Goal: Task Accomplishment & Management: Manage account settings

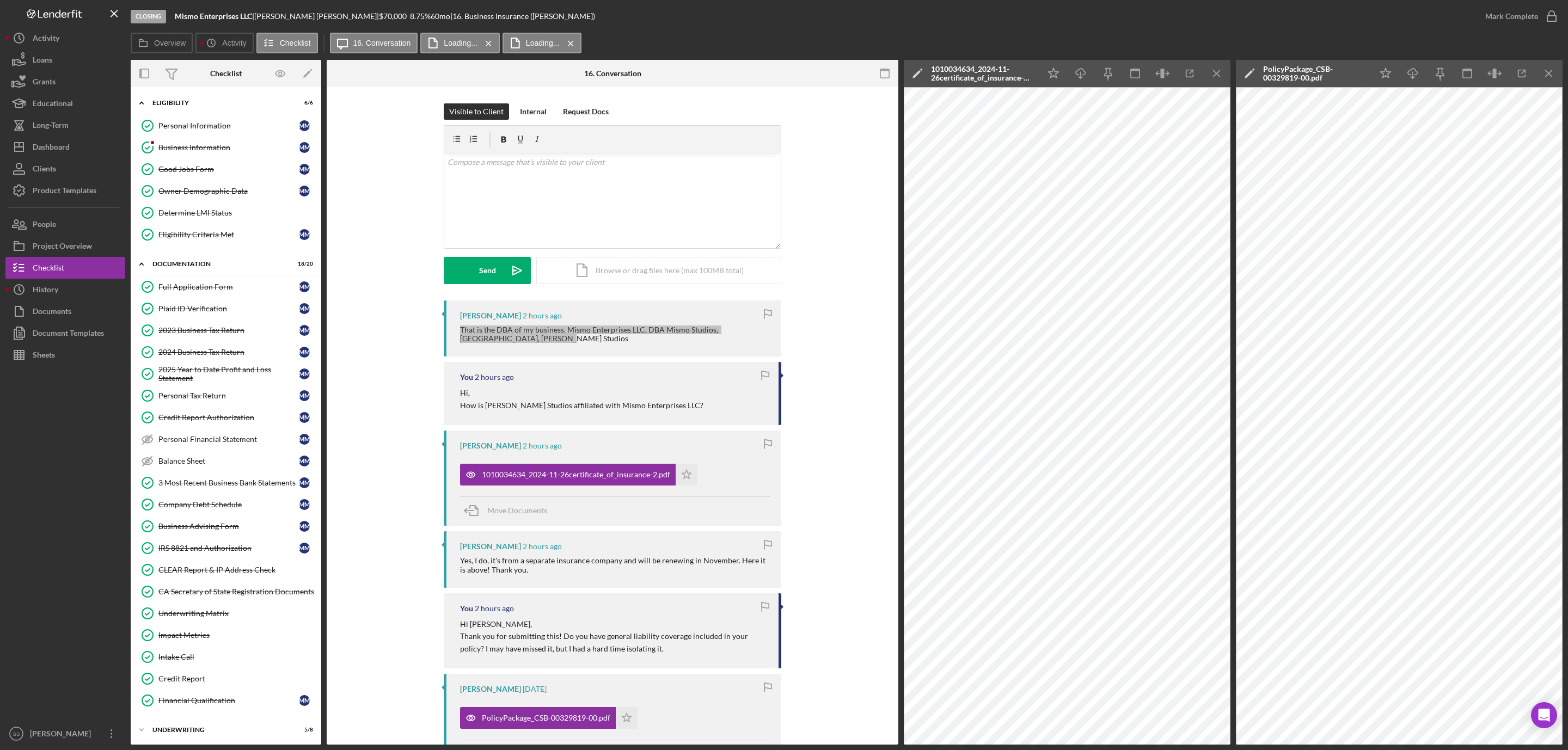
scroll to position [382, 0]
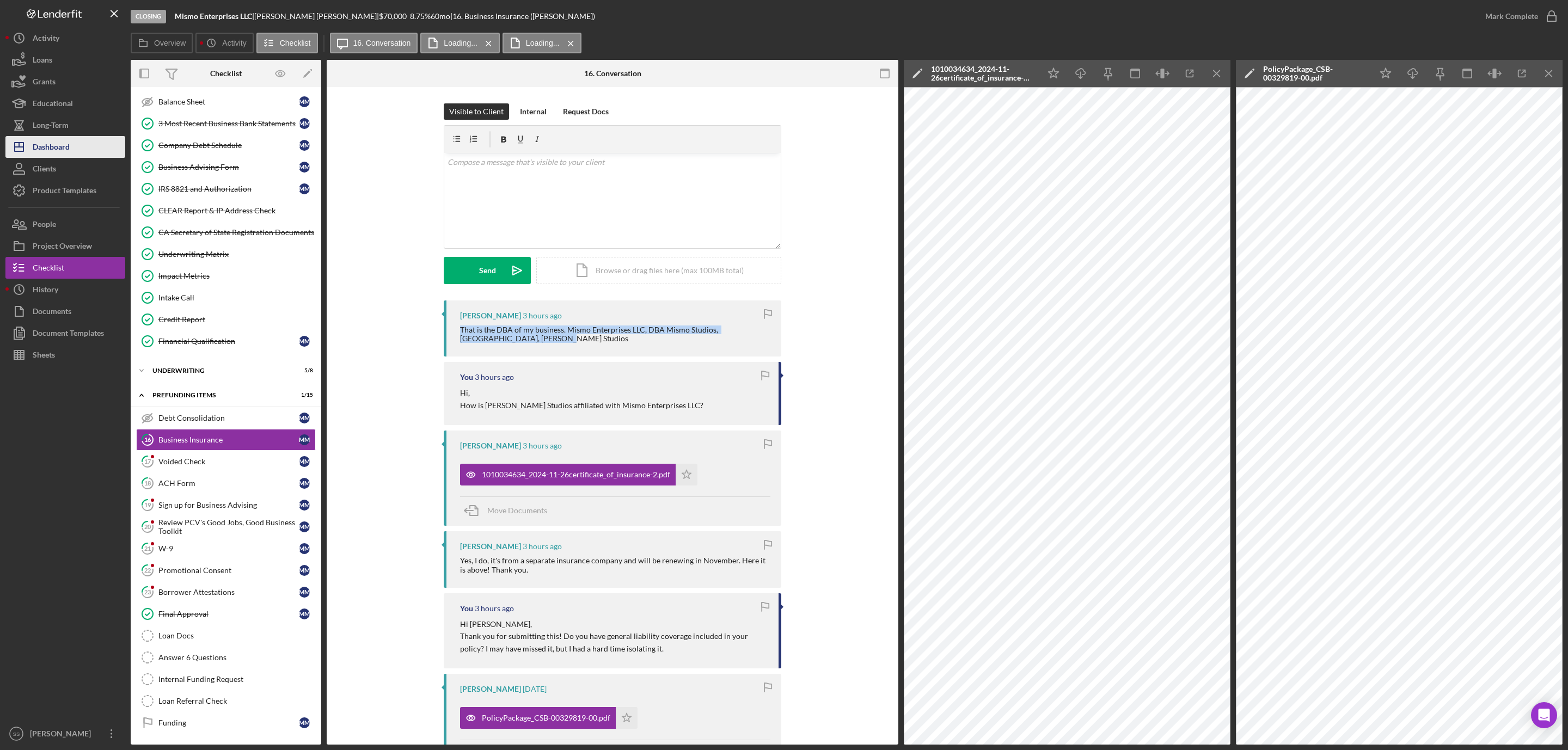
click at [56, 147] on div "Dashboard" at bounding box center [51, 148] width 37 height 24
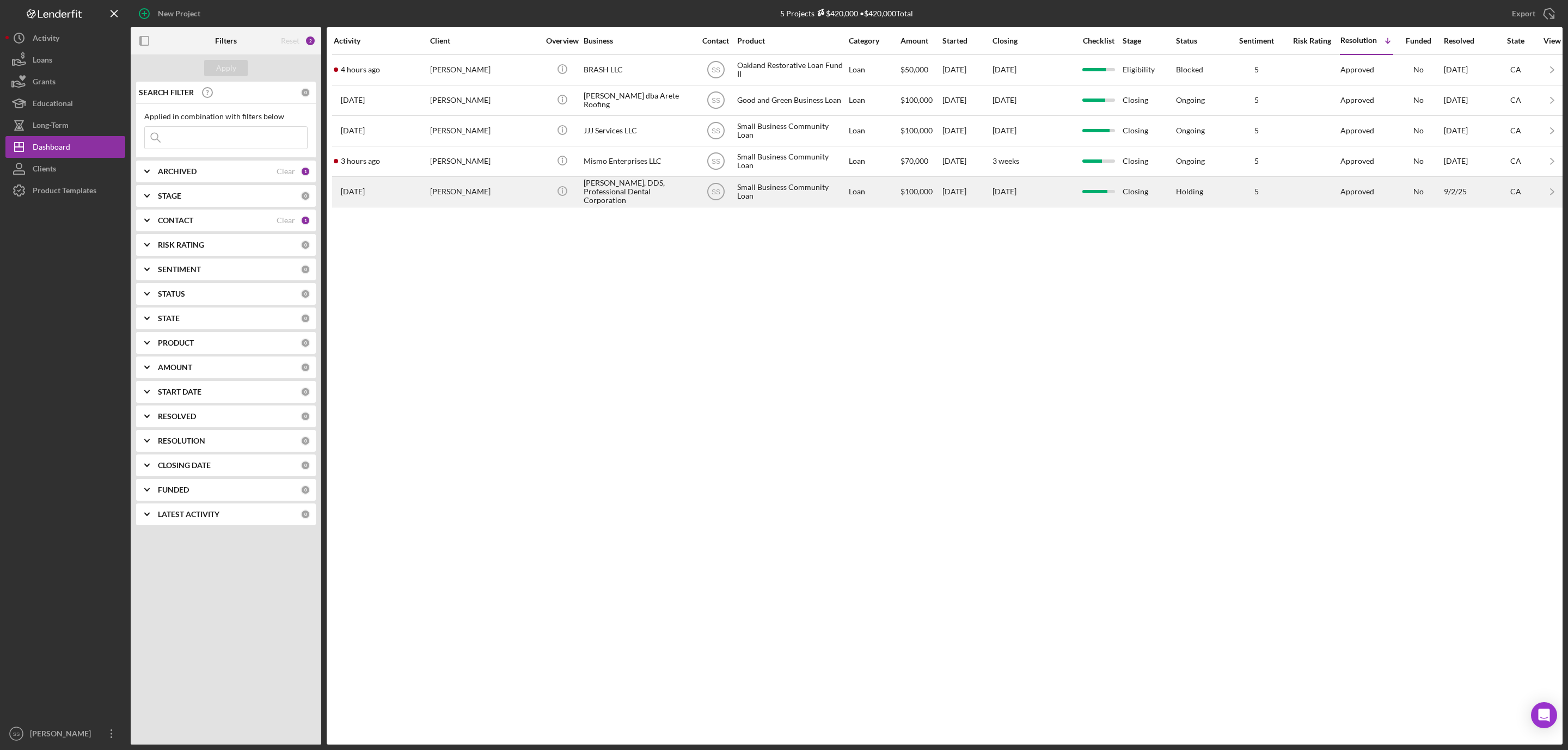
click at [623, 185] on div "Ekaterina N. Galina, DDS, Professional Dental Corporation" at bounding box center [638, 191] width 109 height 28
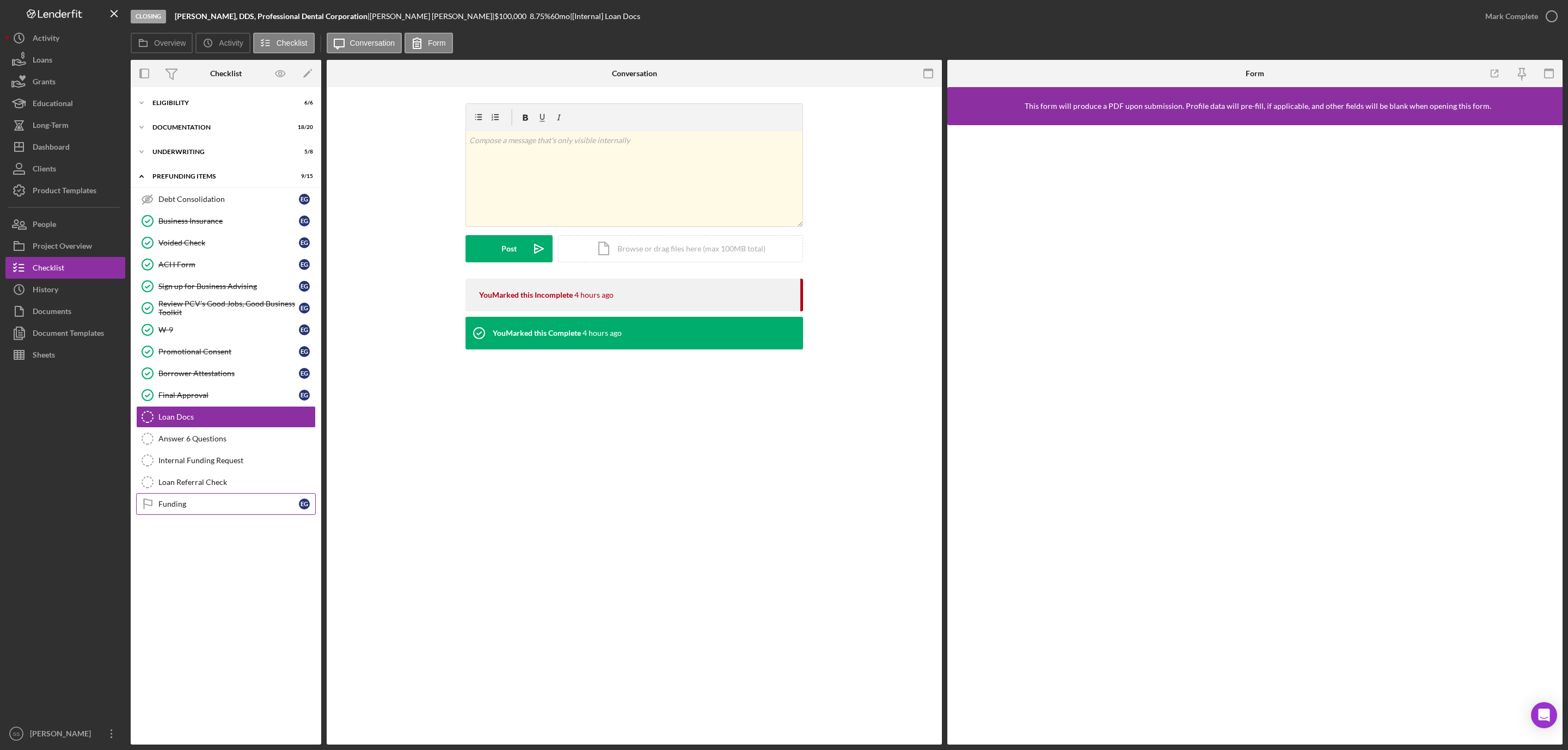
click at [165, 515] on link "Funding Funding E G" at bounding box center [225, 504] width 180 height 22
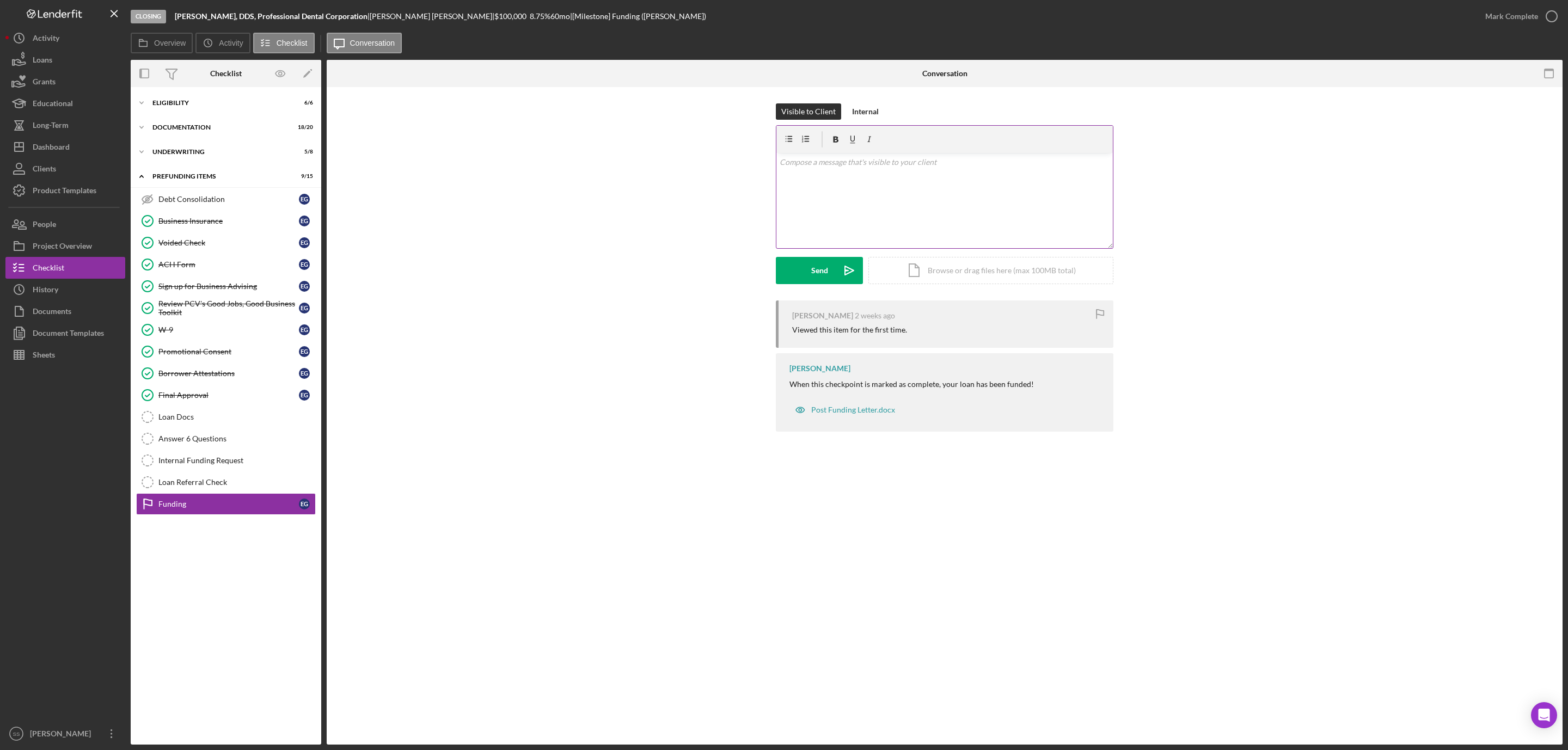
click at [876, 182] on div "v Color teal Color pink Remove color Add row above Add row below Add column bef…" at bounding box center [945, 200] width 337 height 95
click at [812, 266] on div "Send" at bounding box center [819, 270] width 17 height 27
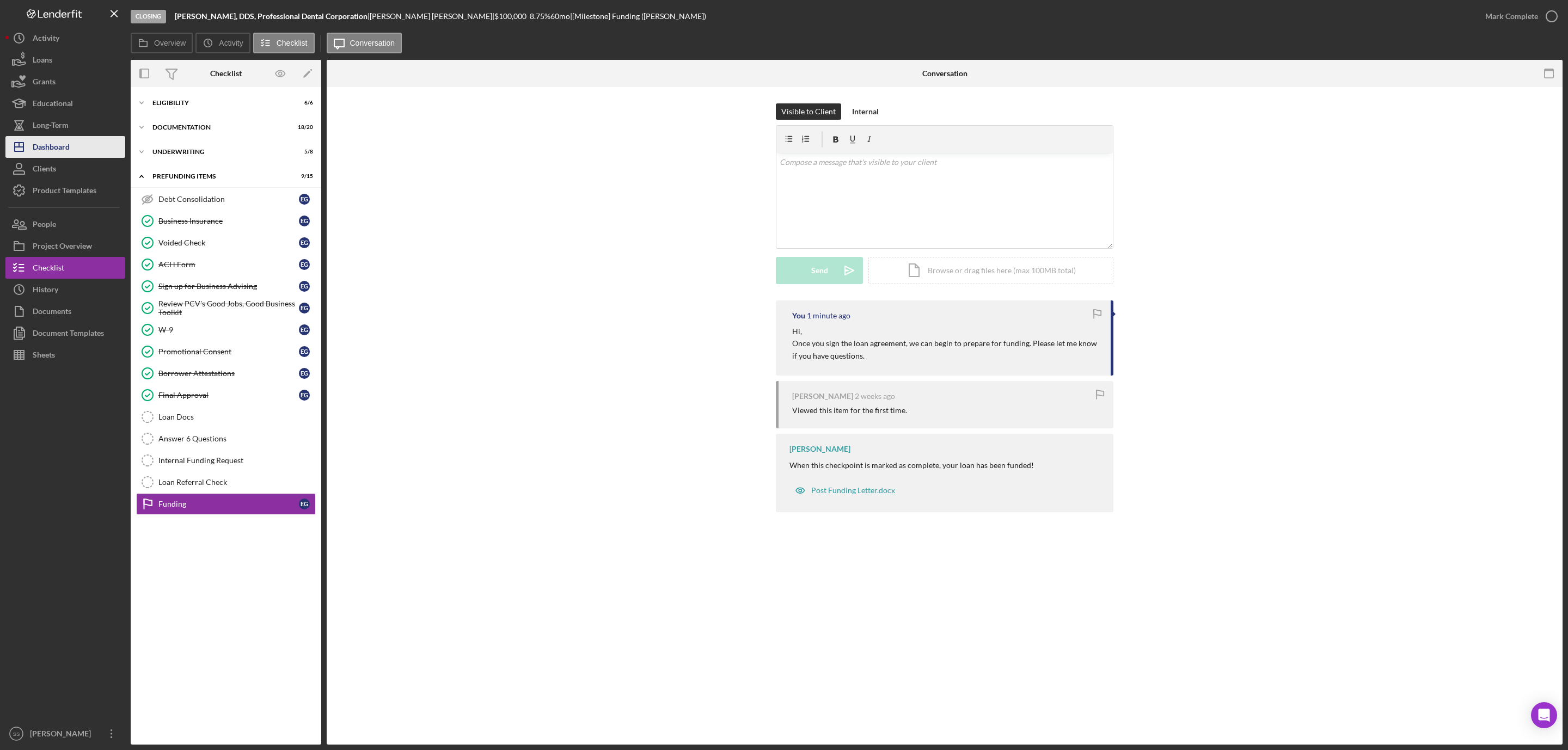
click at [72, 149] on button "Icon/Dashboard Dashboard" at bounding box center [65, 146] width 120 height 22
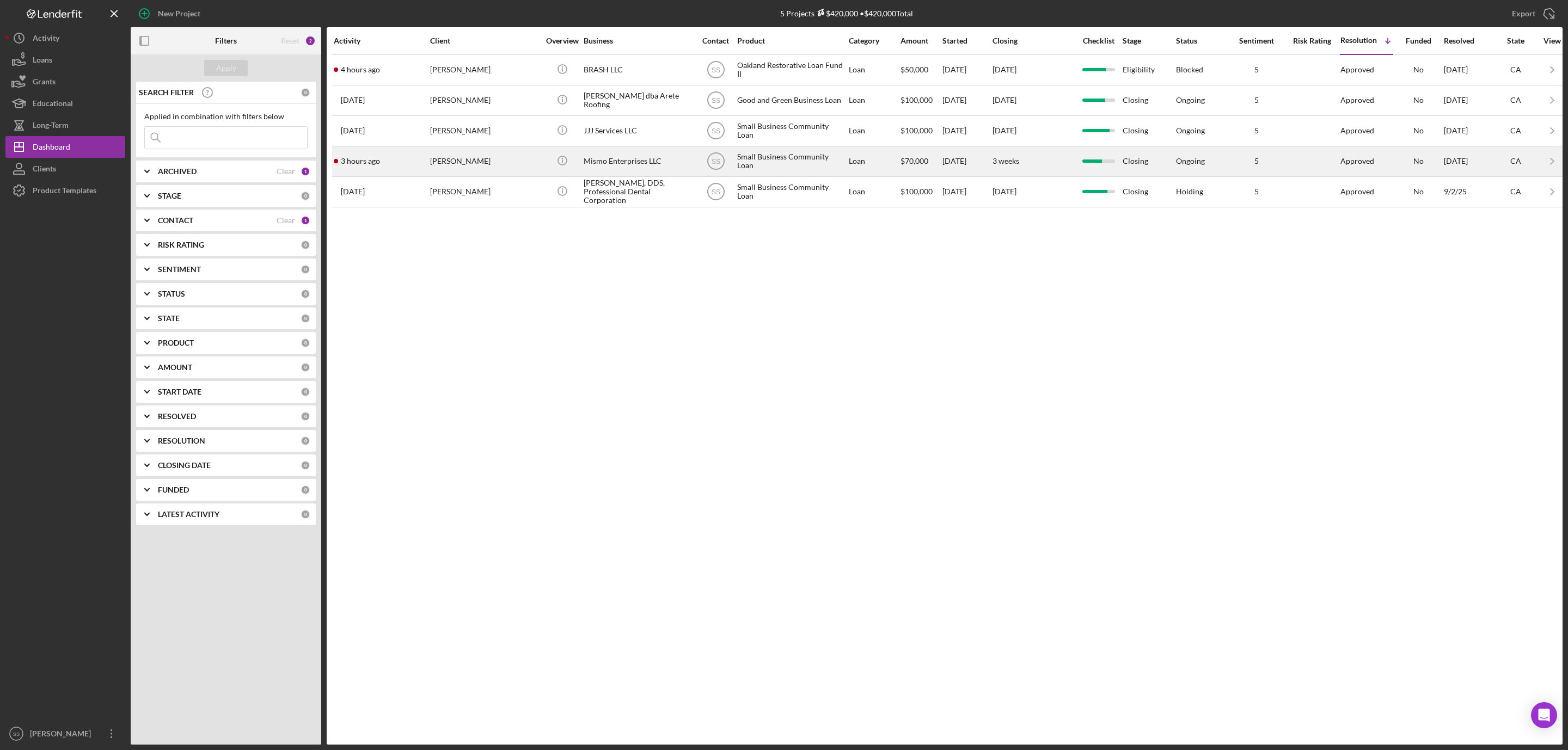
click at [469, 168] on div "Michelle Moran" at bounding box center [485, 161] width 109 height 28
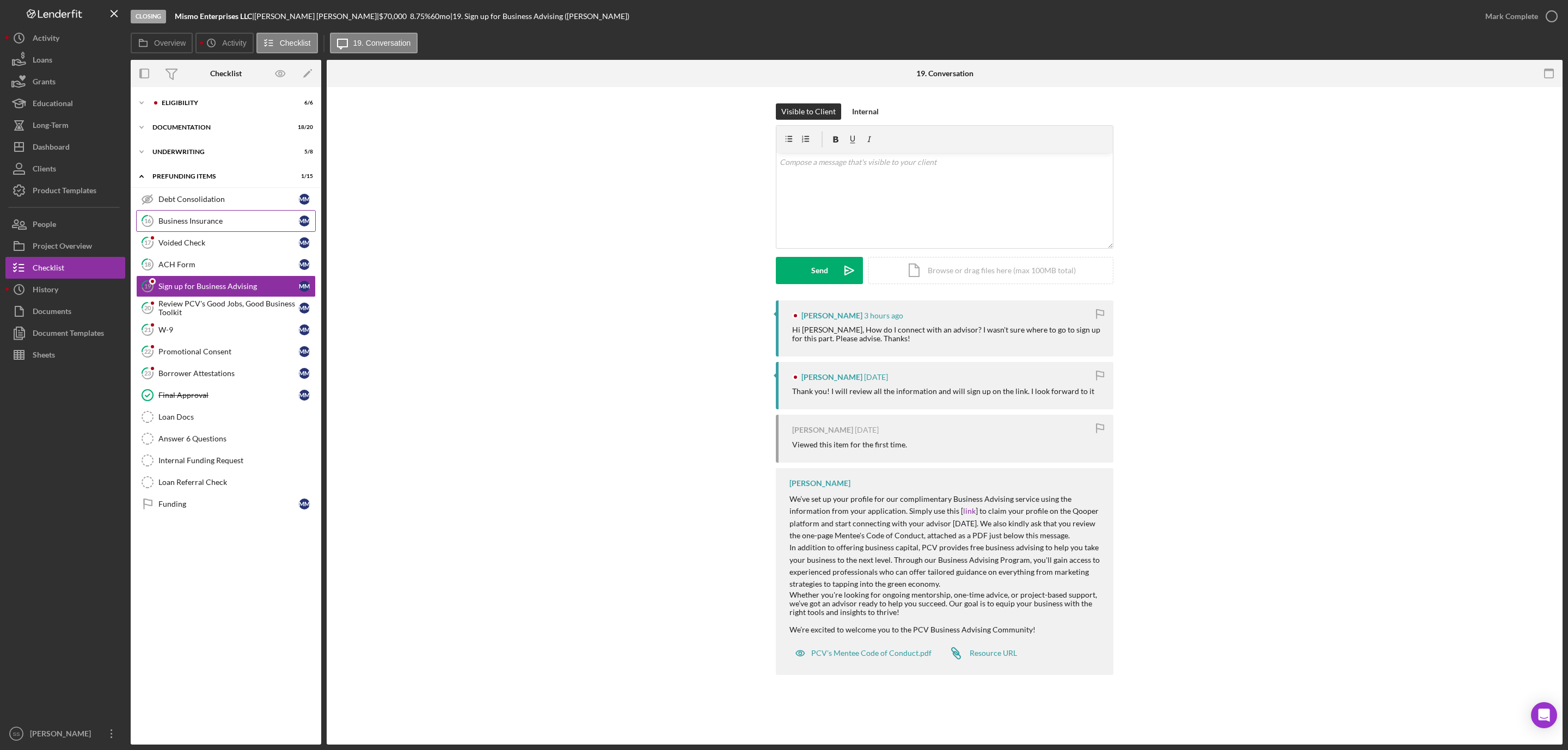
click at [200, 219] on div "Business Insurance" at bounding box center [229, 220] width 141 height 9
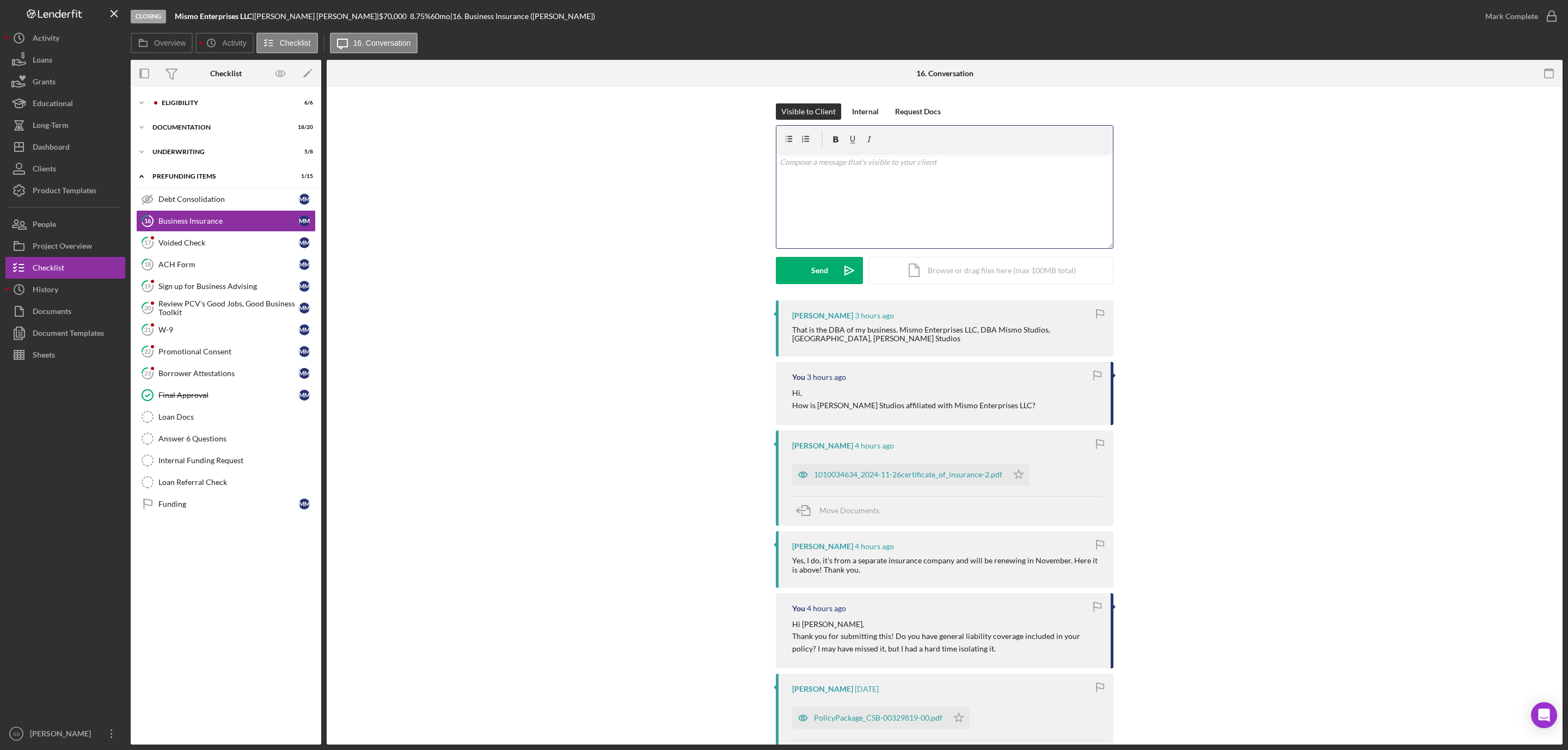
click at [858, 183] on div "v Color teal Color pink Remove color Add row above Add row below Add column bef…" at bounding box center [945, 200] width 337 height 95
drag, startPoint x: 252, startPoint y: 17, endPoint x: 177, endPoint y: 15, distance: 75.0
click at [177, 15] on b "Mismo Enterprises LLC" at bounding box center [213, 15] width 77 height 9
copy b "Mismo Enterprises LLC"
click at [904, 203] on div "v Color teal Color pink Remove color Add row above Add row below Add column bef…" at bounding box center [945, 200] width 337 height 95
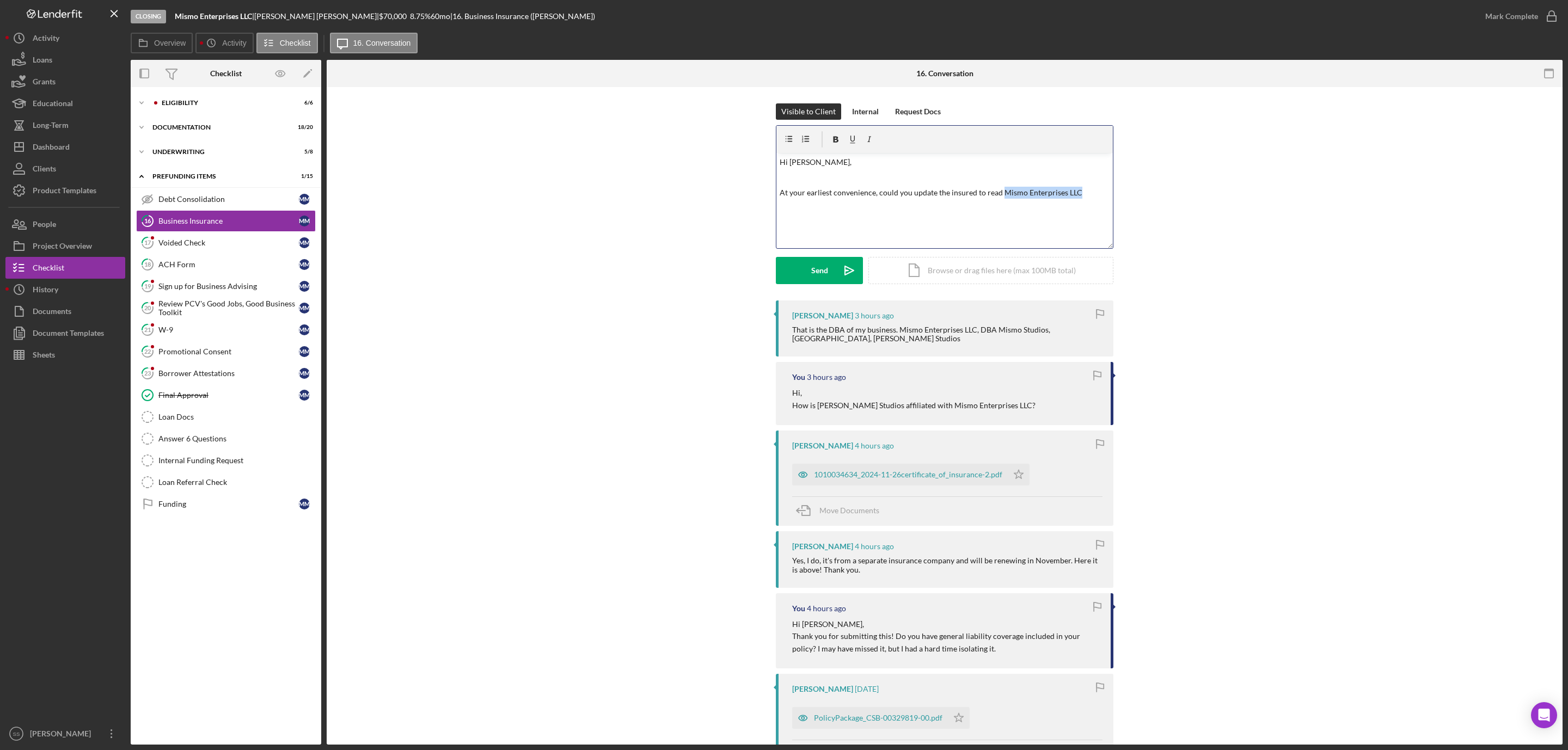
drag, startPoint x: 998, startPoint y: 195, endPoint x: 1078, endPoint y: 195, distance: 80.0
click at [1078, 195] on p "At your earliest convenience, could you update the insured to read Mismo Enterp…" at bounding box center [945, 193] width 330 height 12
click at [869, 139] on icon "button" at bounding box center [869, 140] width 24 height 24
click at [1091, 200] on div "v Color teal Color pink Remove color Add row above Add row below Add column bef…" at bounding box center [945, 200] width 337 height 95
click at [865, 136] on icon "button" at bounding box center [869, 140] width 24 height 24
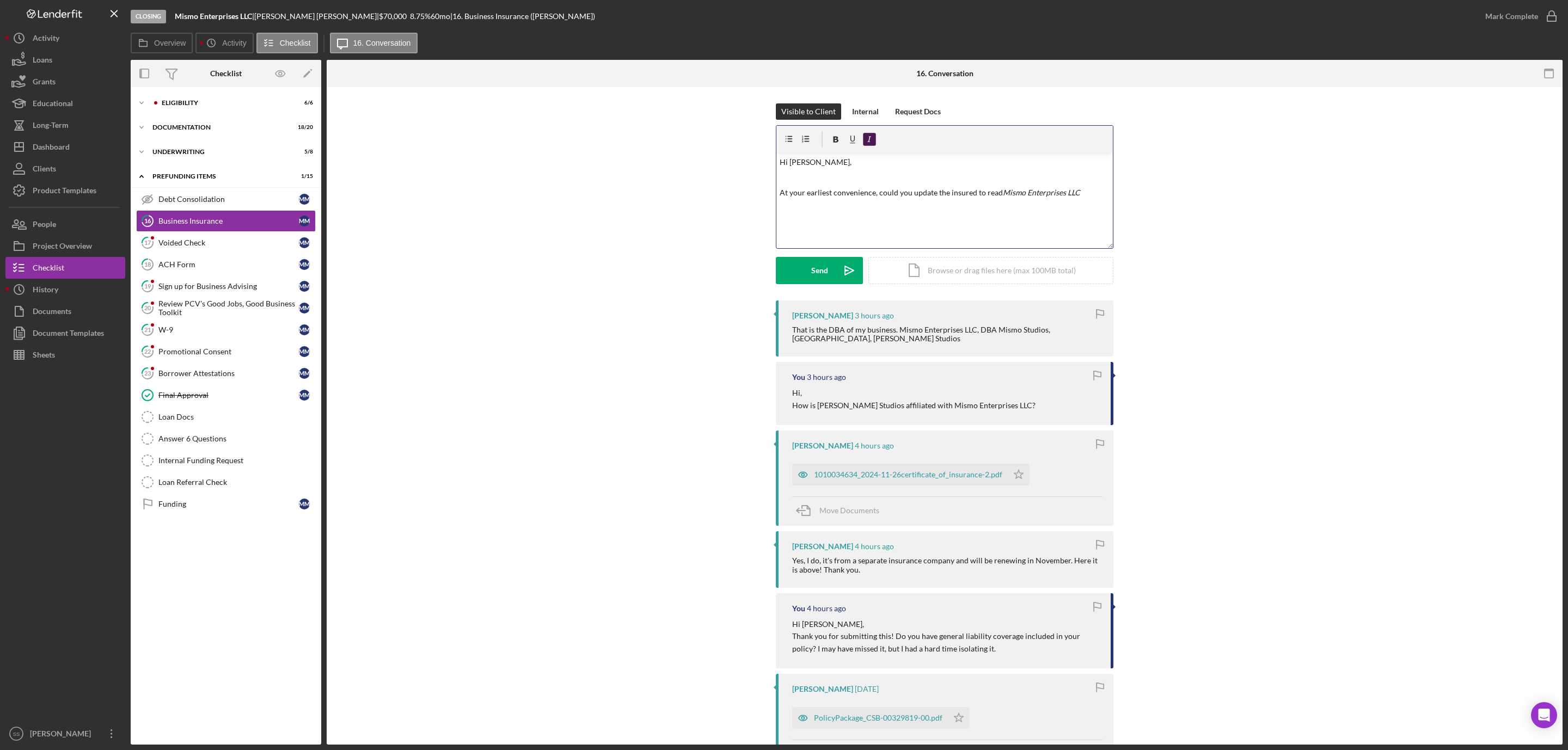
click at [872, 137] on icon "button" at bounding box center [869, 140] width 24 height 24
click at [811, 272] on div "Send" at bounding box center [819, 270] width 17 height 27
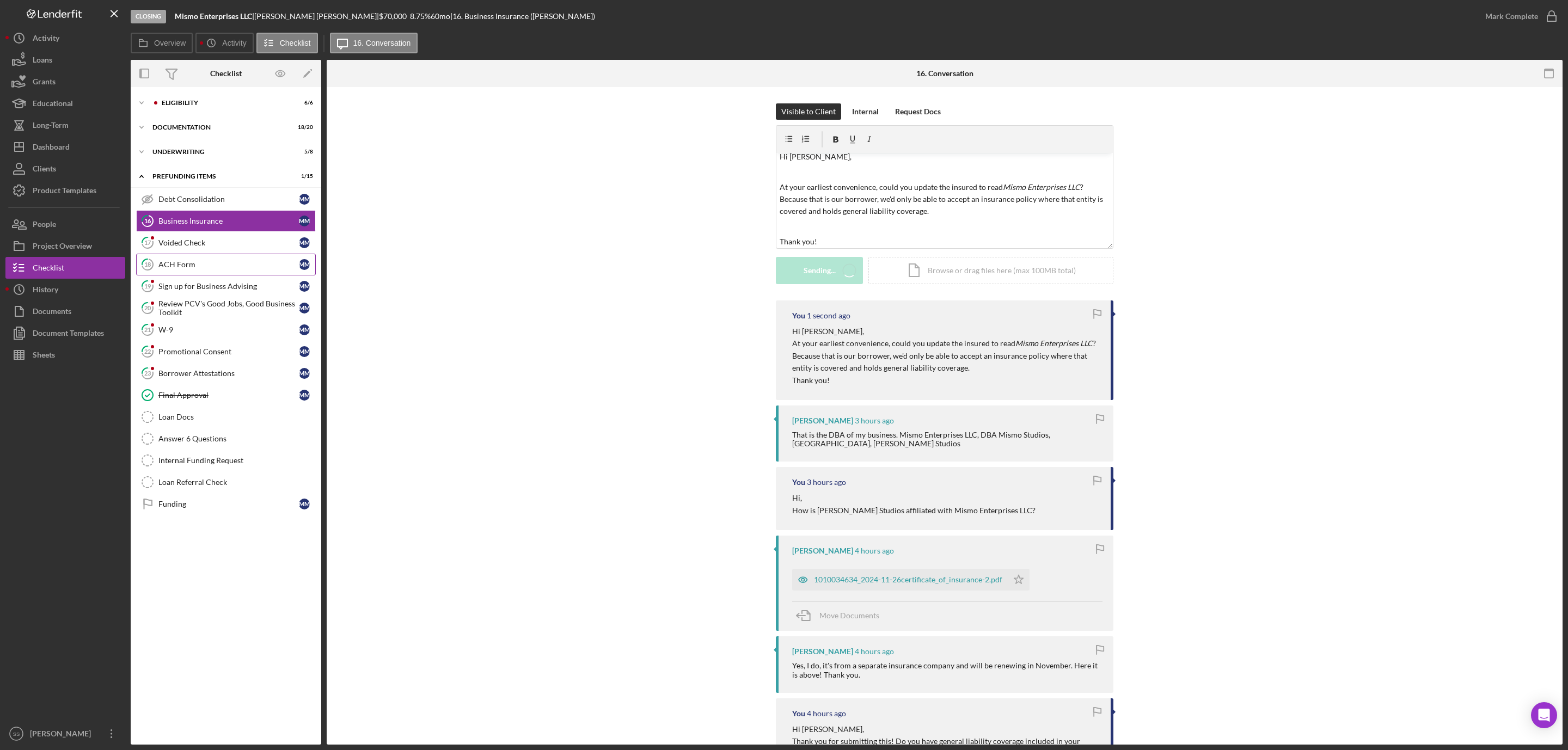
click at [166, 264] on div "ACH Form" at bounding box center [229, 264] width 141 height 9
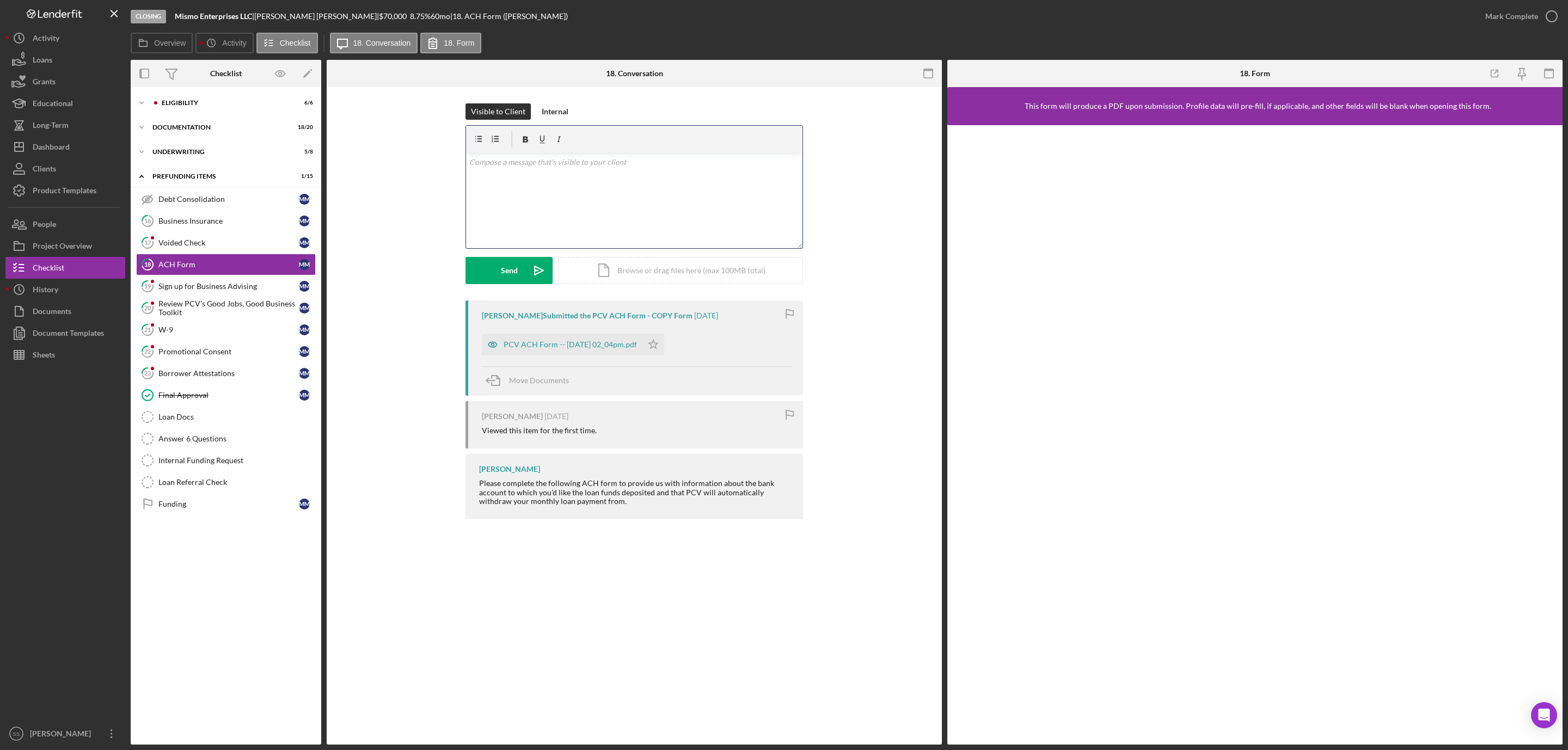
click at [601, 200] on div "v Color teal Color pink Remove color Add row above Add row below Add column bef…" at bounding box center [634, 200] width 337 height 95
click at [593, 345] on div "PCV ACH Form -- 2025-09-15 02_04pm.pdf" at bounding box center [570, 344] width 133 height 9
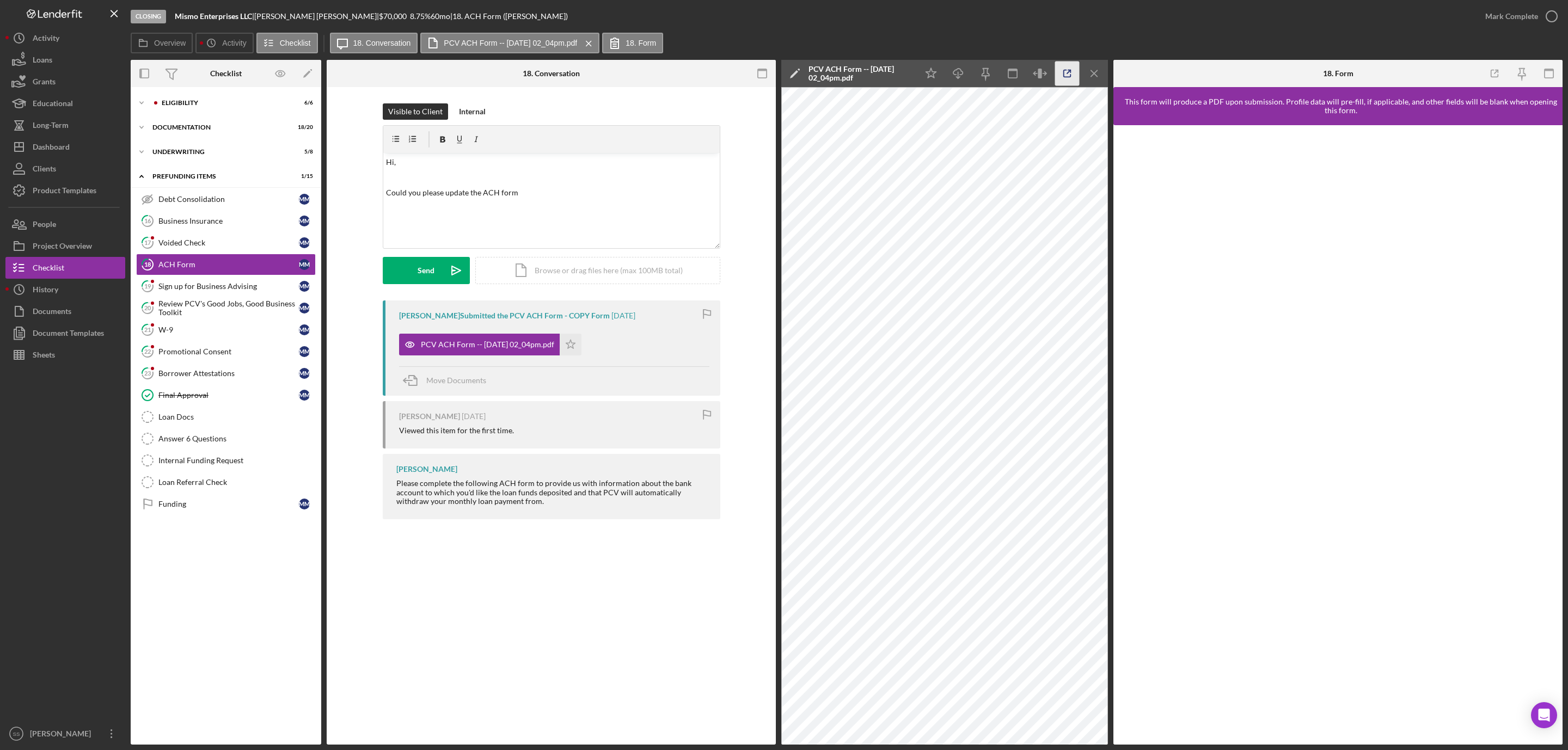
click at [1065, 72] on icon "button" at bounding box center [1067, 74] width 24 height 24
click at [546, 196] on p "Could you please update the ACH form" at bounding box center [551, 193] width 330 height 12
click at [429, 255] on form "v Color teal Color pink Remove color Add row above Add row below Add column bef…" at bounding box center [551, 204] width 338 height 159
click at [417, 265] on div "Send" at bounding box center [425, 270] width 17 height 27
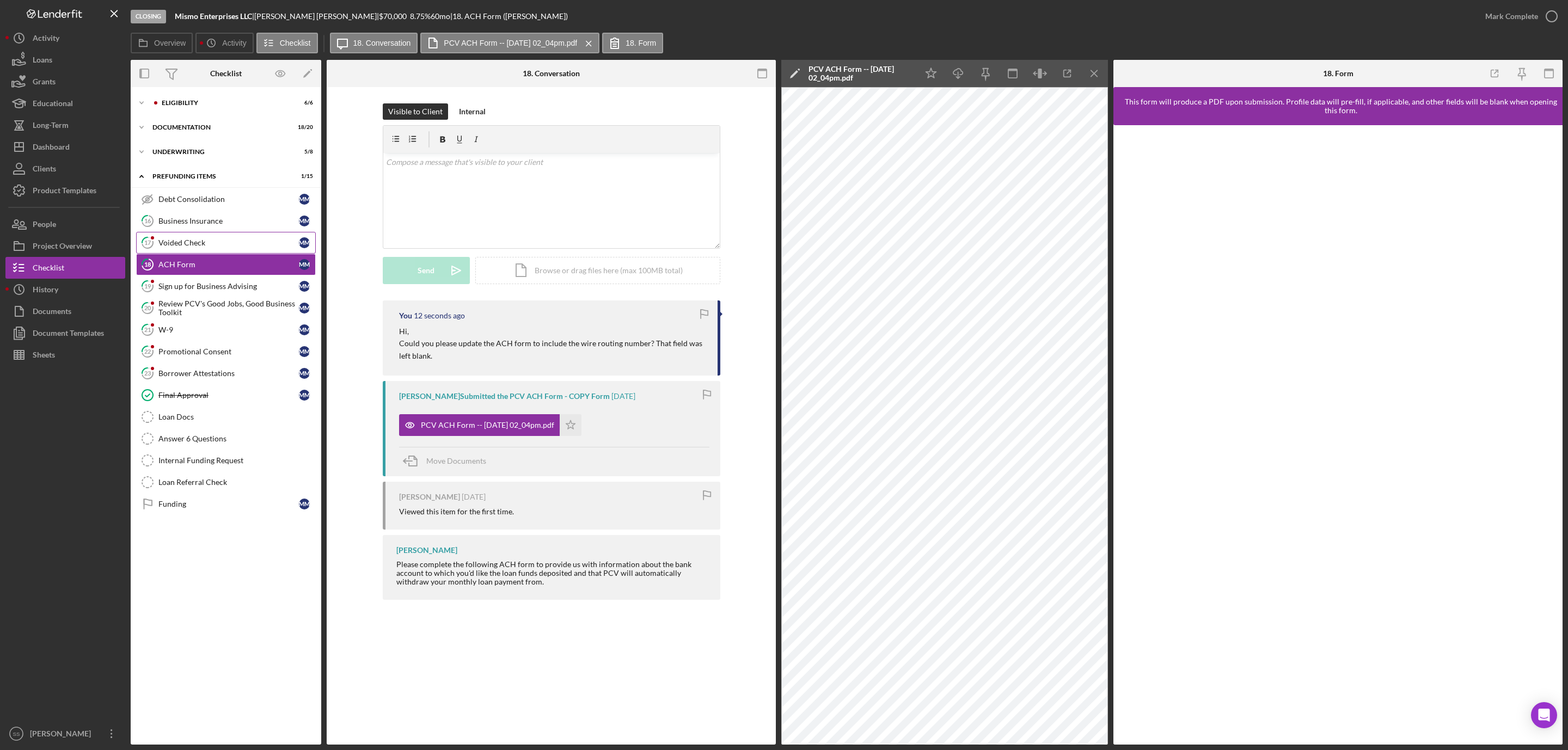
click at [173, 249] on link "17 Voided Check M M" at bounding box center [225, 242] width 180 height 22
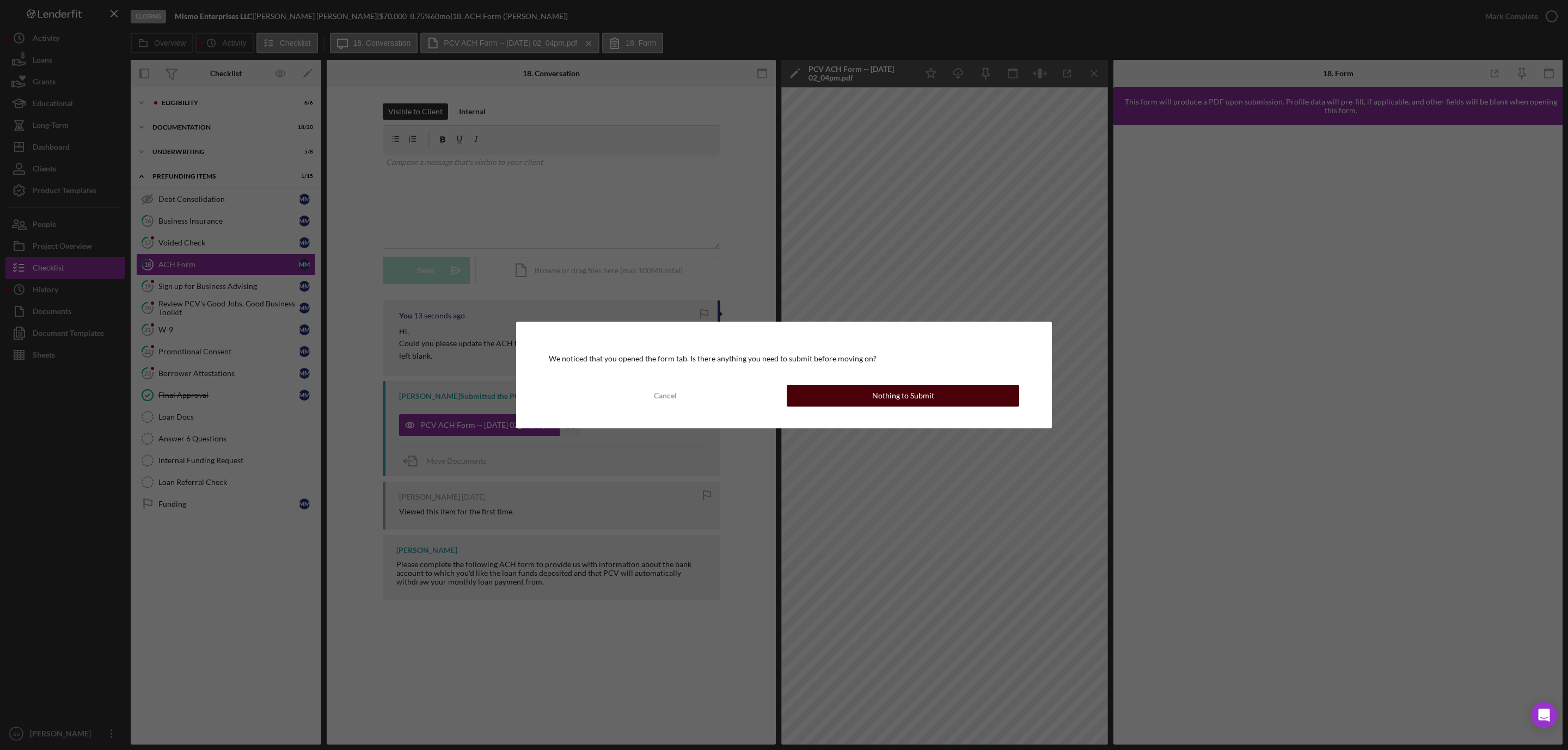
click at [847, 403] on button "Nothing to Submit" at bounding box center [903, 395] width 233 height 22
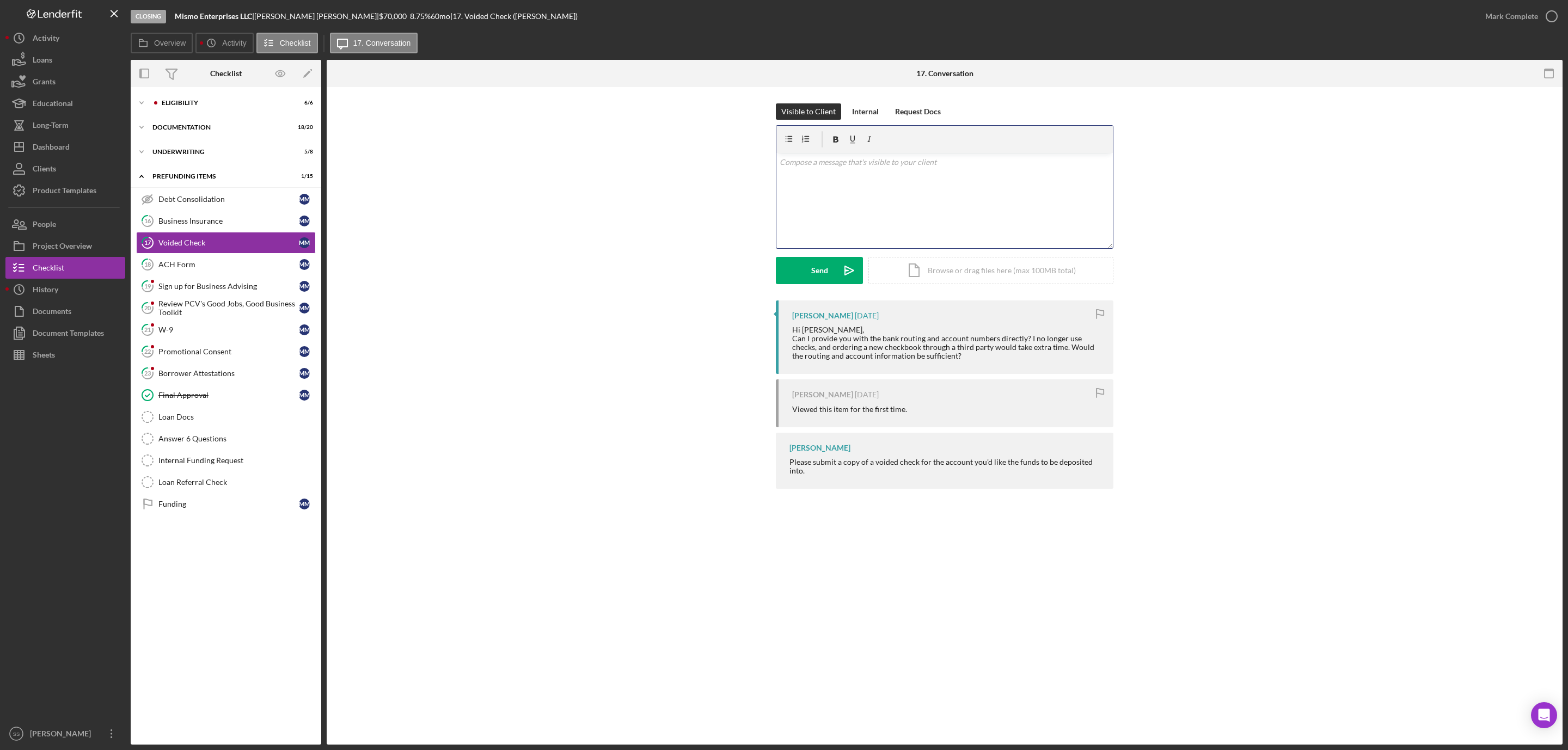
drag, startPoint x: 838, startPoint y: 209, endPoint x: 836, endPoint y: 202, distance: 7.3
click at [838, 208] on div "v Color teal Color pink Remove color Add row above Add row below Add column bef…" at bounding box center [945, 200] width 337 height 95
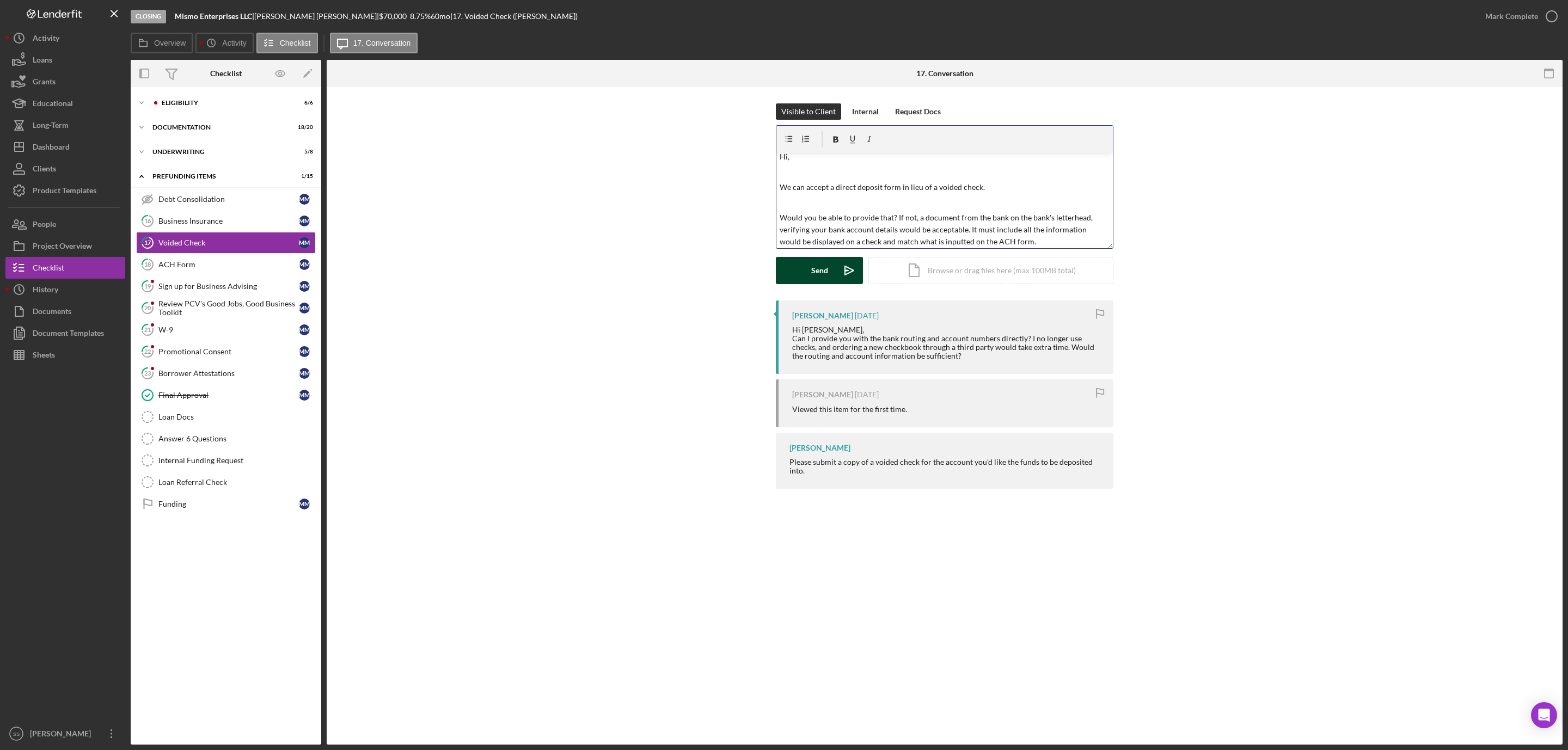
click at [804, 263] on button "Send Icon/icon-invite-send" at bounding box center [819, 270] width 87 height 27
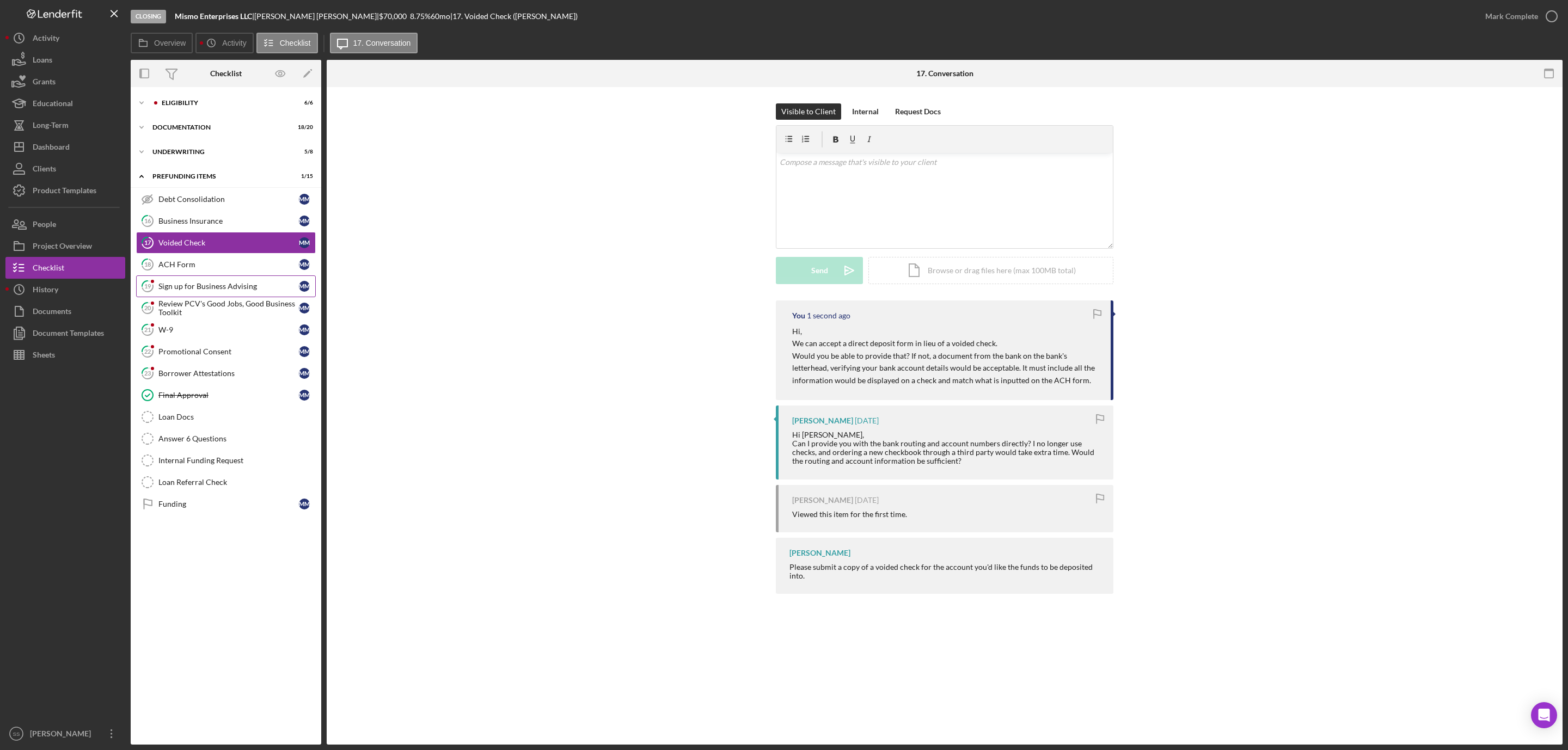
scroll to position [0, 0]
click at [235, 290] on div "Sign up for Business Advising" at bounding box center [229, 286] width 141 height 9
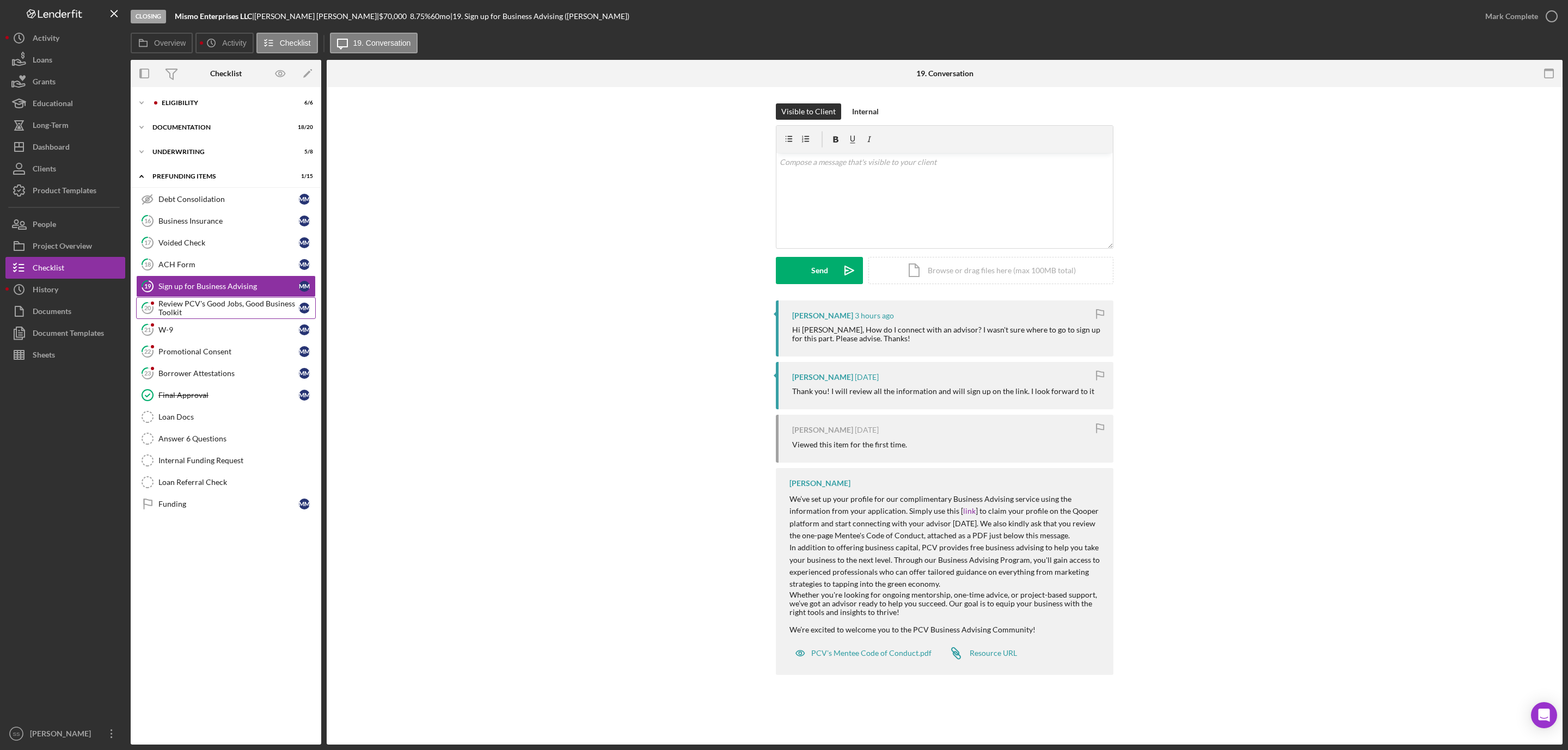
click at [208, 306] on div "Review PCV's Good Jobs, Good Business Toolkit" at bounding box center [229, 307] width 141 height 17
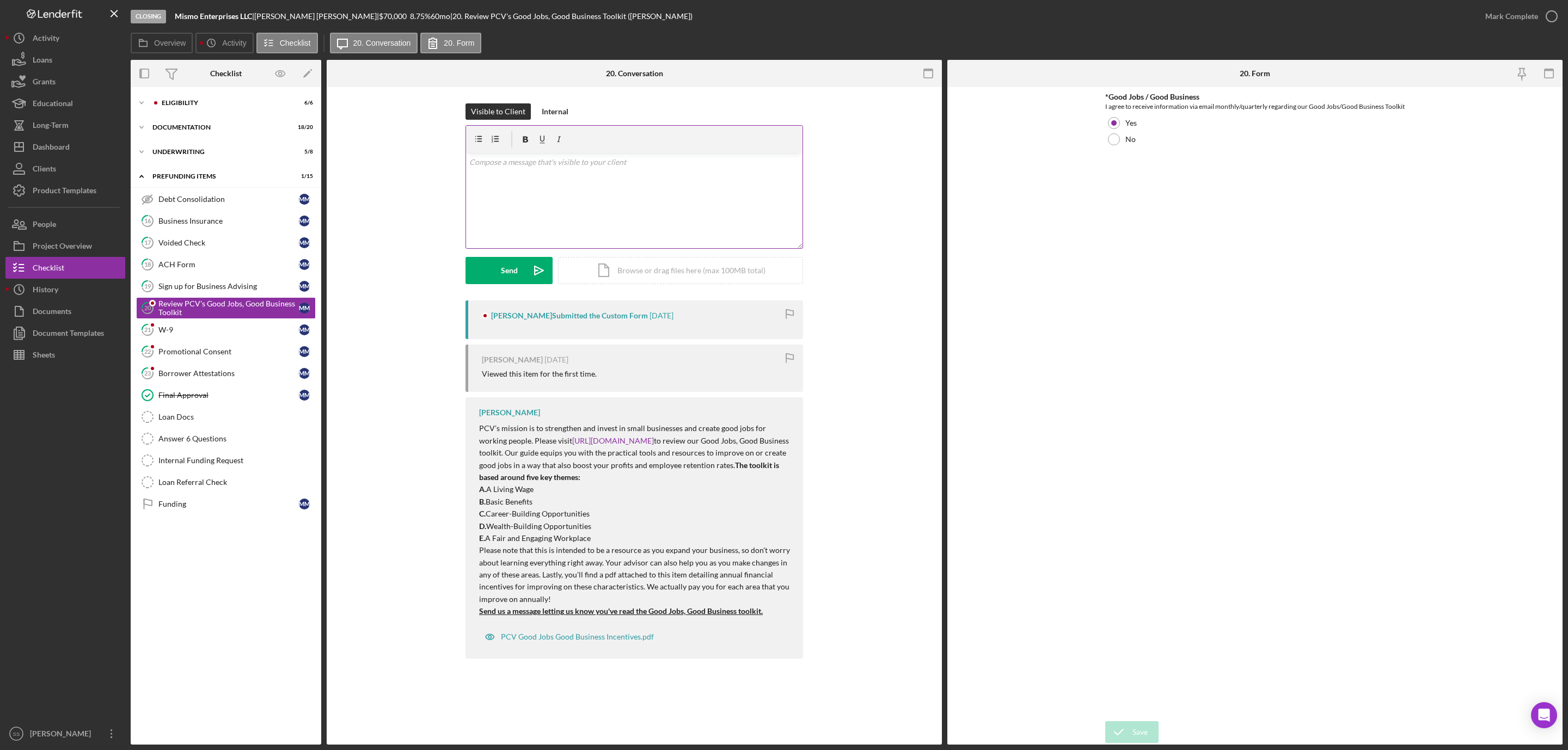
click at [566, 213] on div "v Color teal Color pink Remove color Add row above Add row below Add column bef…" at bounding box center [634, 200] width 337 height 95
click at [505, 273] on div "Send" at bounding box center [509, 270] width 17 height 27
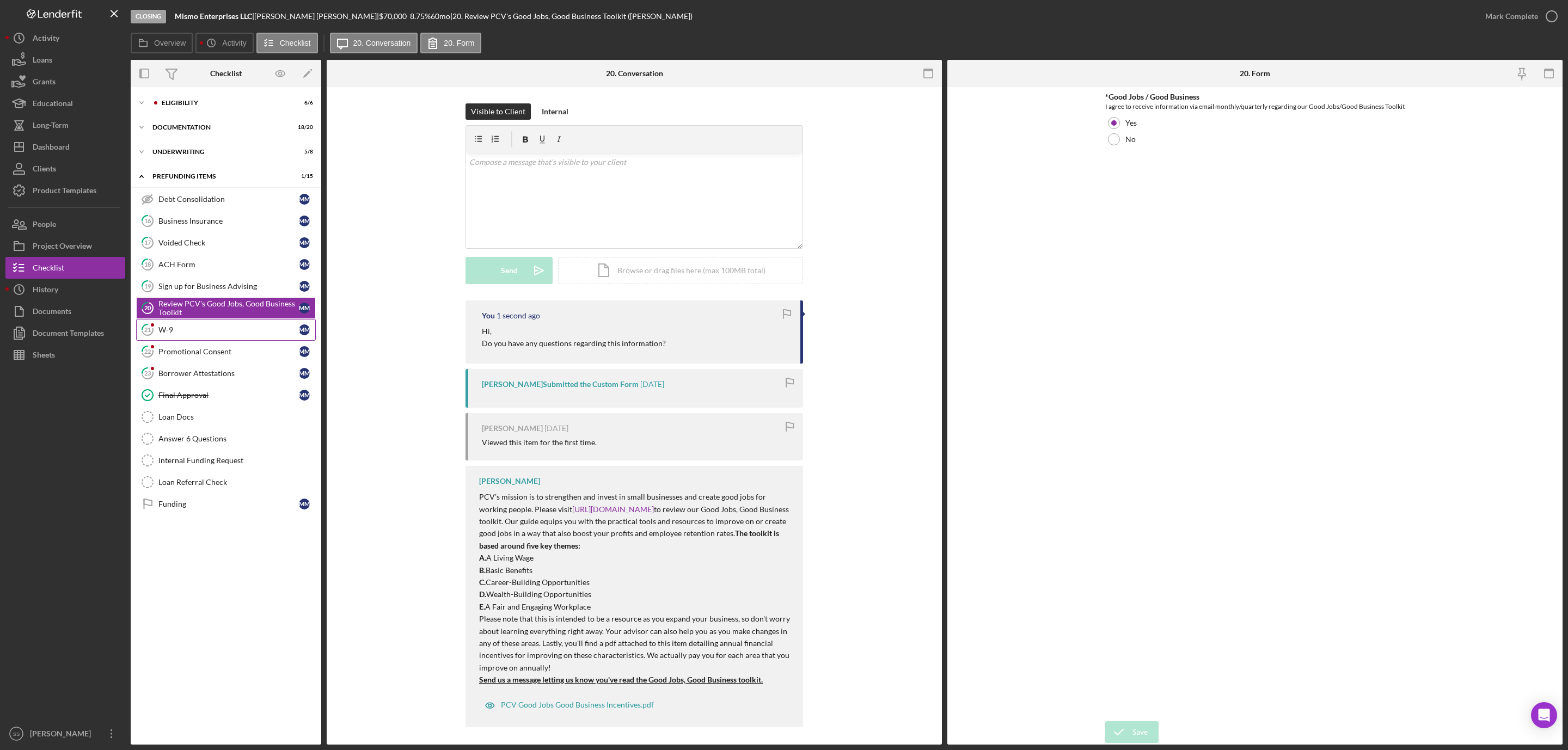
click at [189, 327] on link "21 W-9 M M" at bounding box center [225, 329] width 180 height 22
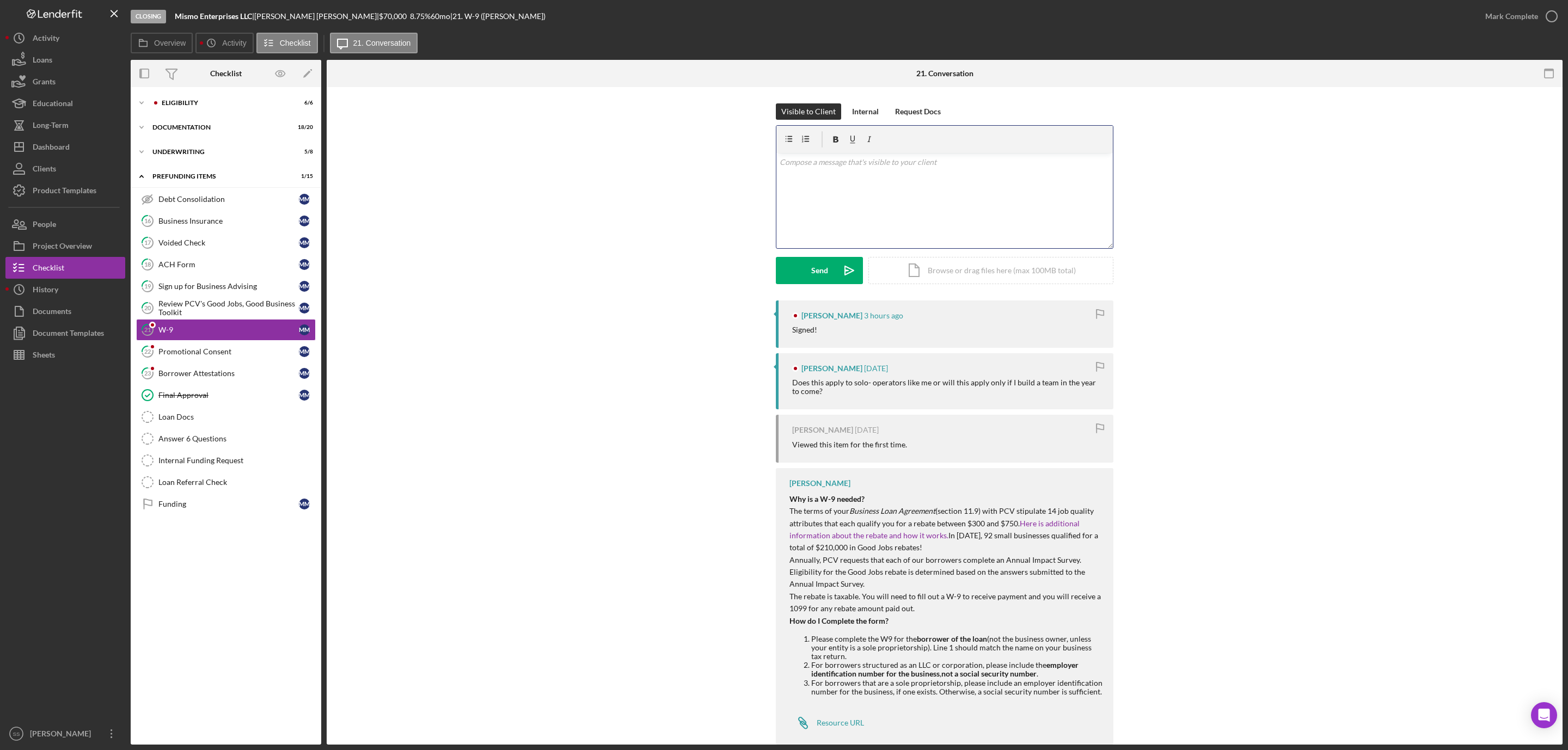
click at [877, 189] on div "v Color teal Color pink Remove color Add row above Add row below Add column bef…" at bounding box center [945, 200] width 337 height 95
drag, startPoint x: 879, startPoint y: 590, endPoint x: 786, endPoint y: 572, distance: 94.7
click at [786, 572] on div "Stephanie Simotas Why is a W-9 needed? The terms of your Business Loan Agreemen…" at bounding box center [944, 607] width 338 height 277
copy p "Eligibility for the Good Jobs rebate is determined based on the answers submitt…"
drag, startPoint x: 1001, startPoint y: 196, endPoint x: 895, endPoint y: 195, distance: 106.0
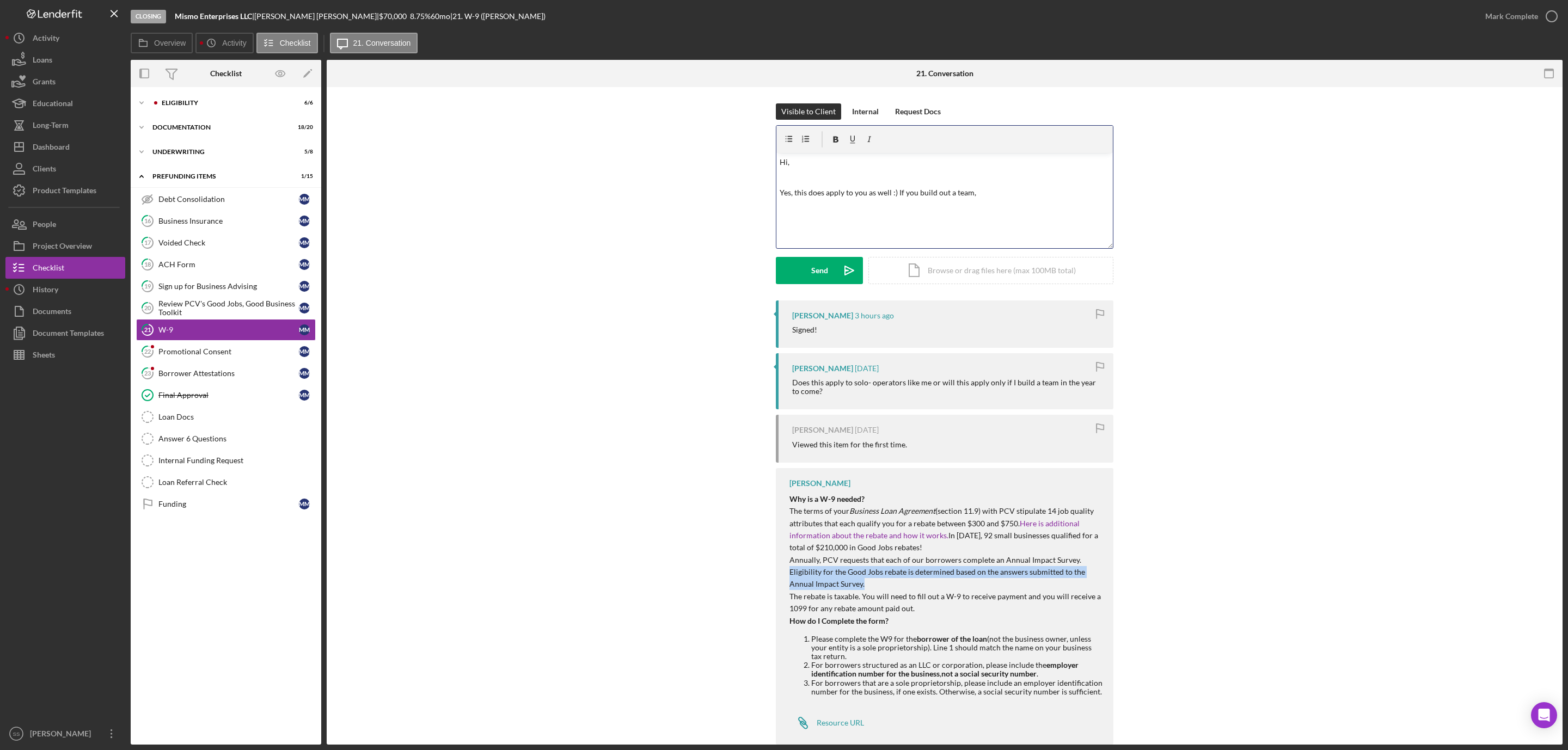
click at [895, 195] on p "Yes, this does apply to you as well :) If you build out a team," at bounding box center [945, 193] width 330 height 12
click at [928, 193] on p "Yes, this does apply to you as well :) However, Eligibility for the Good Jobs r…" at bounding box center [945, 199] width 330 height 24
click at [1011, 206] on p "Yes, this does apply to you as well :) However, eigibility for the Good Jobs re…" at bounding box center [945, 199] width 330 height 24
click at [941, 198] on p "Yes, this does apply to you as well :) However, eigibility for the Good Jobs re…" at bounding box center [945, 199] width 330 height 24
click at [1001, 208] on p "Yes, this does apply to you as well :) However, eligibility for the Good Jobs r…" at bounding box center [945, 199] width 330 height 24
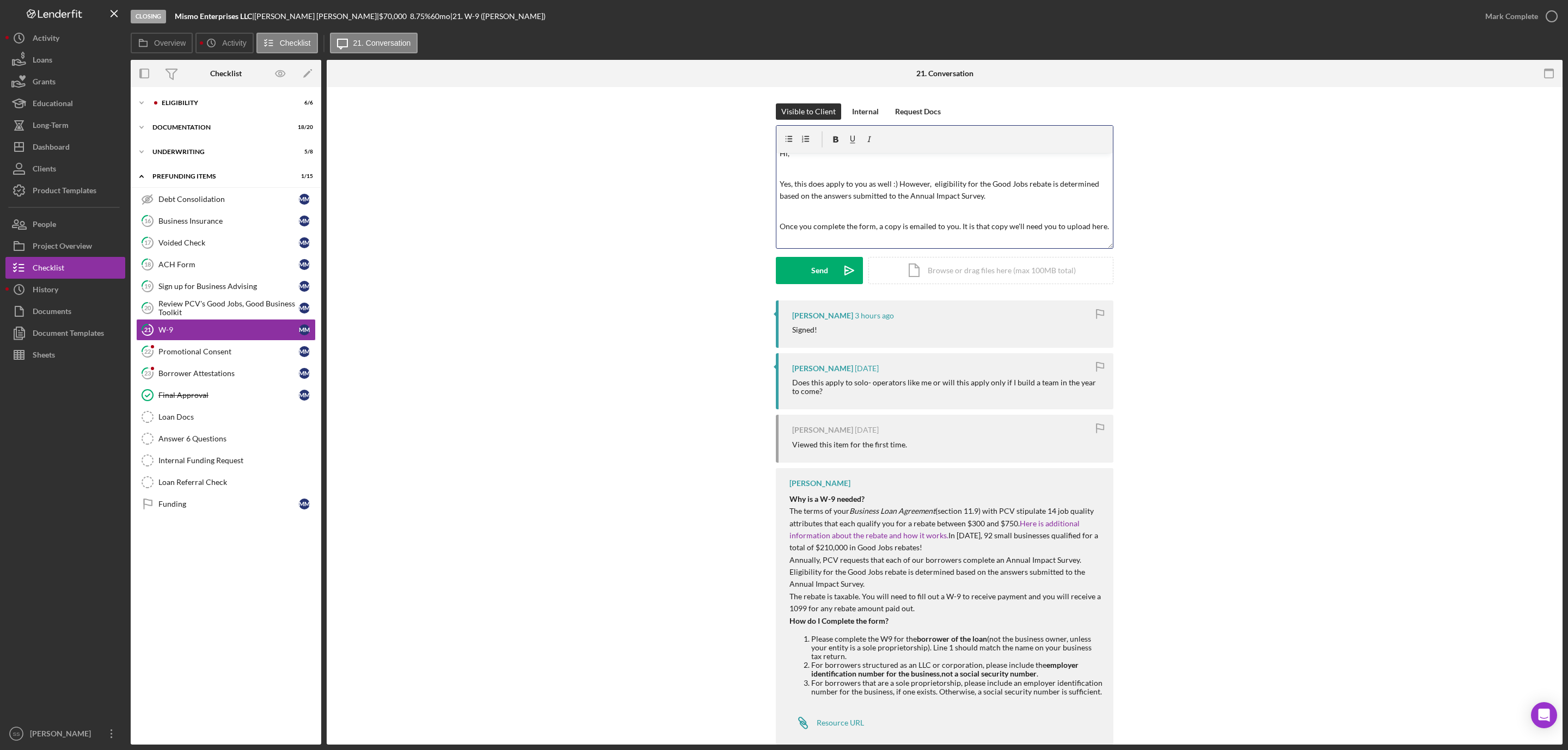
scroll to position [24, 0]
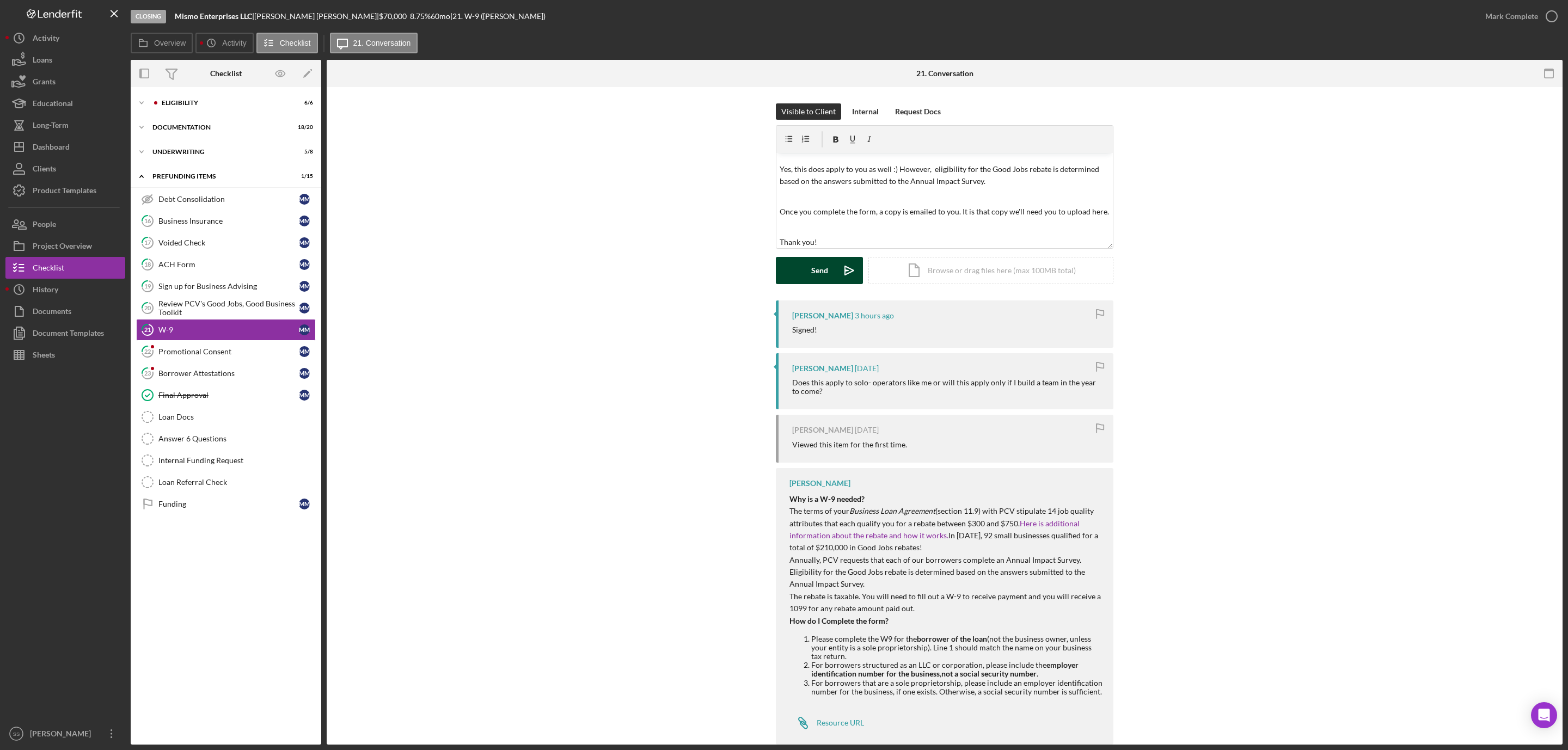
click at [804, 262] on button "Send Icon/icon-invite-send" at bounding box center [819, 270] width 87 height 27
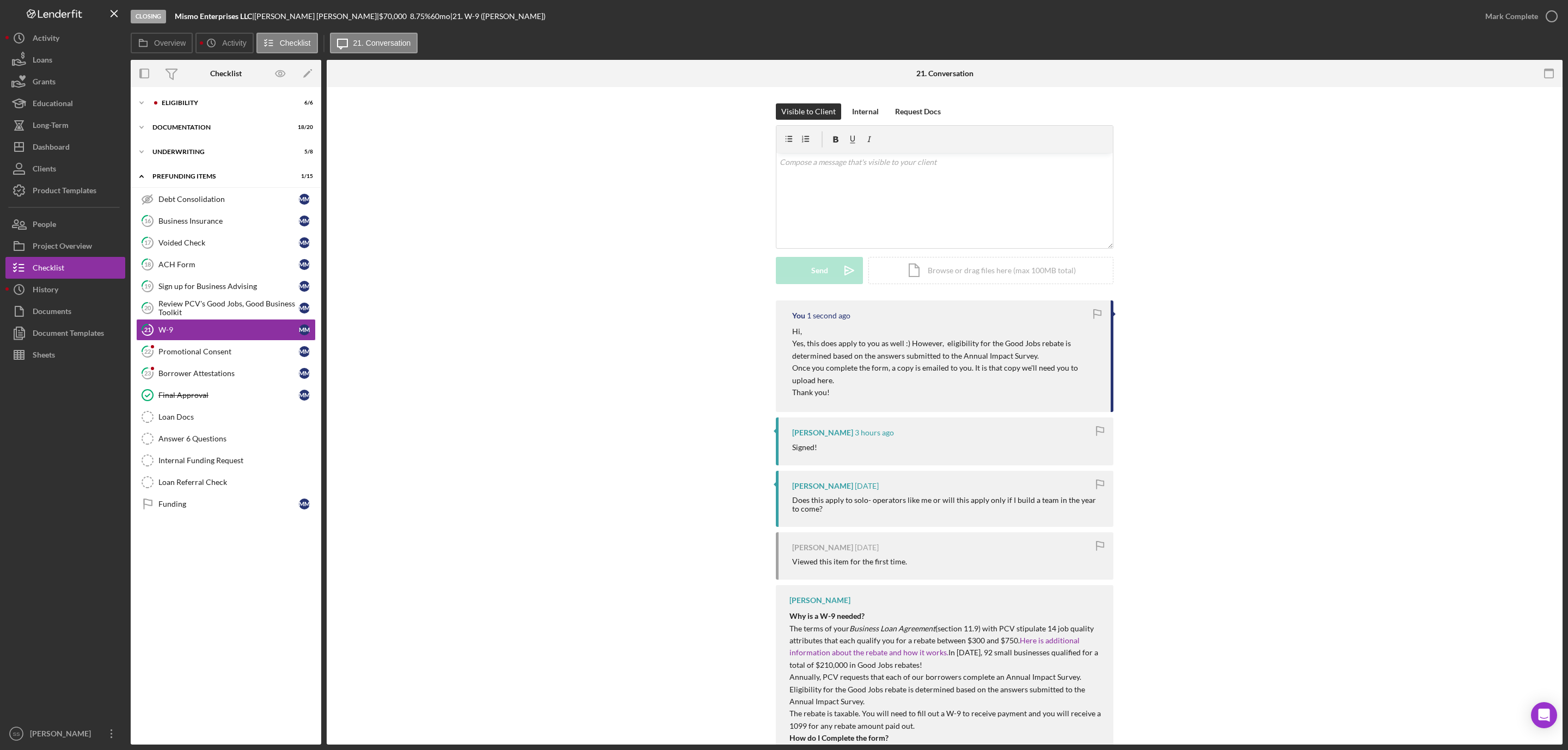
scroll to position [0, 0]
click at [177, 350] on link "22 Promotional Consent M M" at bounding box center [225, 351] width 180 height 22
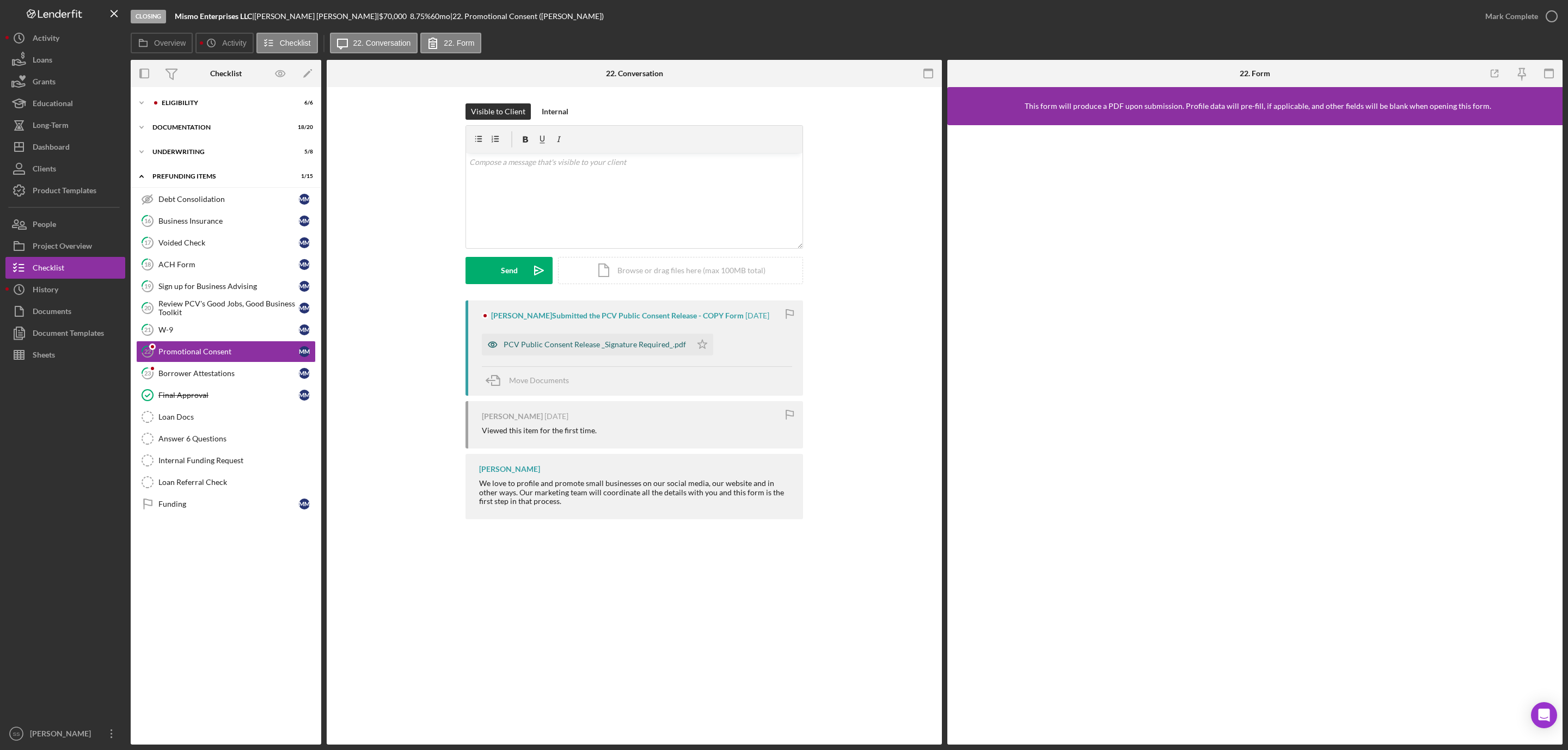
click at [551, 342] on div "PCV Public Consent Release _Signature Required_.pdf" at bounding box center [595, 344] width 182 height 9
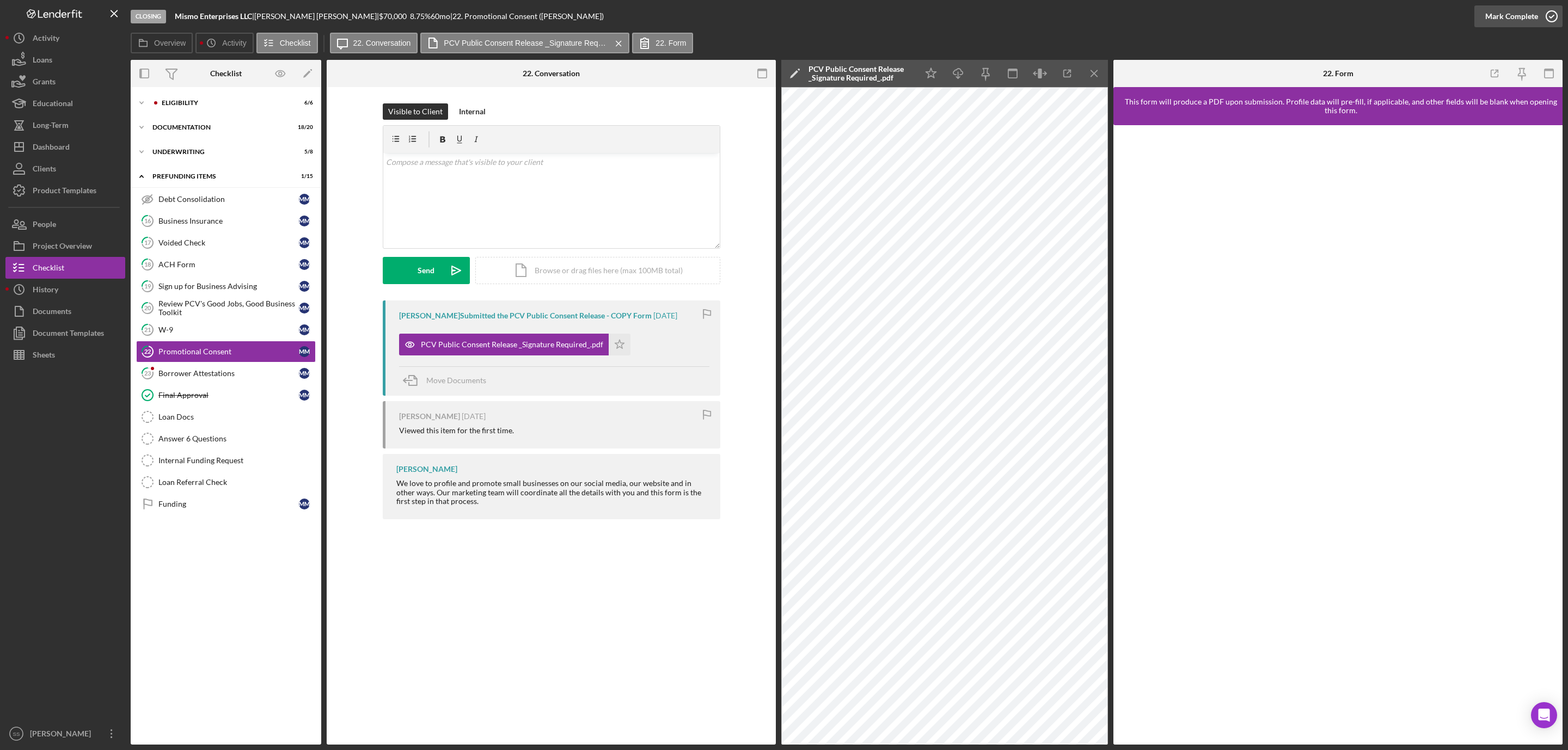
click at [1552, 12] on icon "button" at bounding box center [1551, 15] width 27 height 27
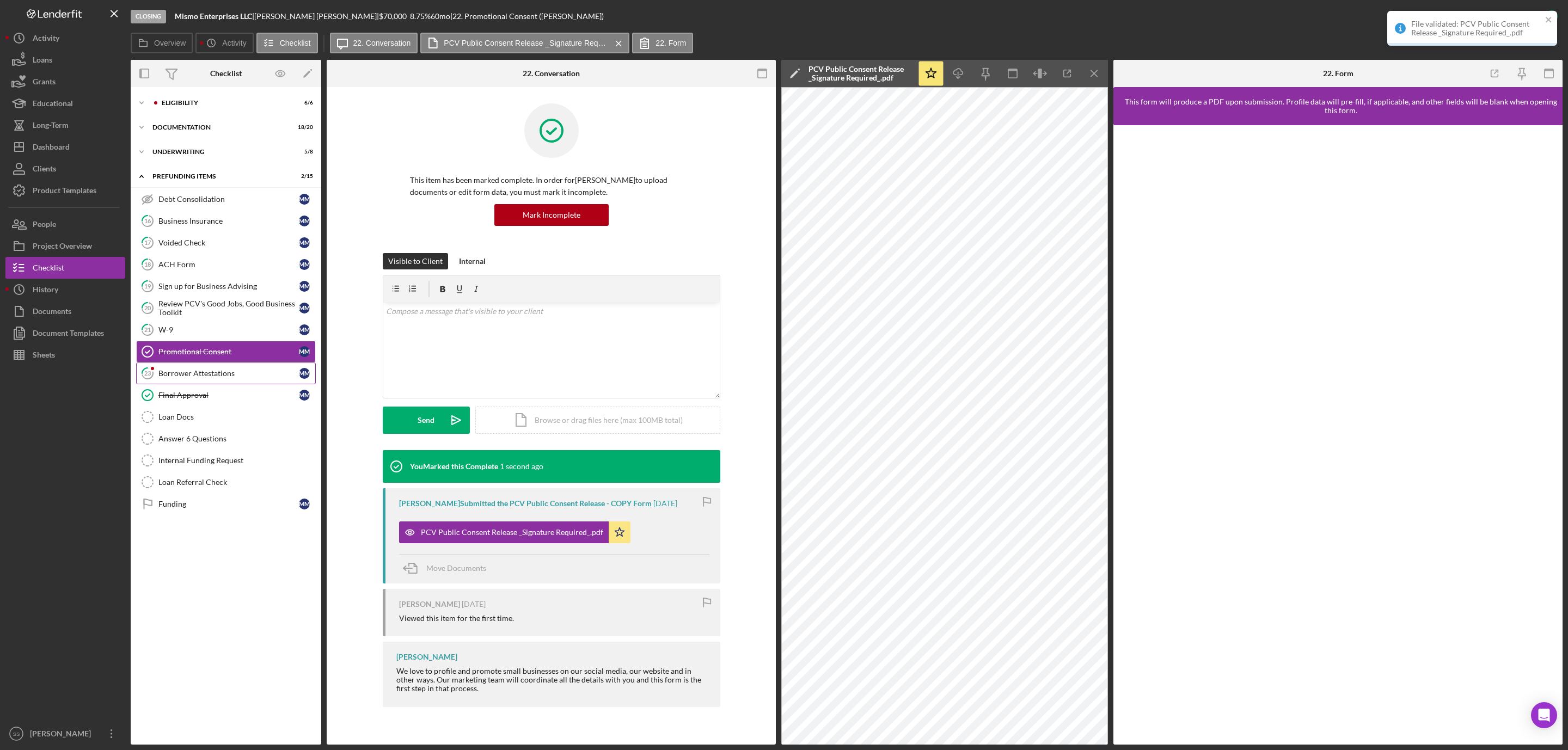
click at [215, 378] on div "Borrower Attestations" at bounding box center [229, 373] width 141 height 9
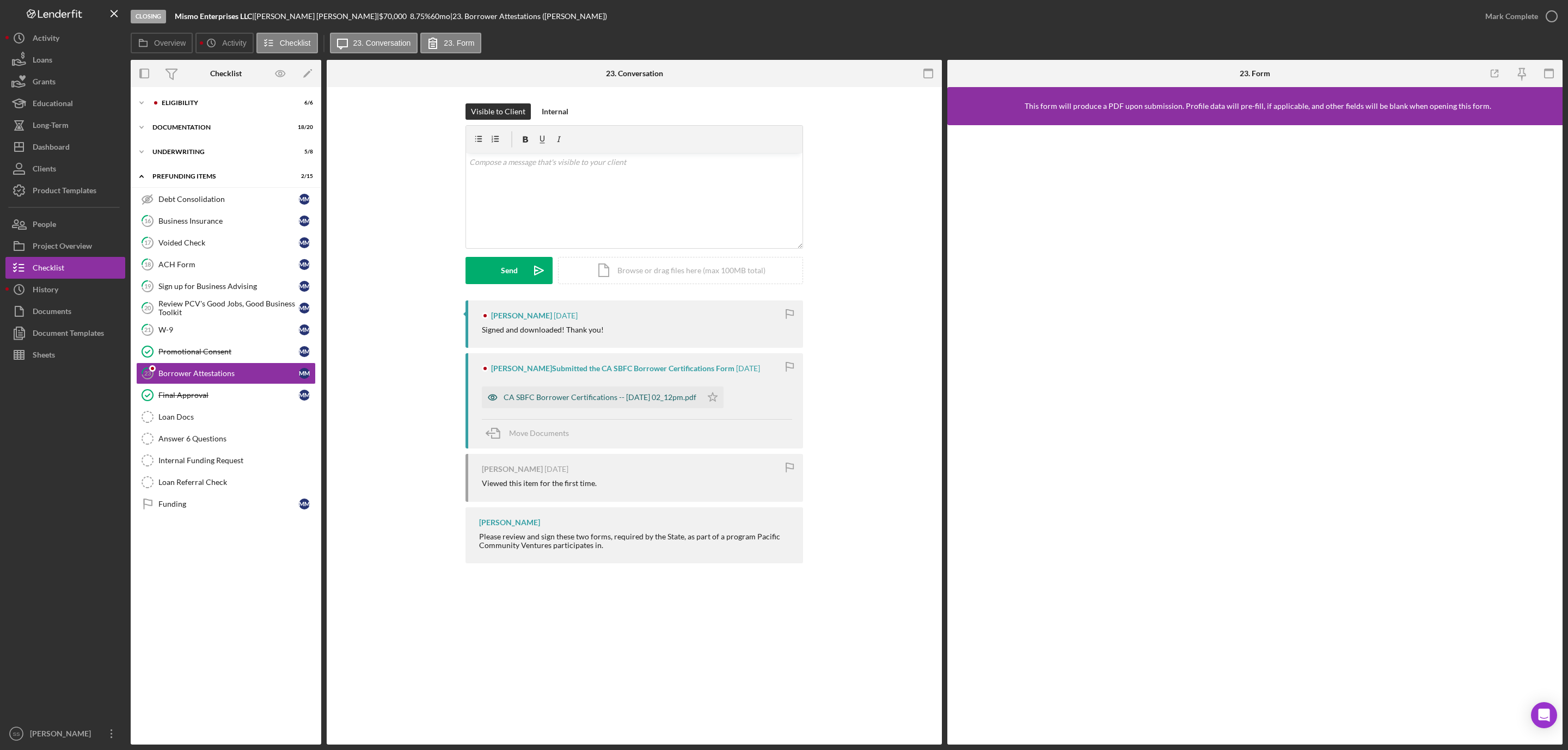
click at [572, 397] on div "CA SBFC Borrower Certifications -- 2025-09-15 02_12pm.pdf" at bounding box center [599, 397] width 193 height 9
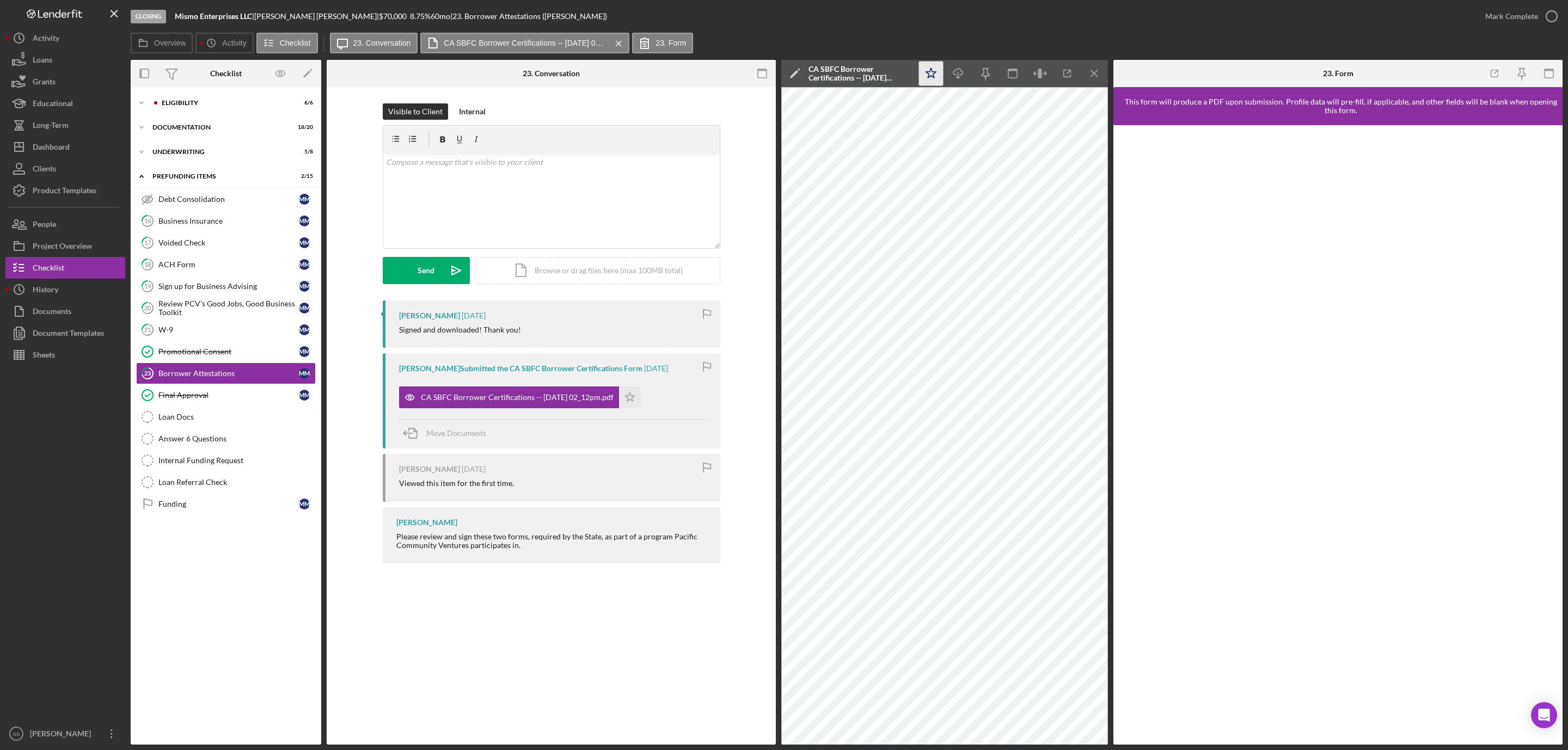
click at [931, 67] on icon "Icon/Star" at bounding box center [931, 74] width 24 height 24
click at [1549, 19] on icon "button" at bounding box center [1551, 15] width 27 height 27
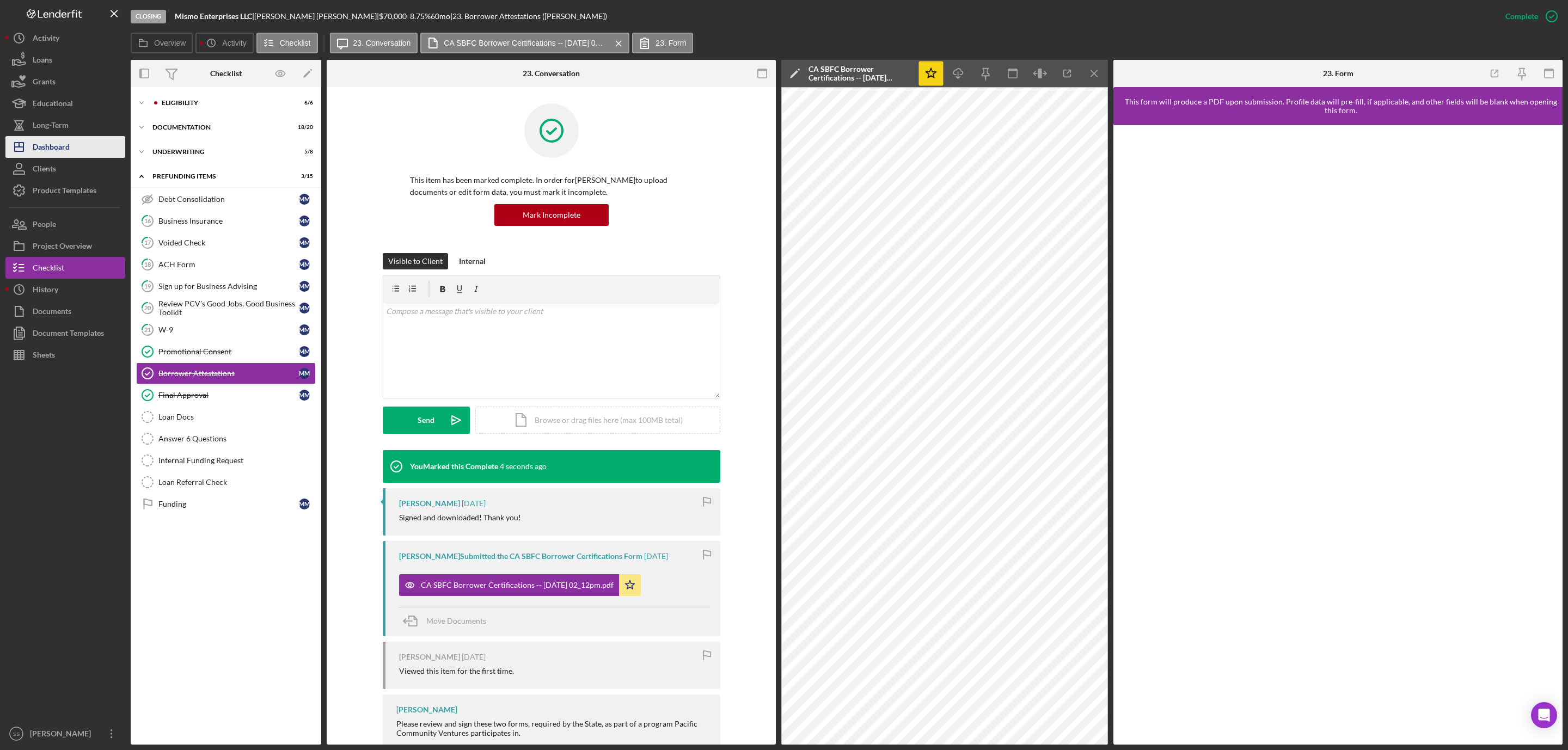
click at [57, 142] on div "Dashboard" at bounding box center [51, 148] width 37 height 24
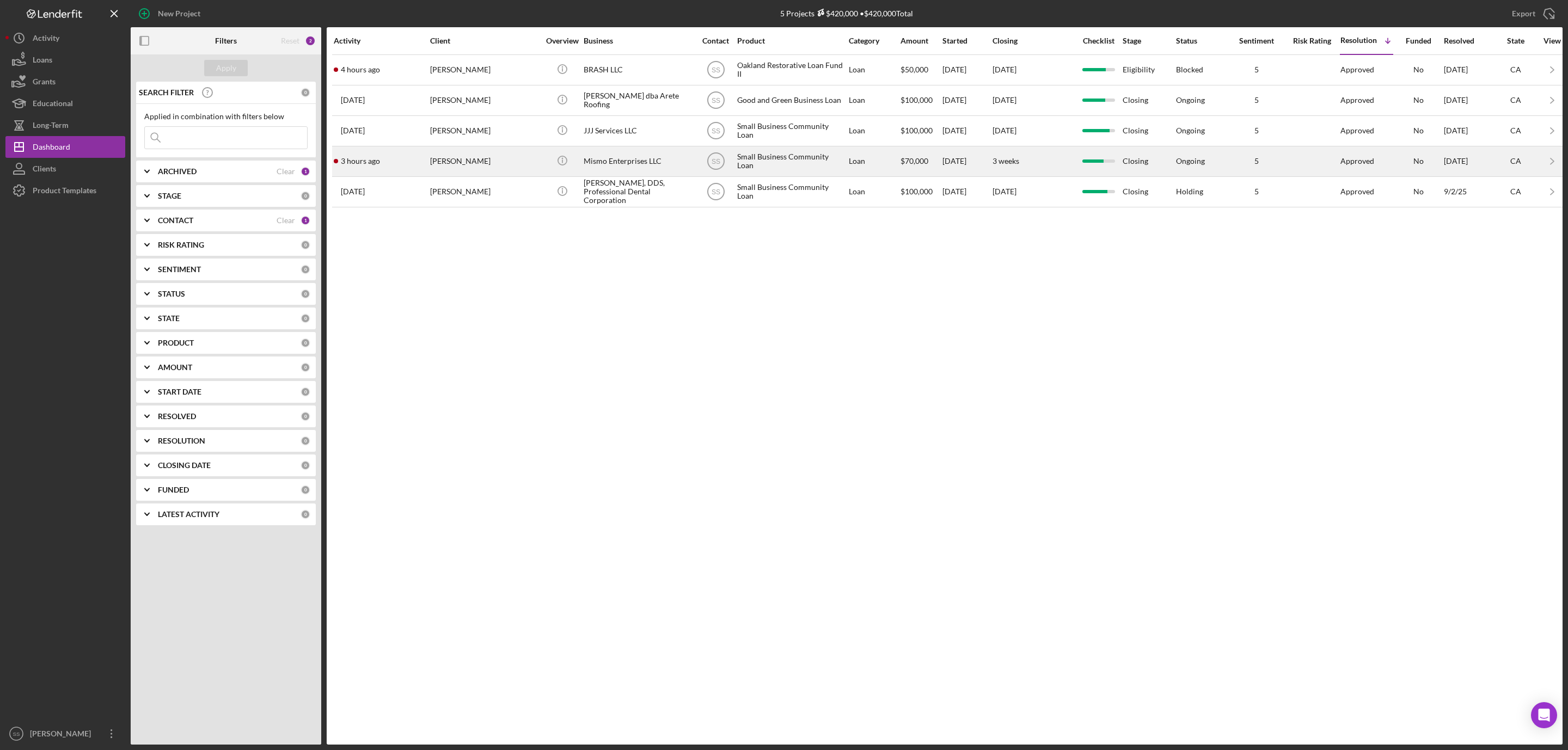
click at [440, 160] on div "Michelle Moran" at bounding box center [485, 161] width 109 height 28
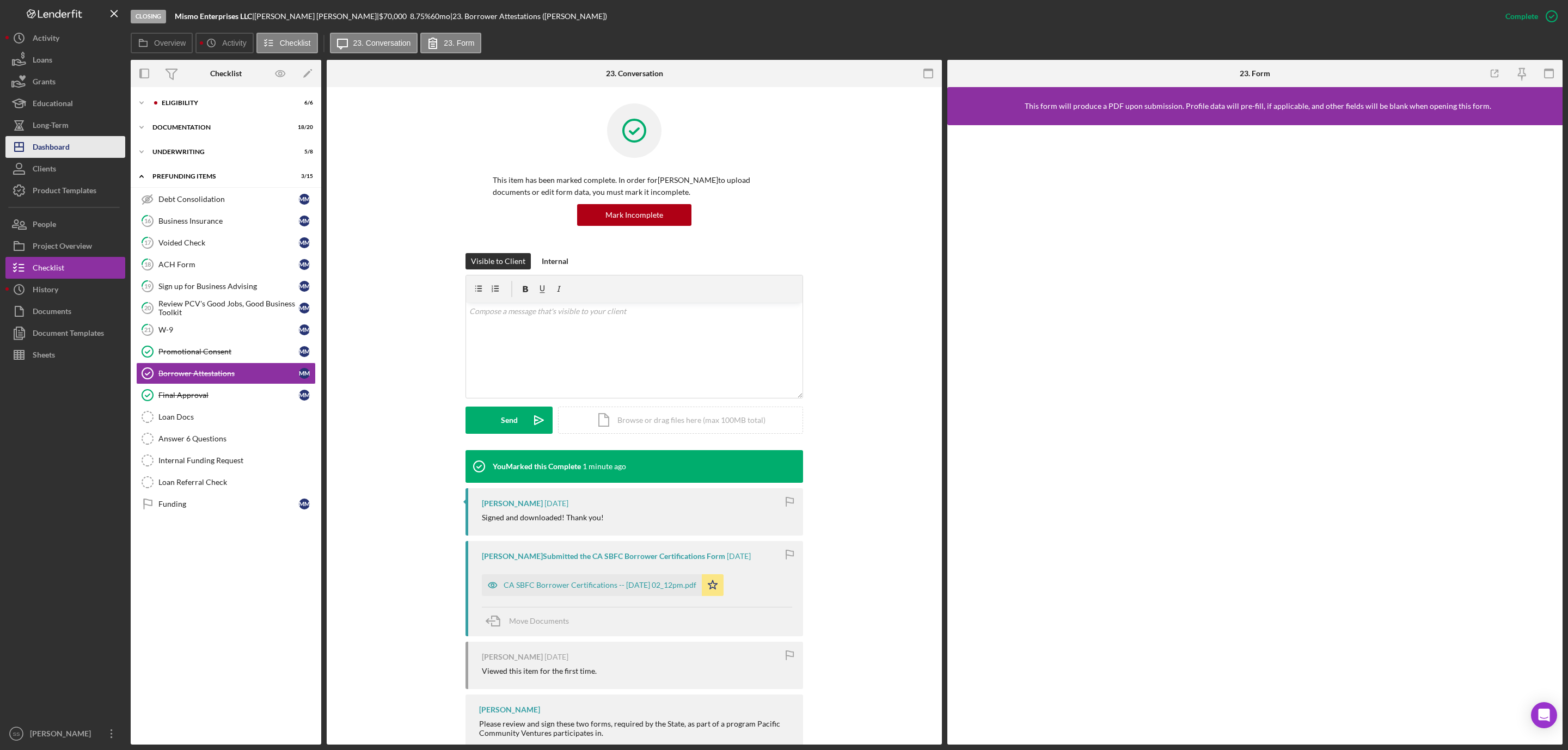
click at [70, 141] on button "Icon/Dashboard Dashboard" at bounding box center [65, 146] width 120 height 22
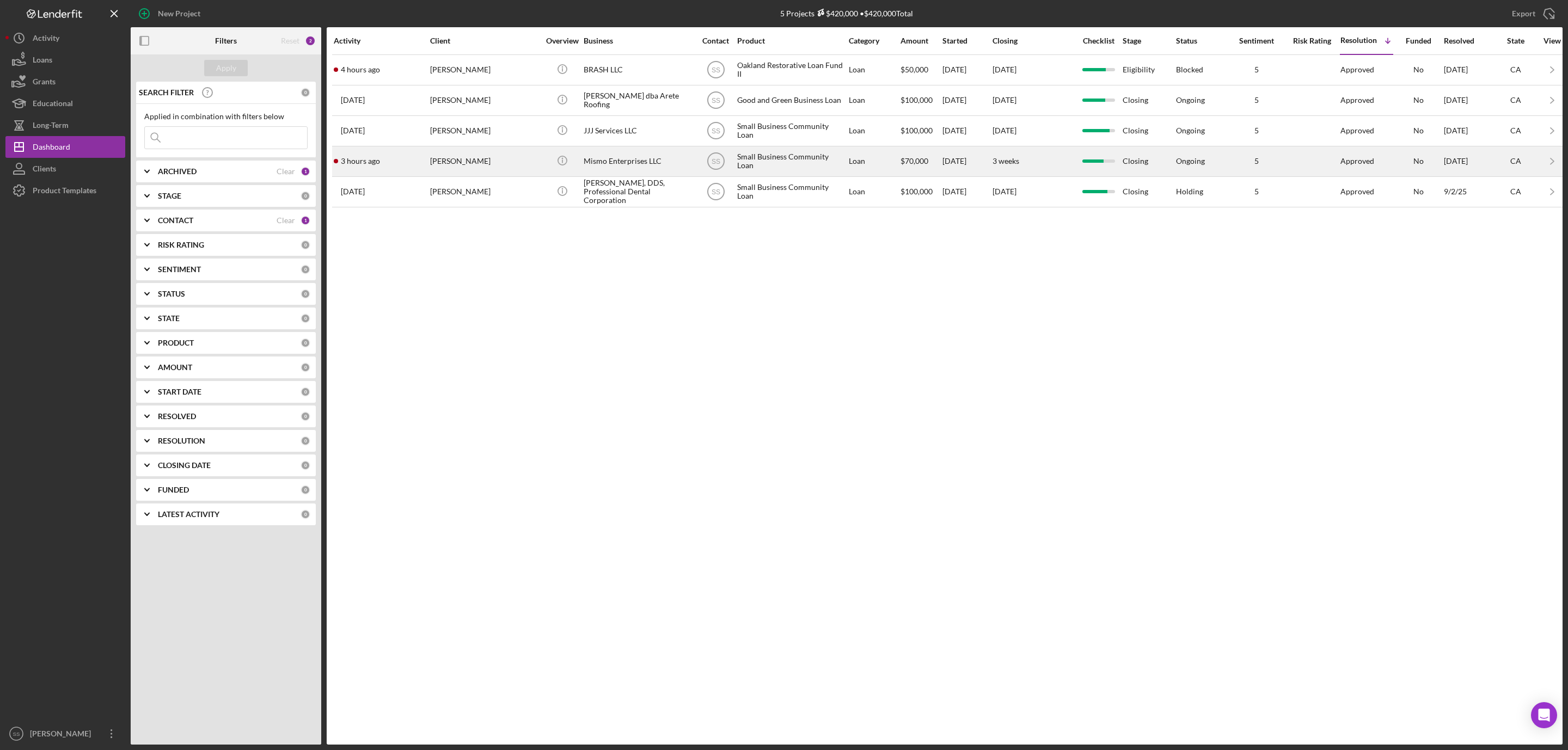
click at [457, 162] on div "Michelle Moran" at bounding box center [485, 161] width 109 height 28
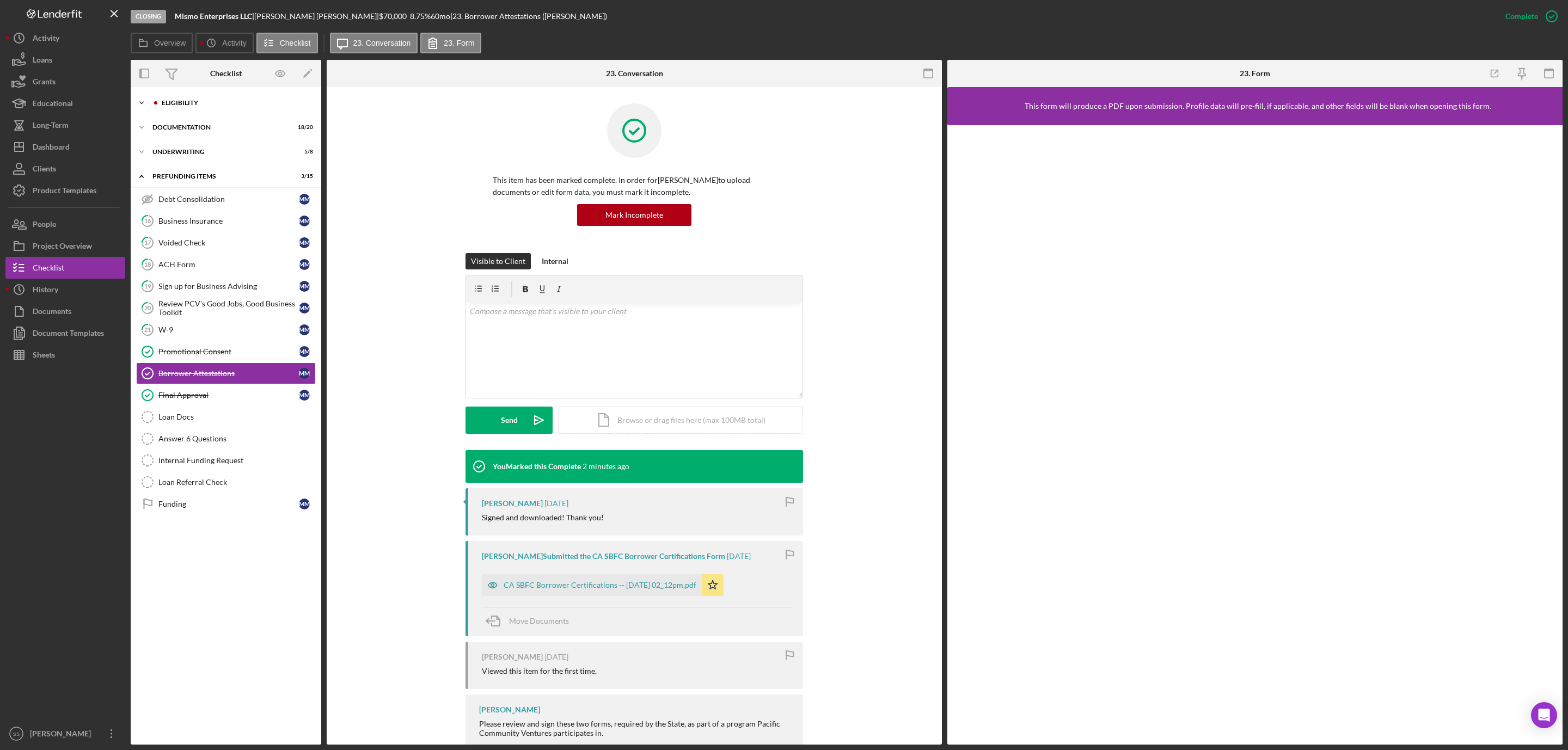
click at [226, 107] on div "Icon/Expander Eligibility 6 / 6" at bounding box center [226, 102] width 190 height 22
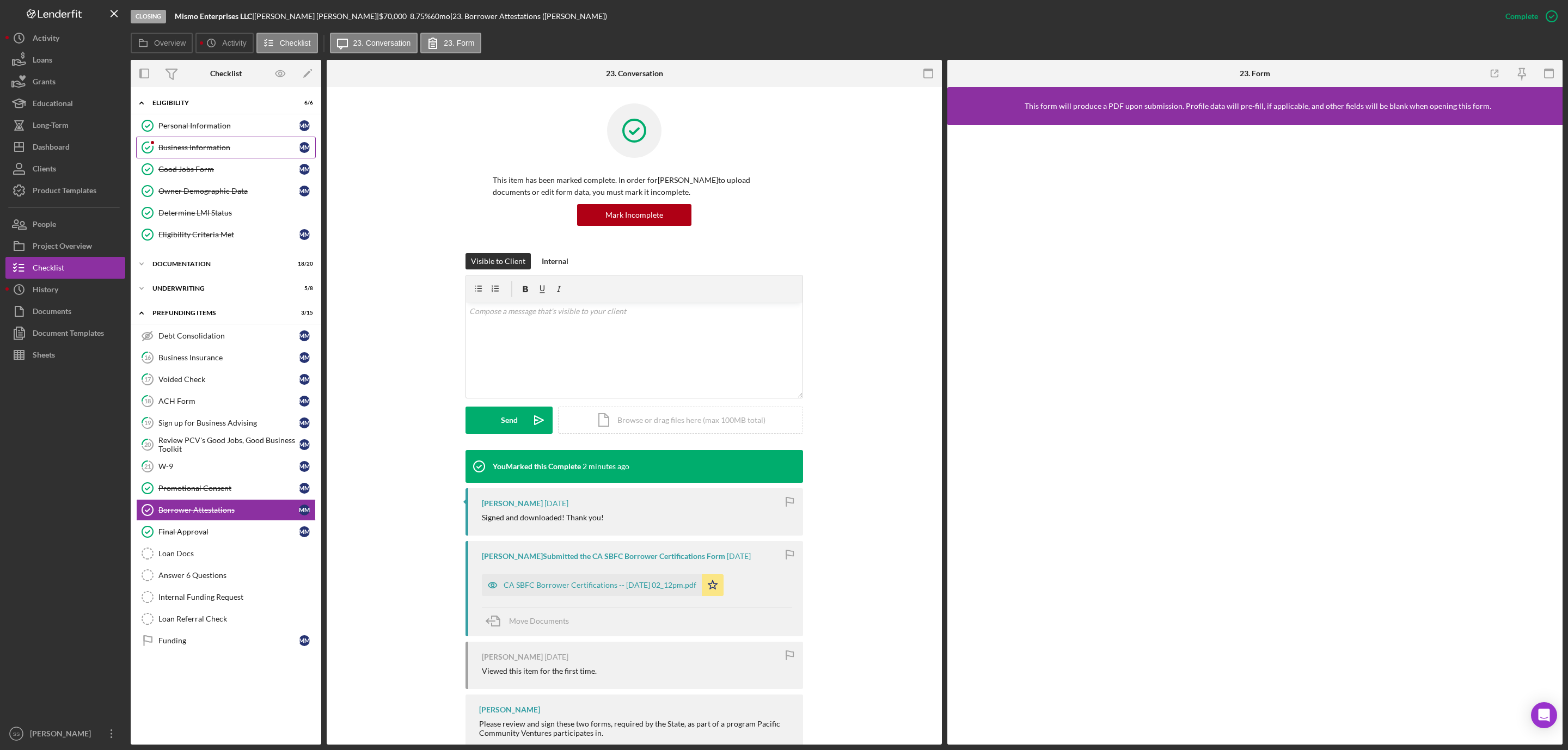
click at [205, 147] on div "Business Information" at bounding box center [229, 147] width 141 height 9
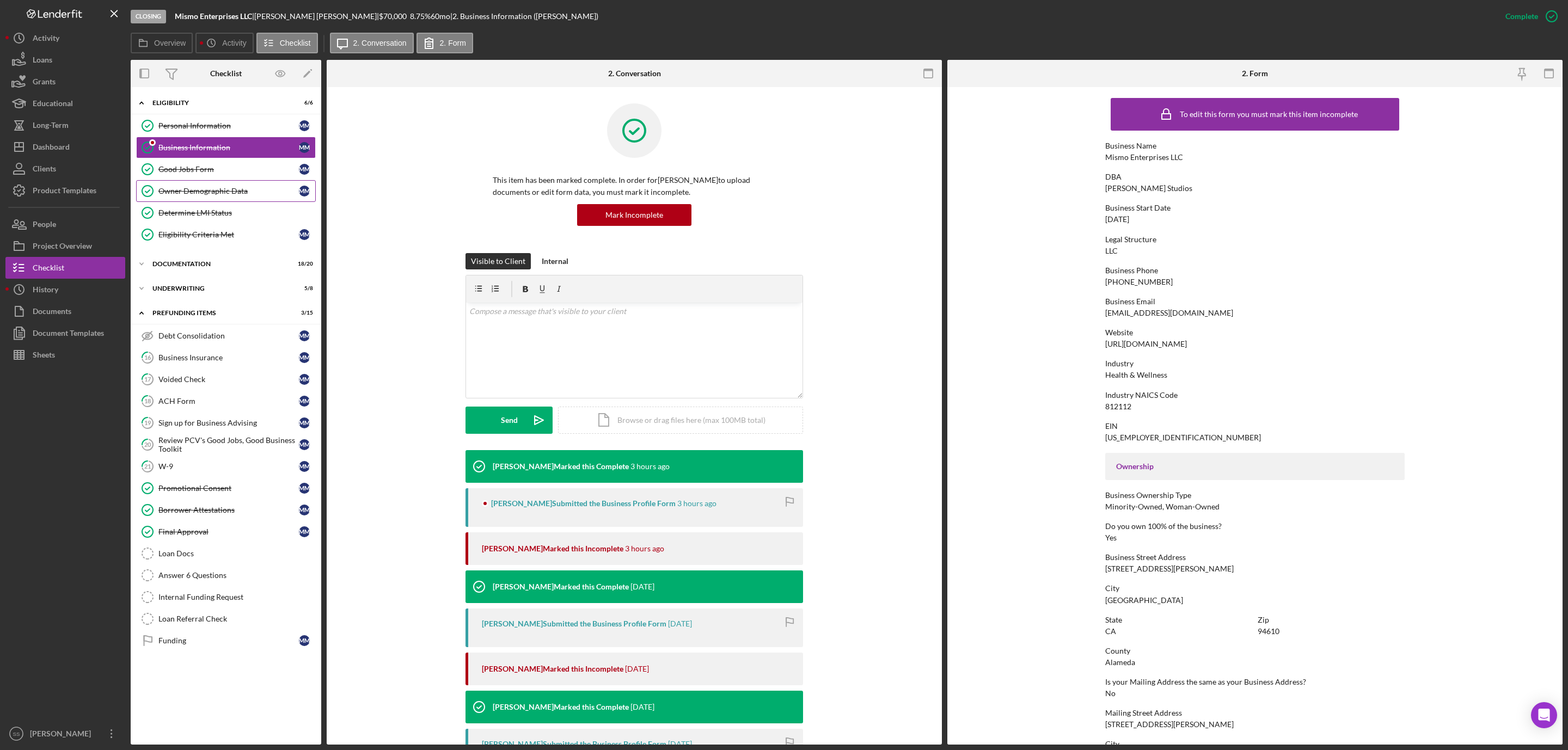
click at [186, 188] on link "Owner Demographic Data Owner Demographic Data M M" at bounding box center [225, 191] width 180 height 22
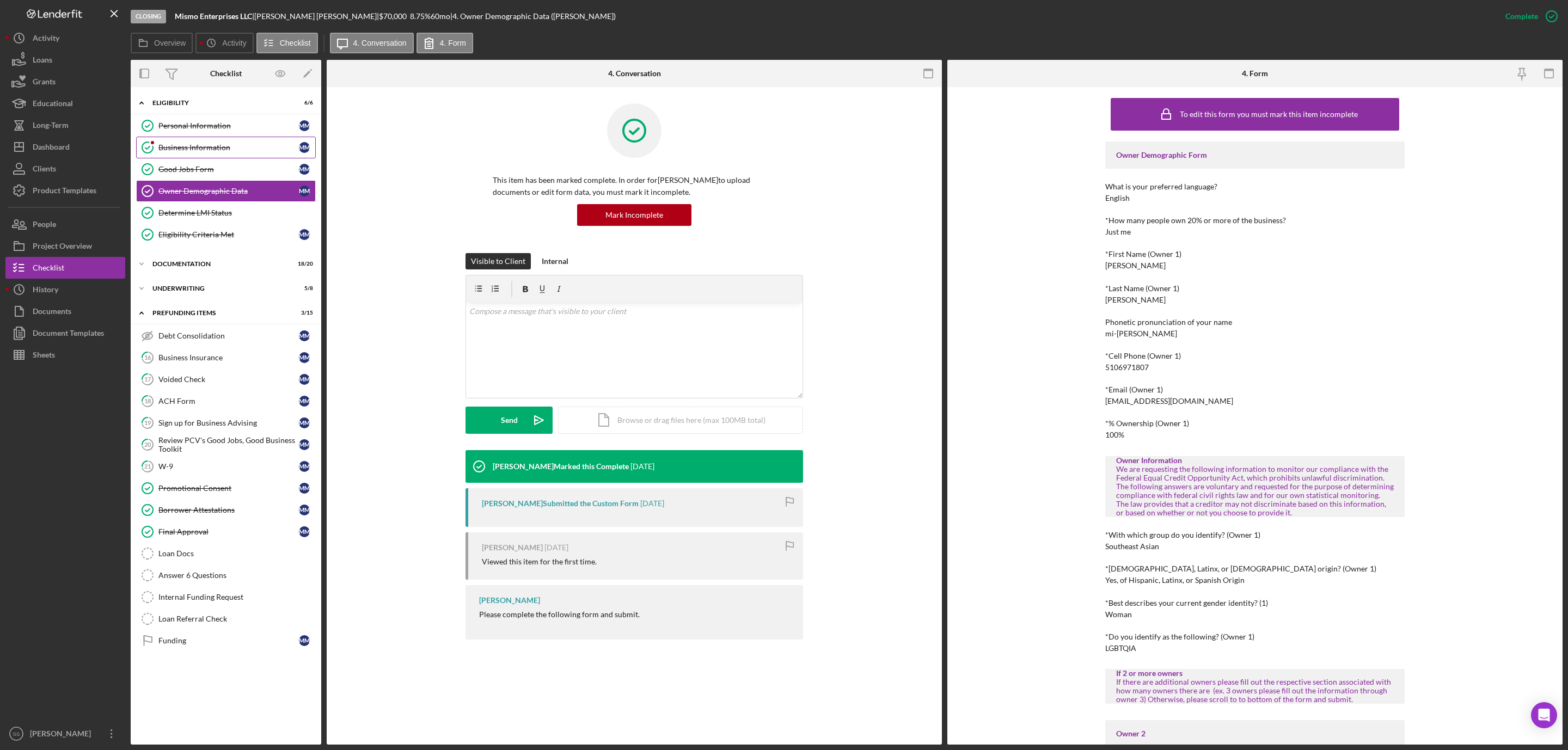
click at [182, 142] on link "Business Information Business Information M M" at bounding box center [225, 147] width 180 height 22
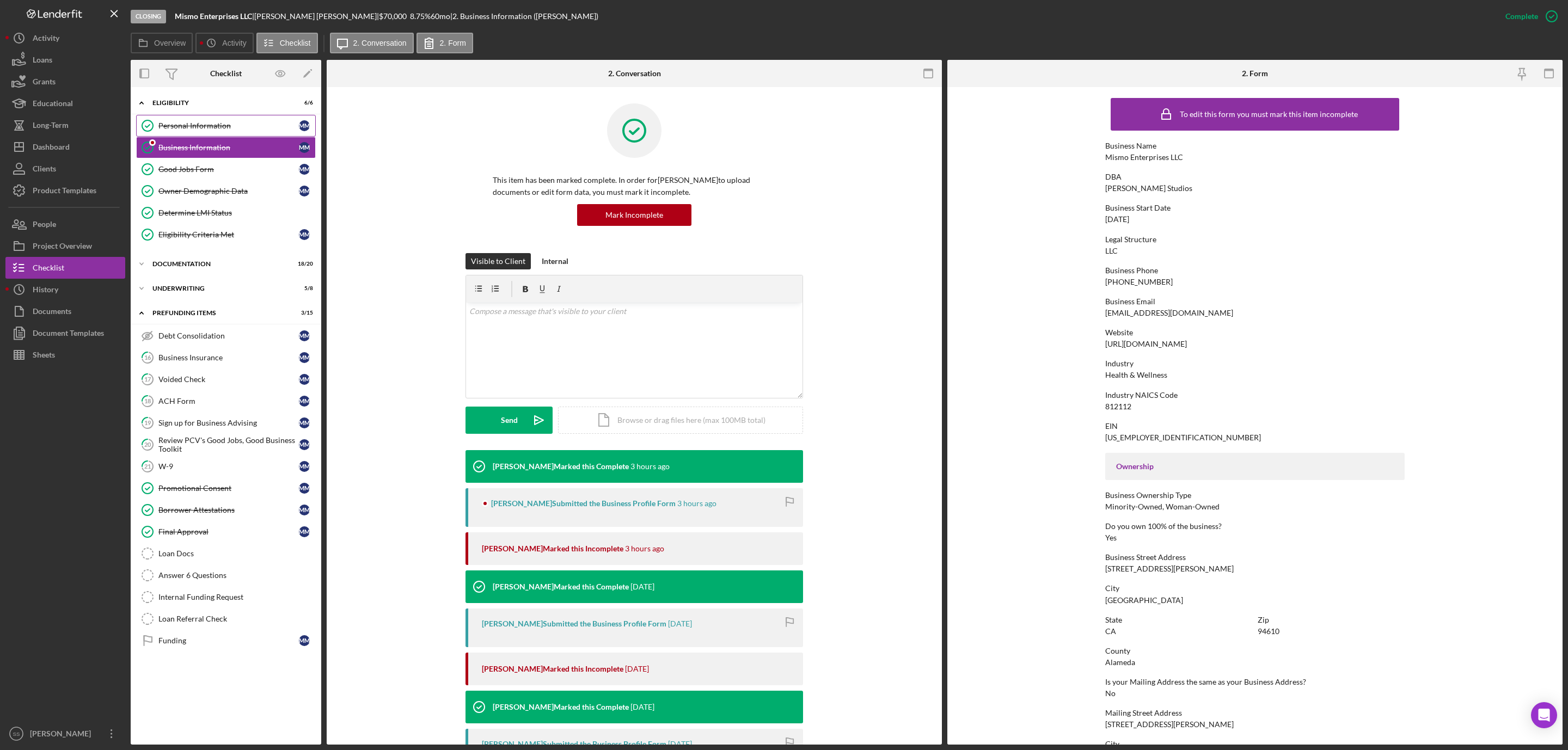
click at [201, 121] on link "Personal Information Personal Information M M" at bounding box center [225, 125] width 180 height 22
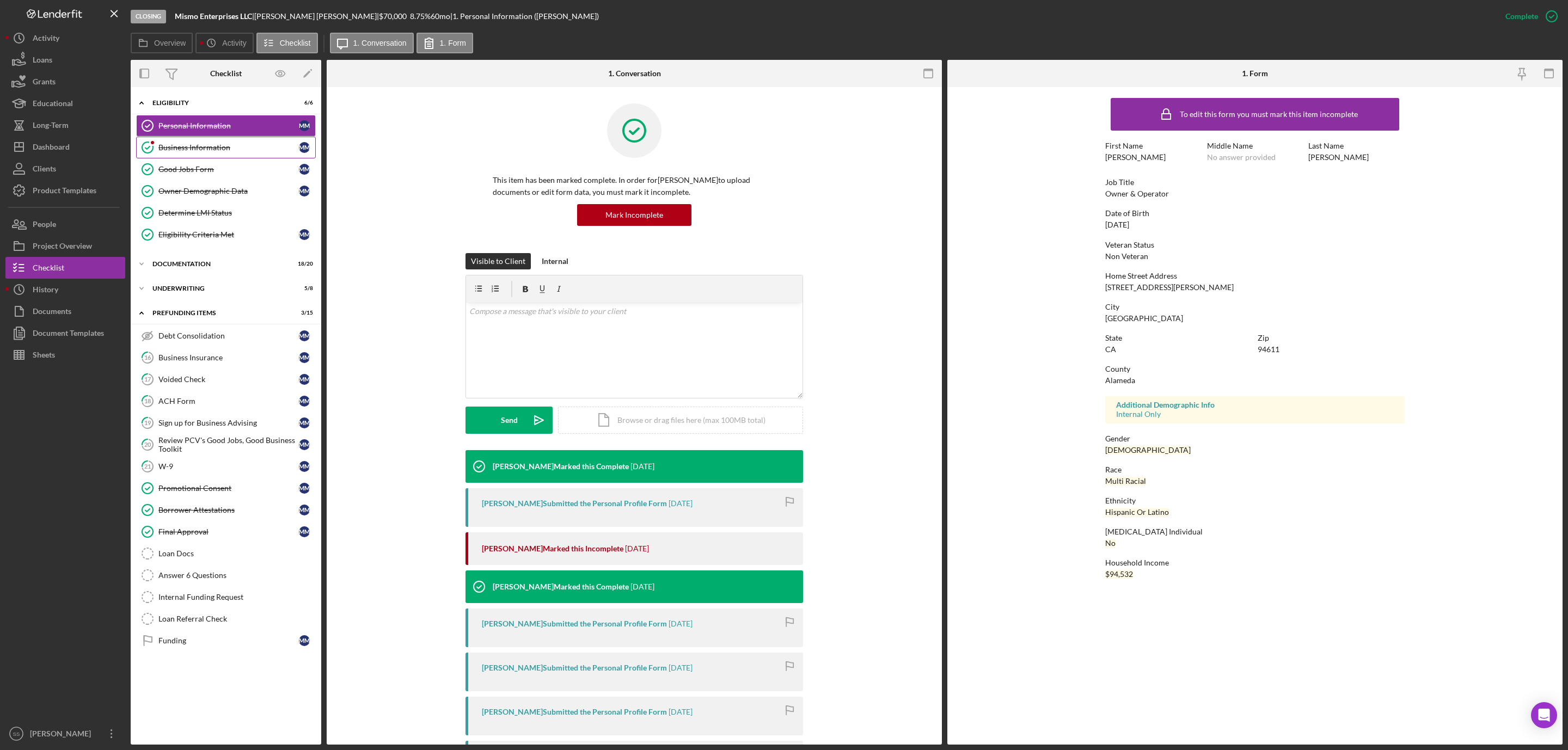
click at [220, 157] on link "Business Information Business Information M M" at bounding box center [225, 147] width 180 height 22
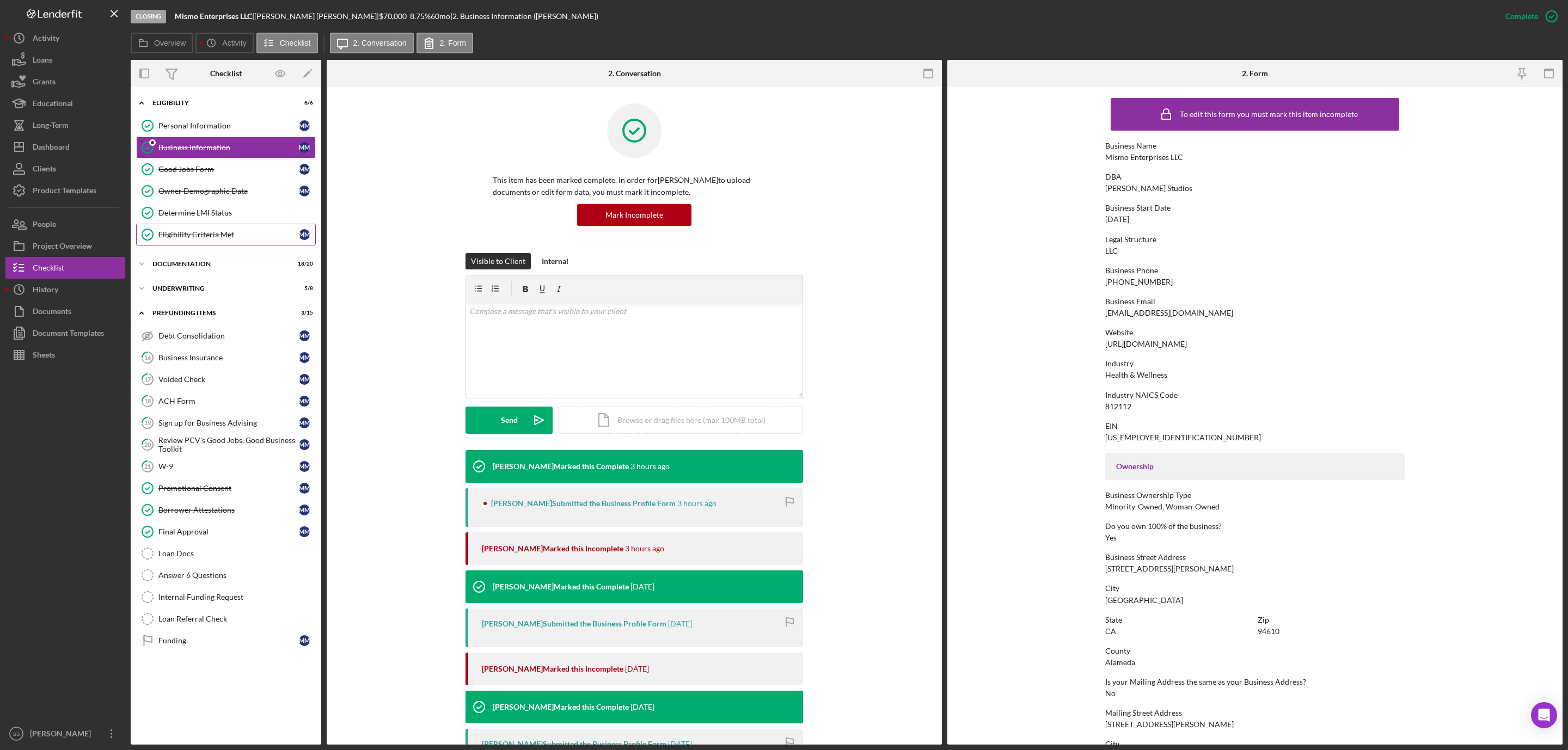
drag, startPoint x: 209, startPoint y: 191, endPoint x: 205, endPoint y: 226, distance: 35.2
click at [209, 194] on div "Owner Demographic Data" at bounding box center [229, 191] width 141 height 9
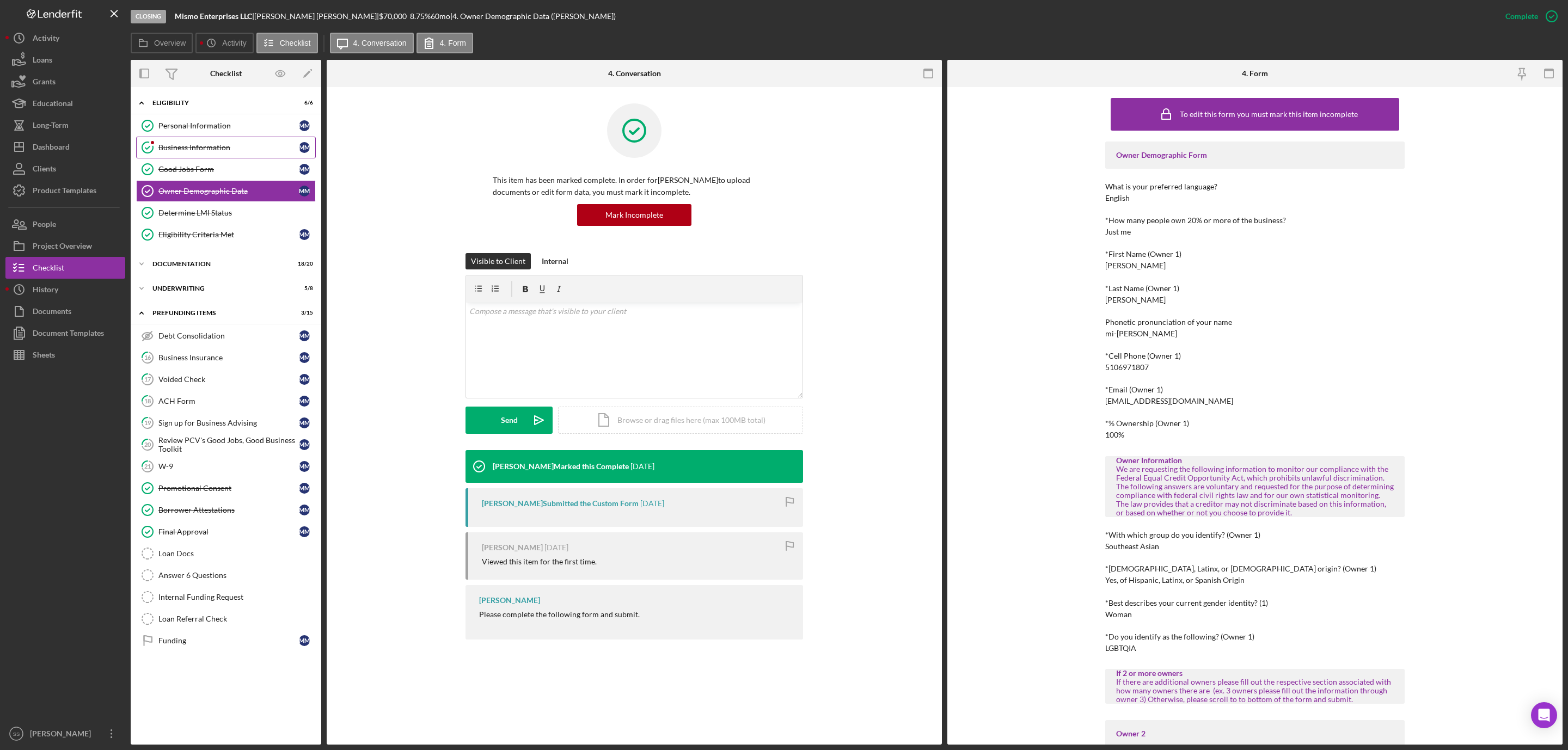
click at [205, 147] on div "Business Information" at bounding box center [229, 147] width 141 height 9
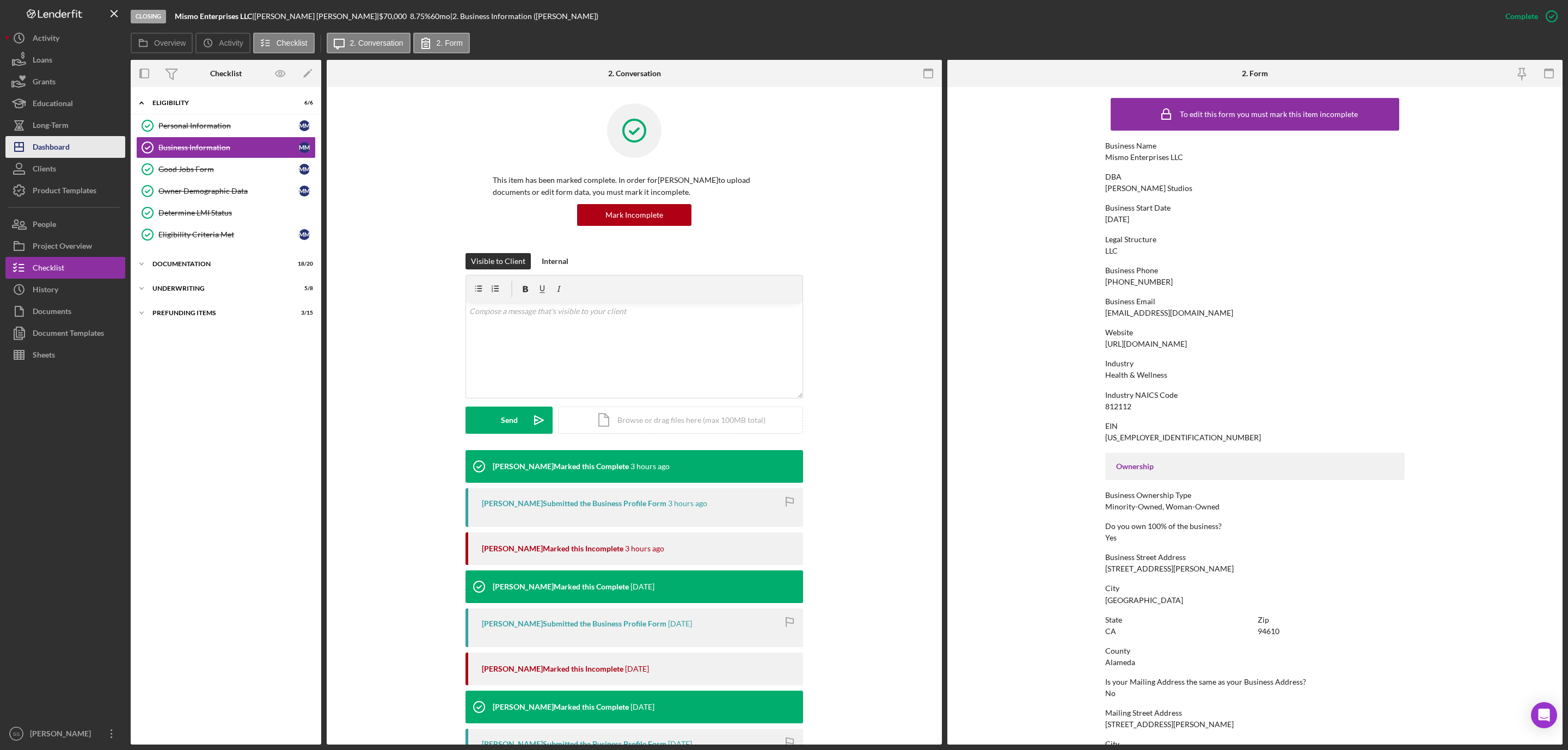
click at [41, 144] on div "Dashboard" at bounding box center [51, 148] width 37 height 24
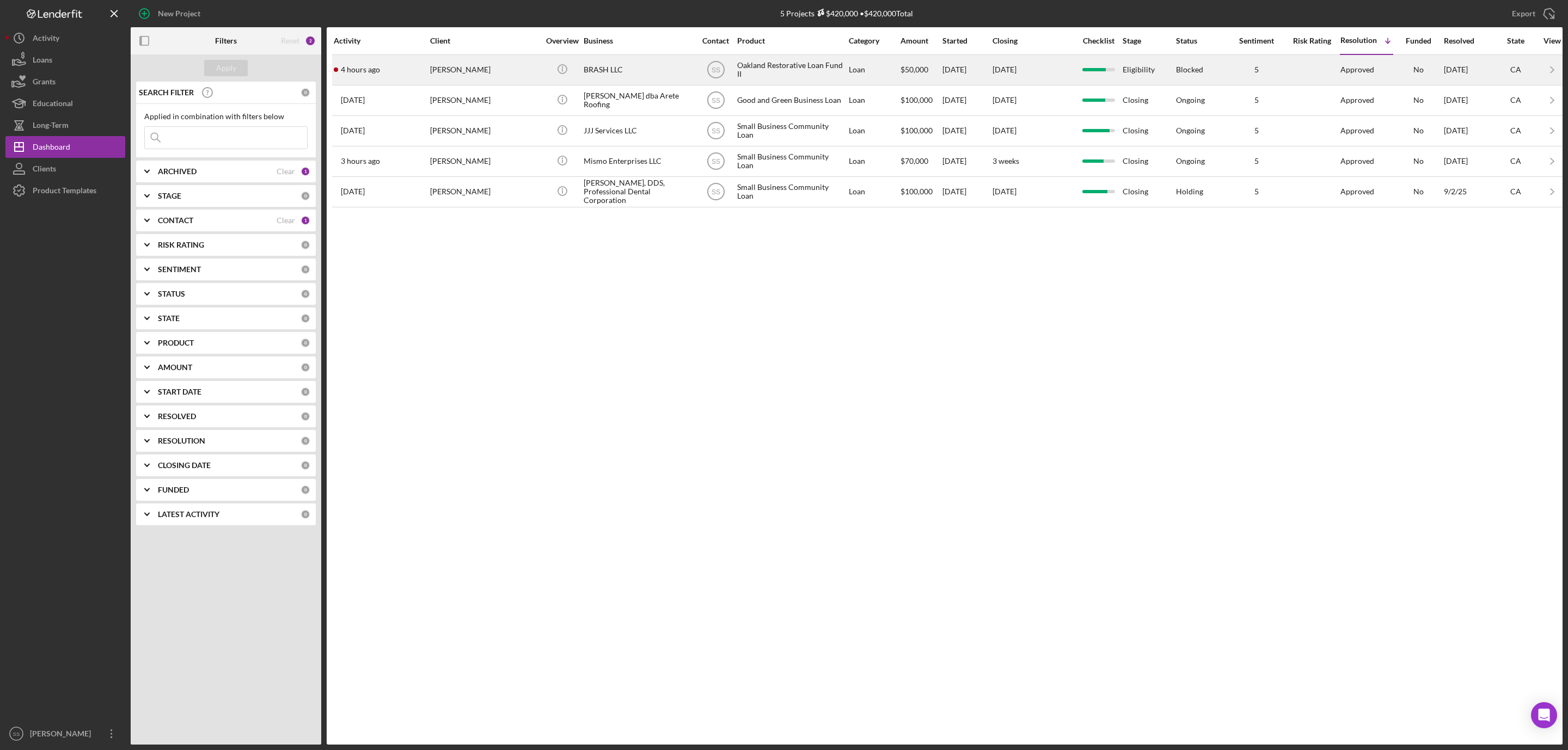
click at [492, 68] on div "[PERSON_NAME]" at bounding box center [485, 69] width 109 height 28
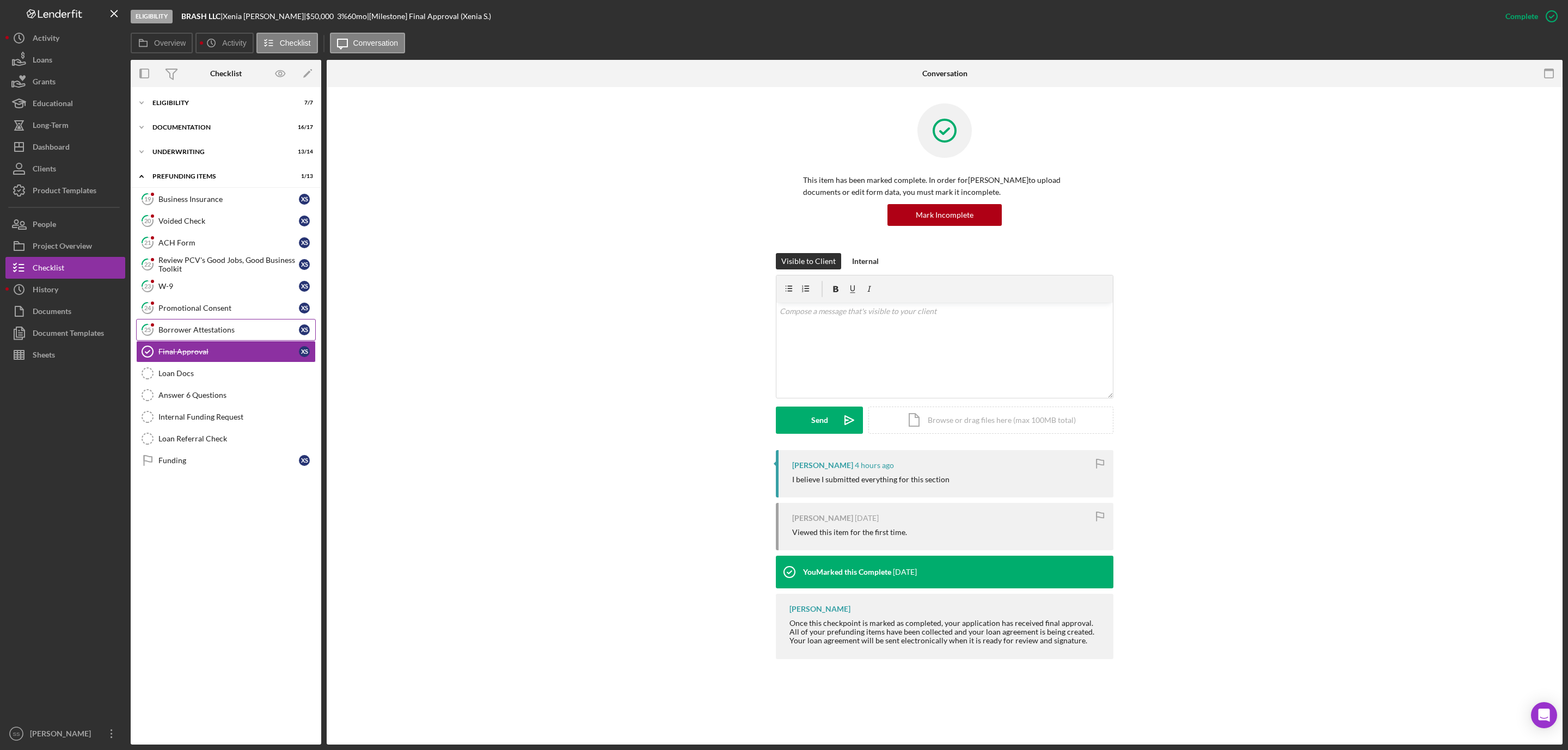
click at [197, 338] on link "25 Borrower Attestations X S" at bounding box center [225, 329] width 180 height 22
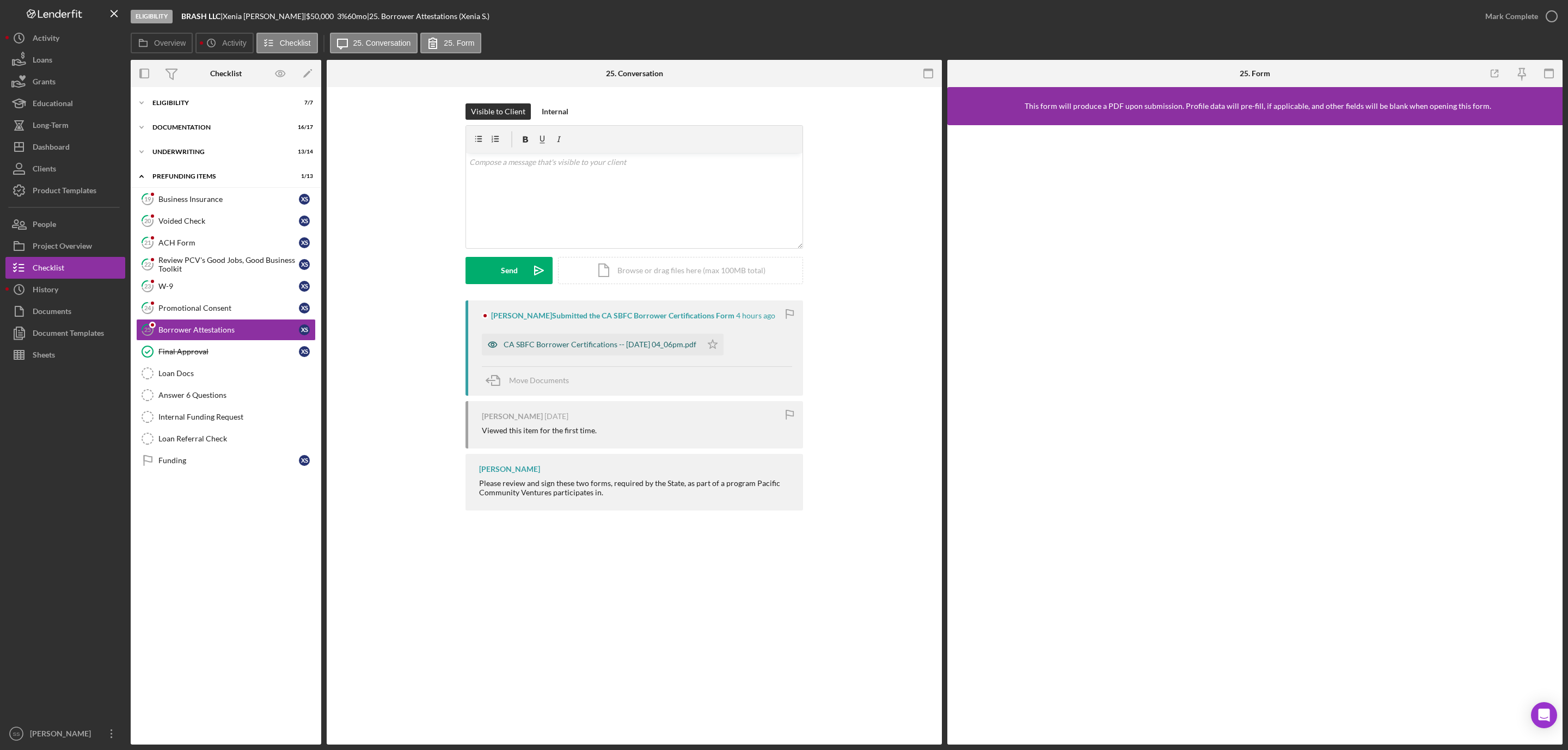
click at [581, 343] on div "CA SBFC Borrower Certifications -- 2025-09-16 04_06pm.pdf" at bounding box center [599, 344] width 193 height 9
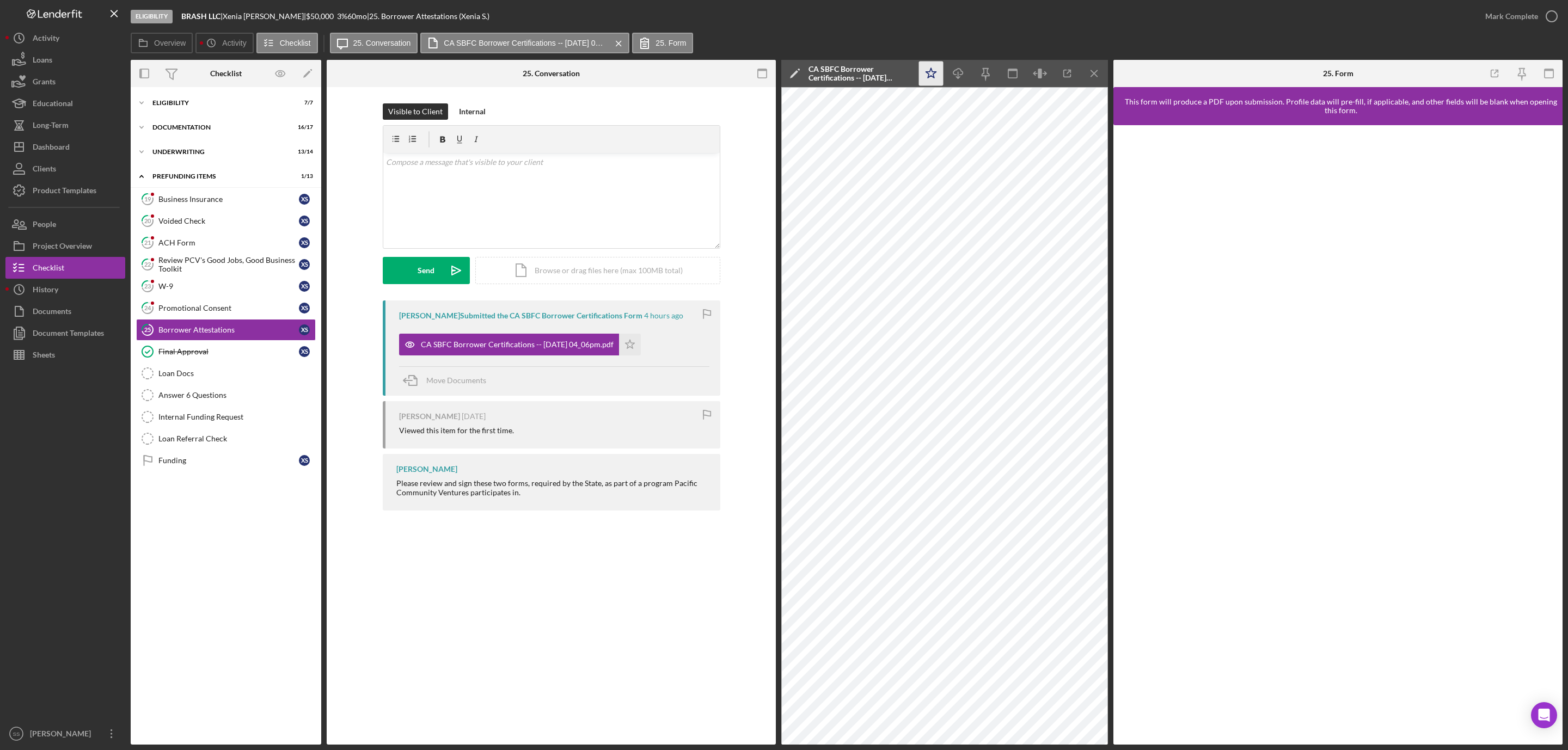
click at [931, 69] on polygon "button" at bounding box center [931, 73] width 11 height 10
click at [1542, 13] on icon "button" at bounding box center [1551, 15] width 27 height 27
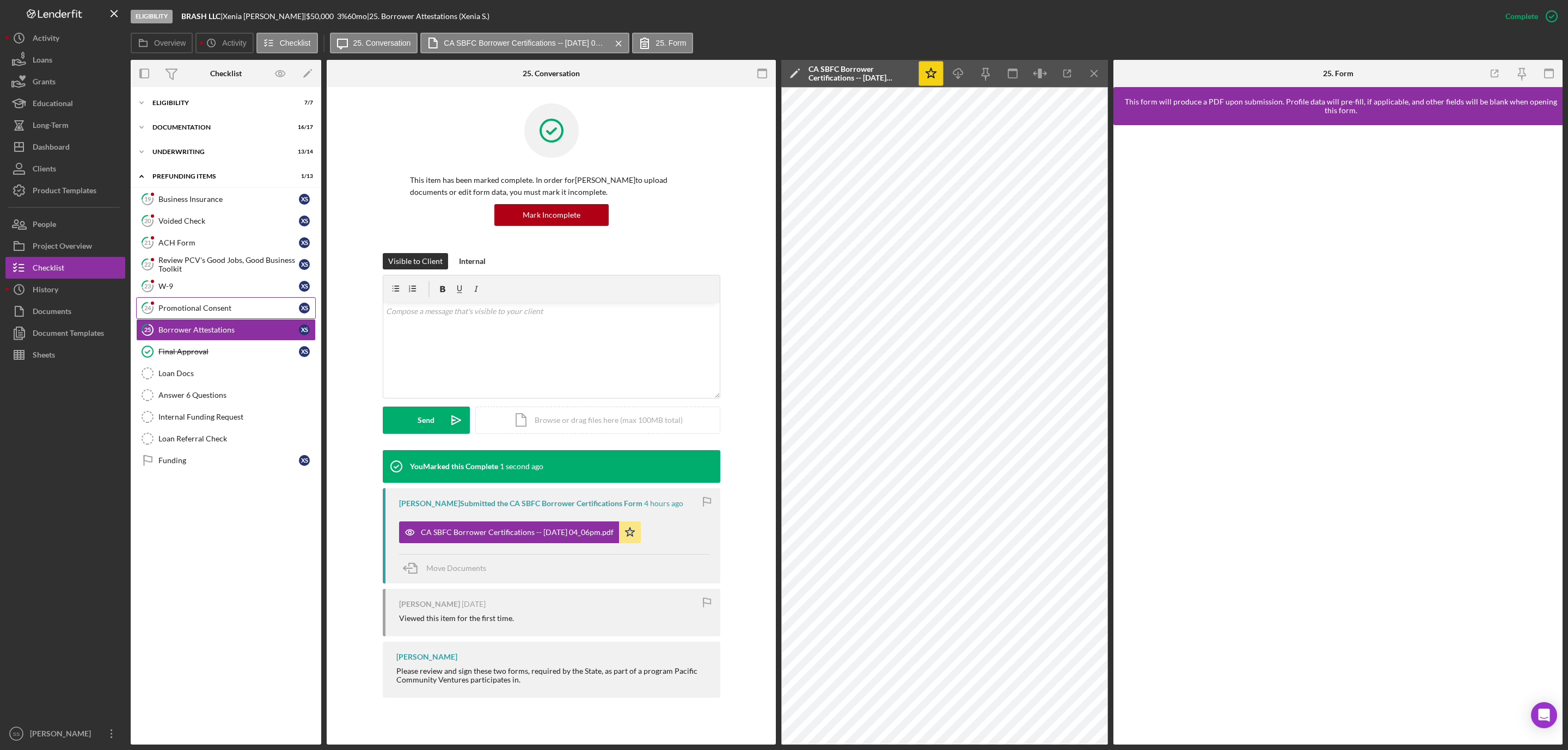
click at [216, 311] on div "Promotional Consent" at bounding box center [229, 308] width 141 height 9
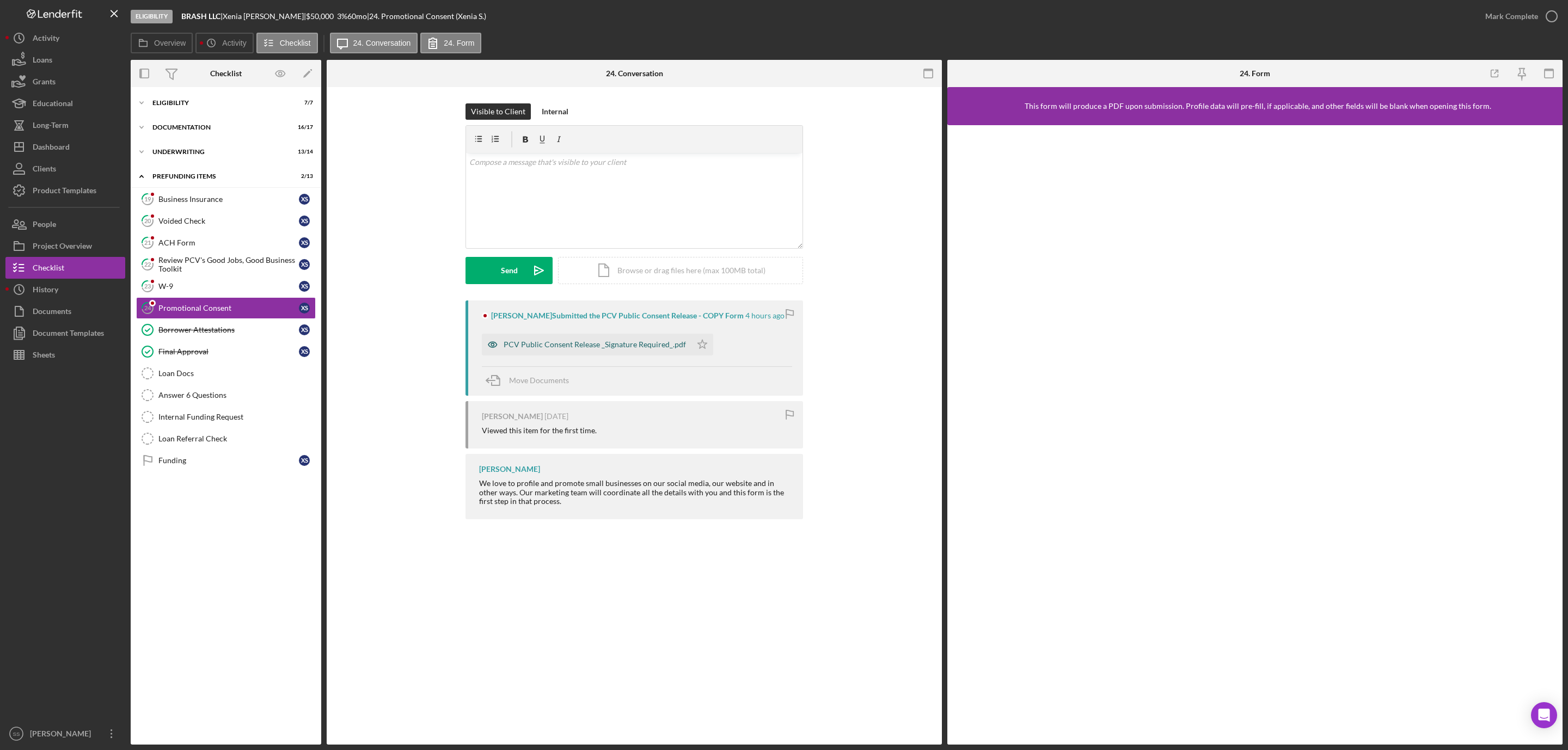
click at [595, 338] on div "PCV Public Consent Release _Signature Required_.pdf" at bounding box center [586, 344] width 210 height 22
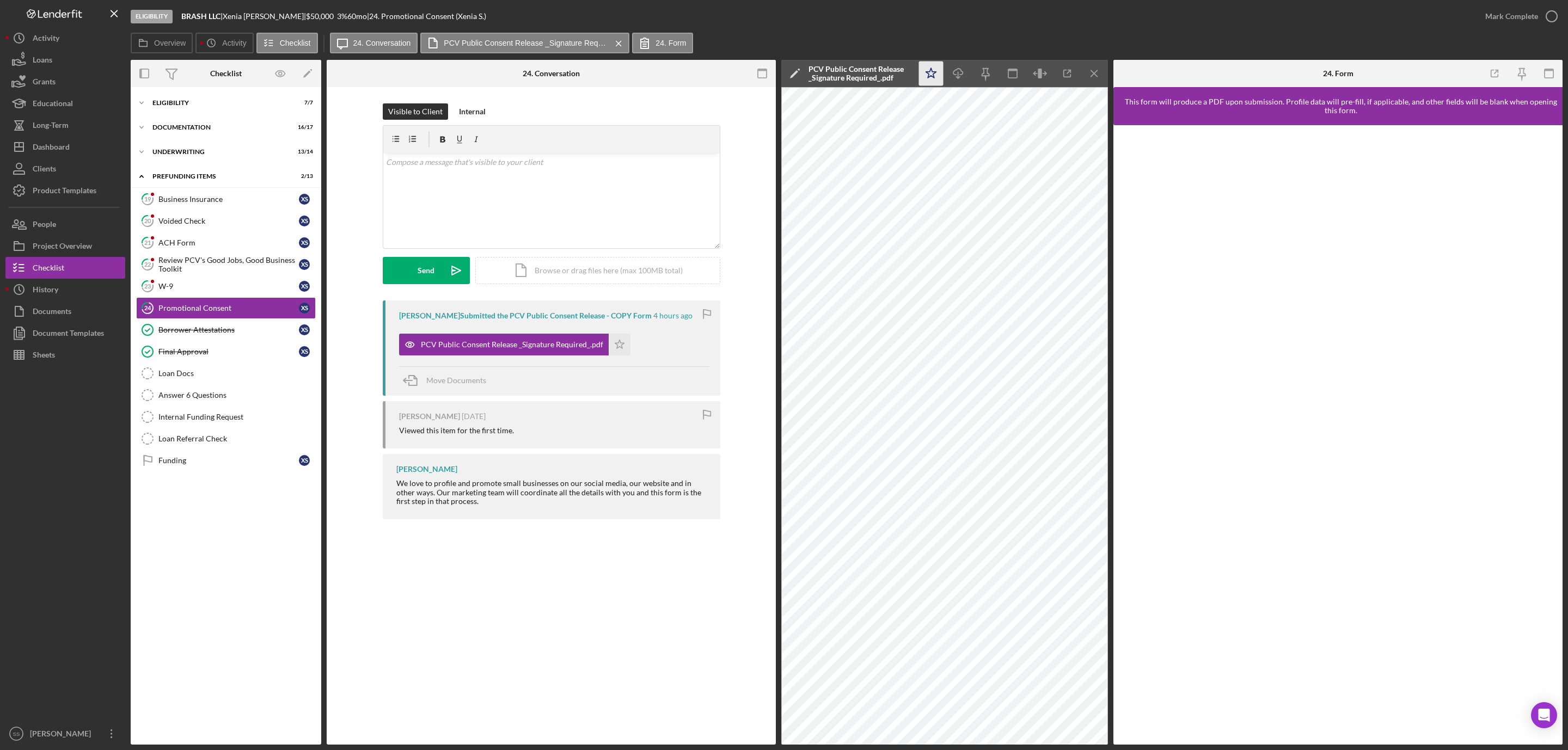
click at [934, 73] on icon "Icon/Star" at bounding box center [931, 74] width 24 height 24
click at [1547, 15] on icon "button" at bounding box center [1551, 15] width 27 height 27
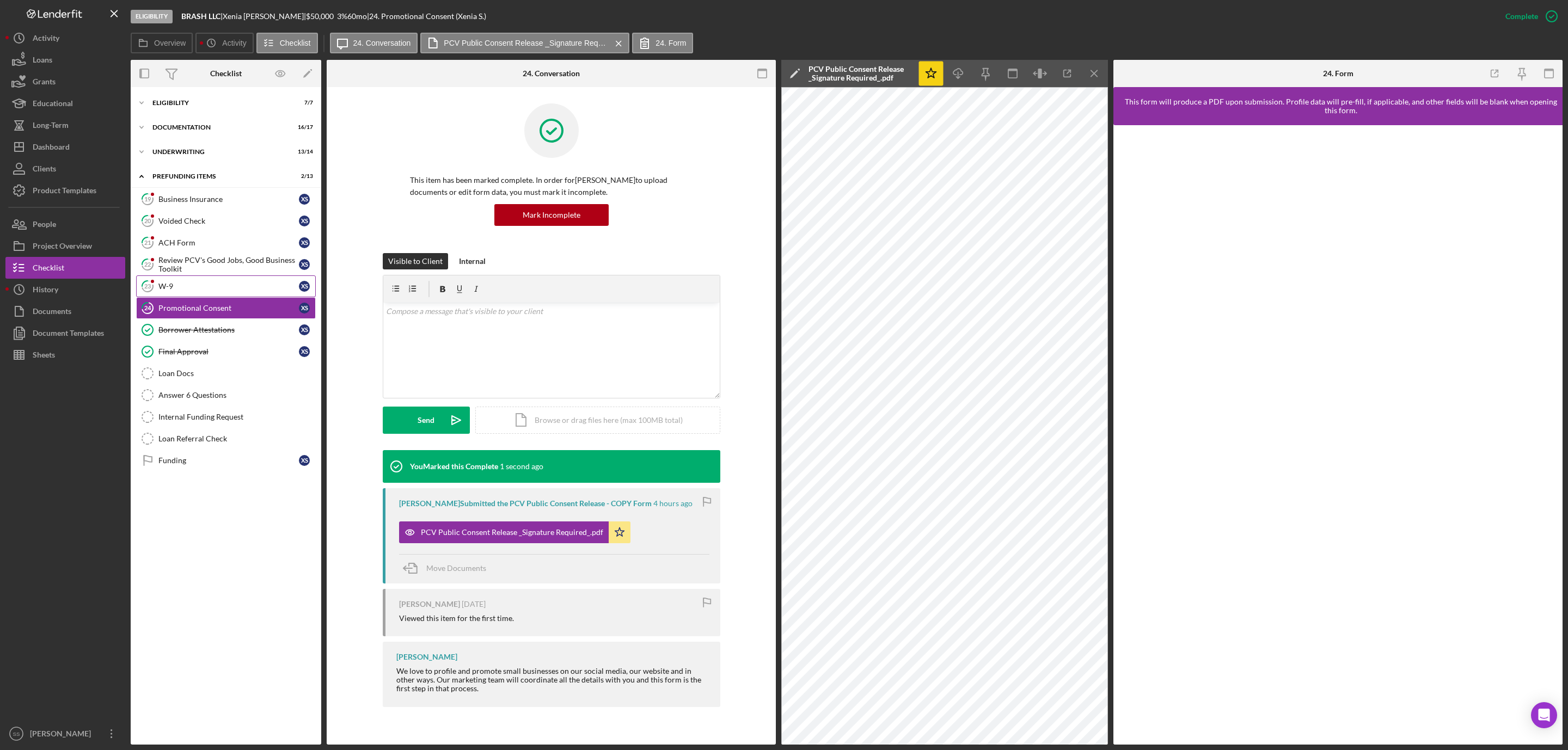
click at [242, 290] on div "W-9" at bounding box center [229, 286] width 141 height 9
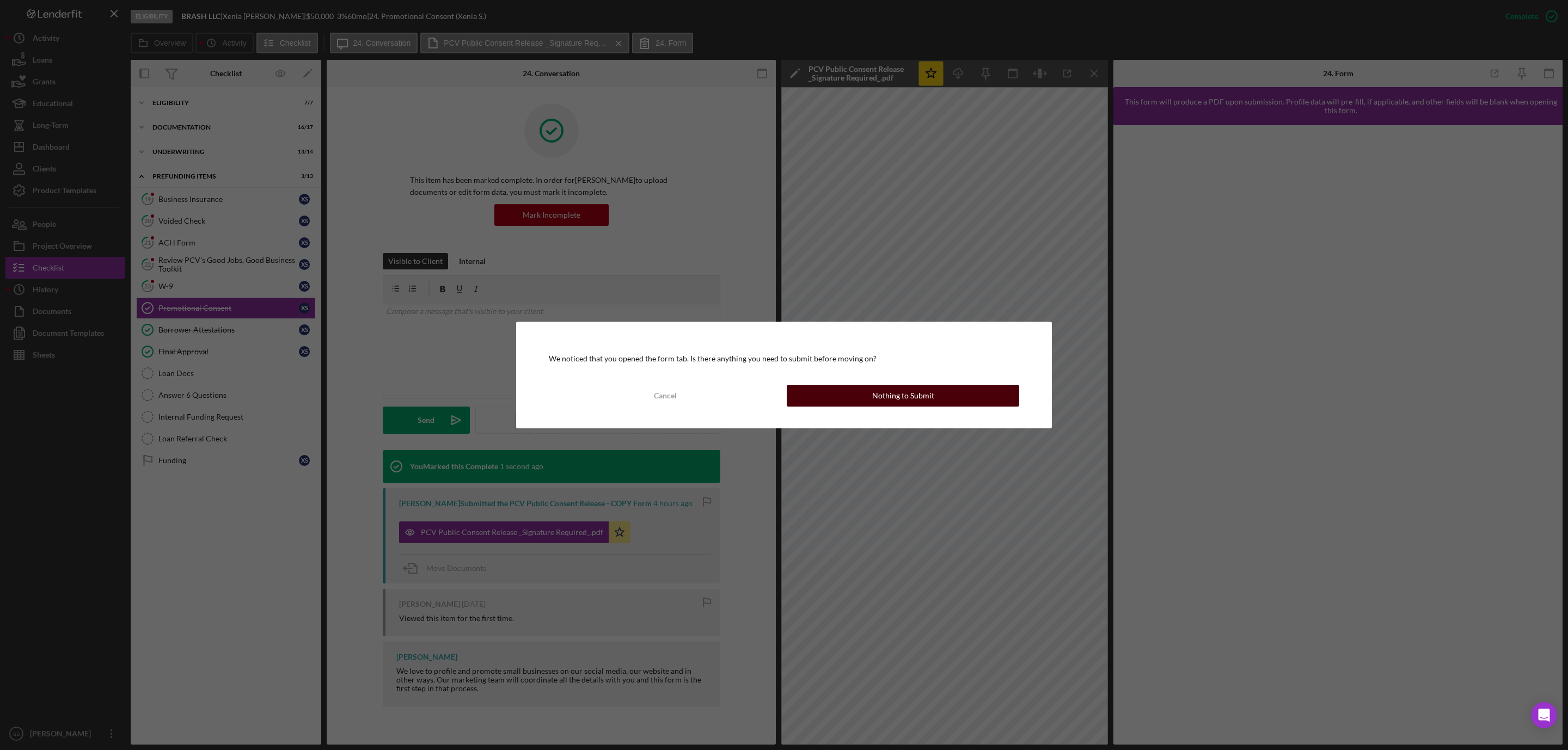
click at [848, 386] on button "Nothing to Submit" at bounding box center [903, 395] width 233 height 22
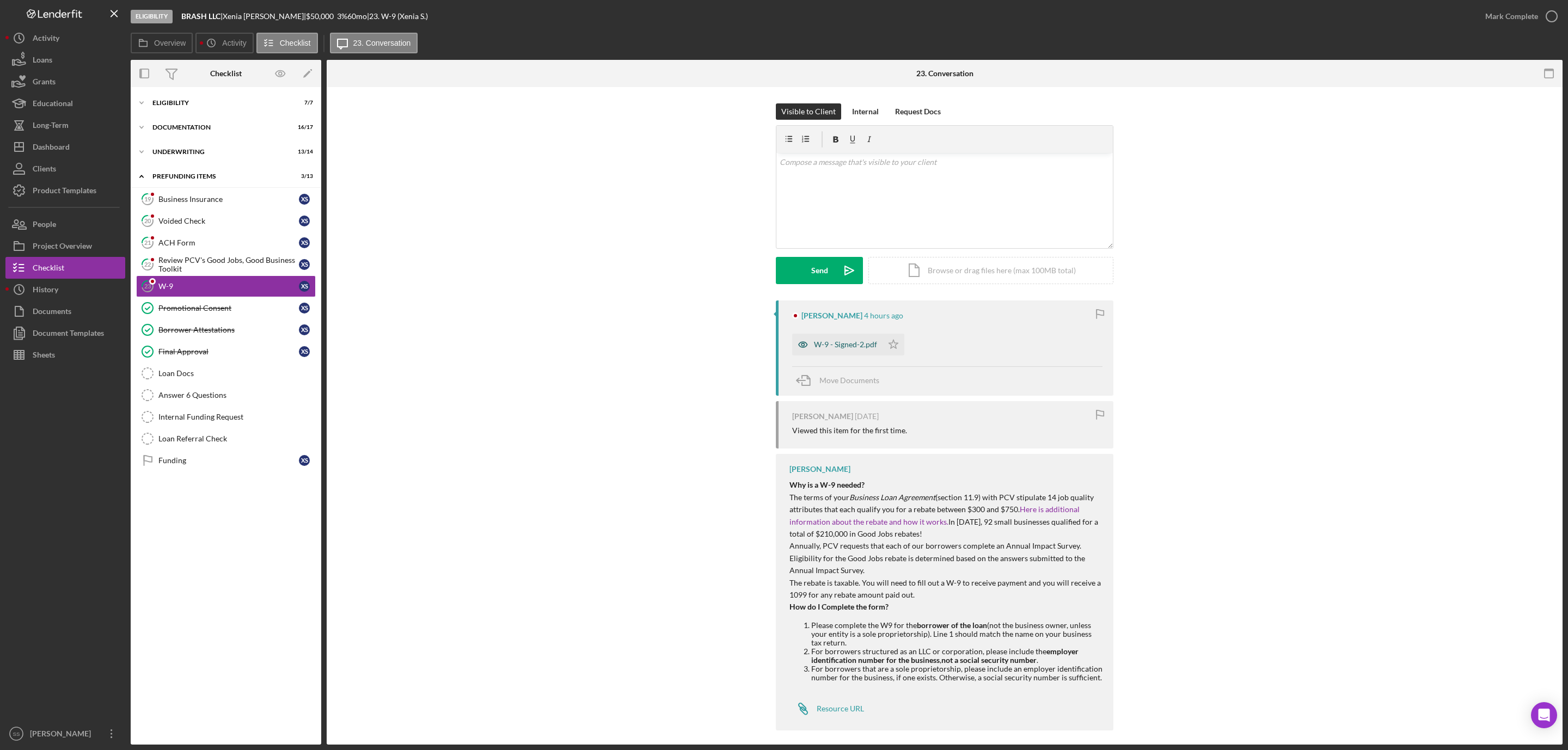
click at [823, 345] on div "W-9 - Signed-2.pdf" at bounding box center [846, 344] width 63 height 9
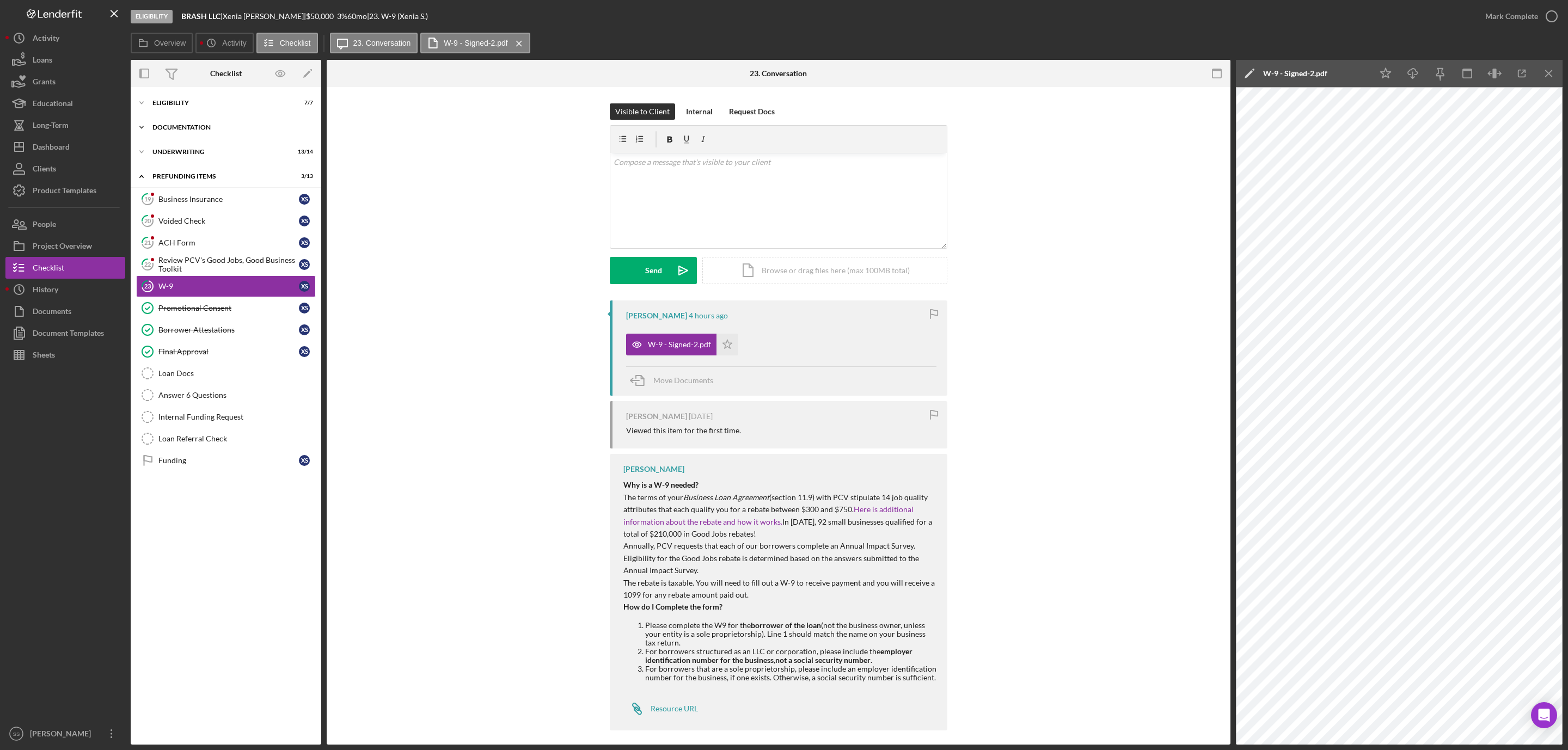
click at [213, 126] on div "Documentation" at bounding box center [229, 128] width 155 height 7
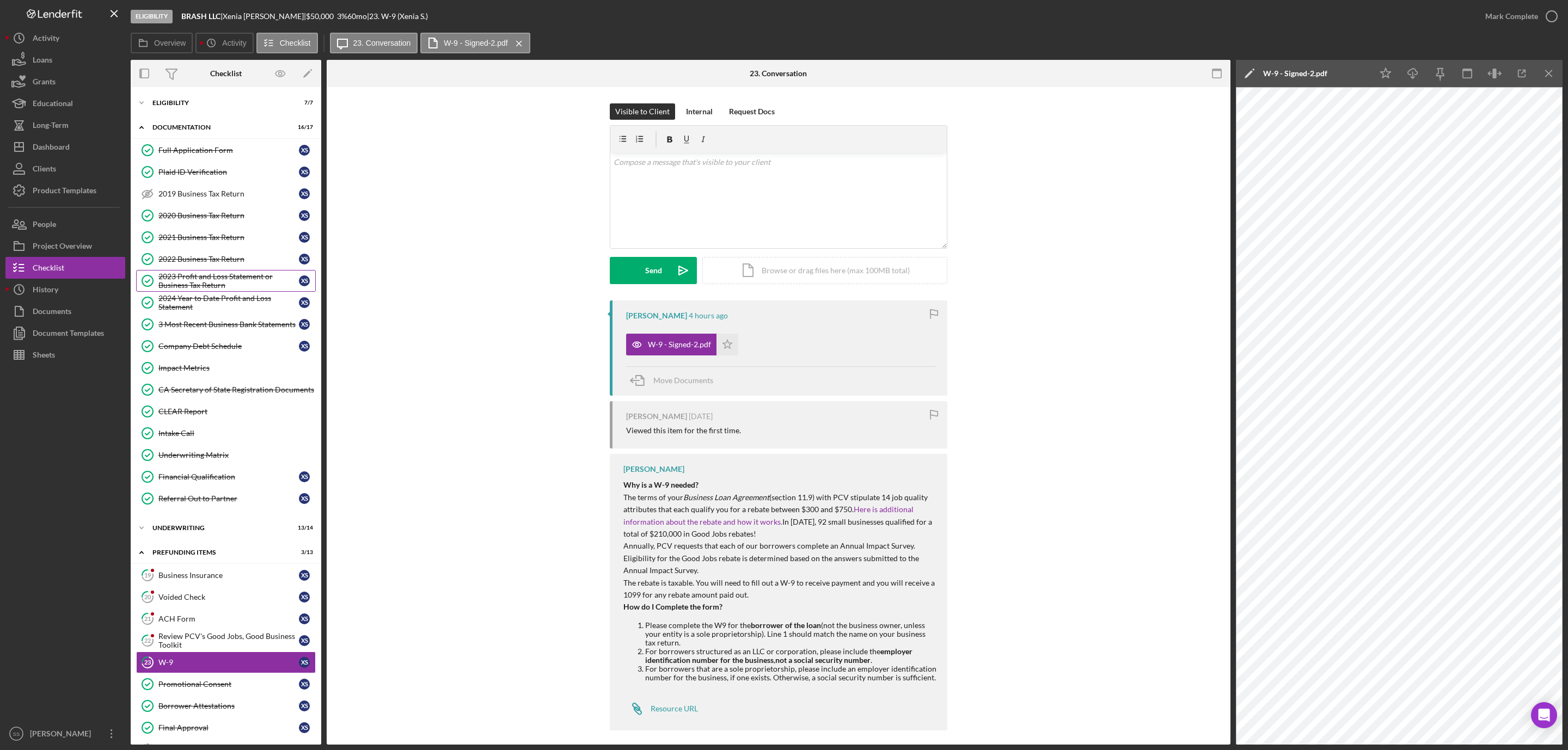
click at [231, 284] on div "2023 Profit and Loss Statement or Business Tax Return" at bounding box center [229, 281] width 141 height 17
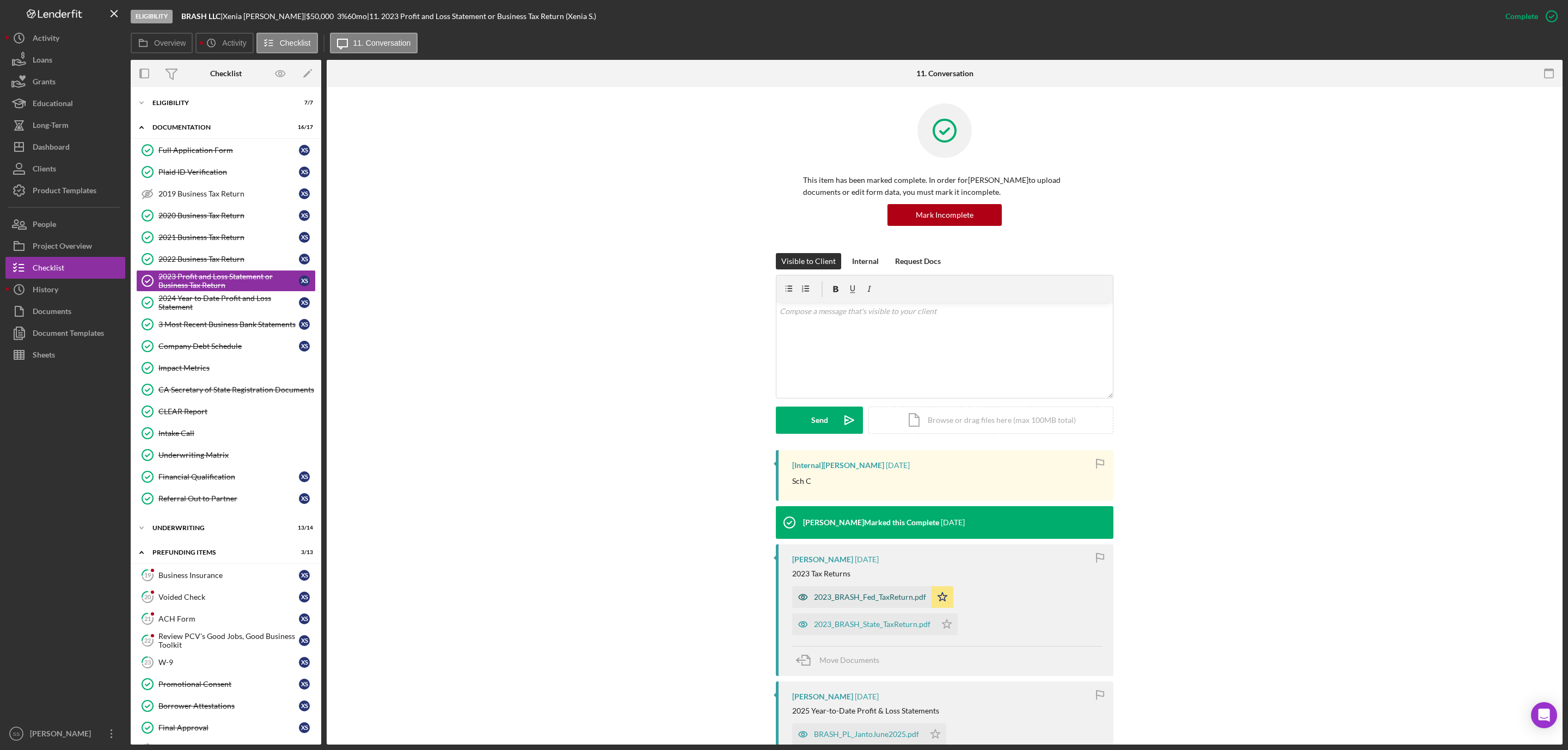
click at [844, 596] on div "2023_BRASH_Fed_TaxReturn.pdf" at bounding box center [870, 597] width 112 height 9
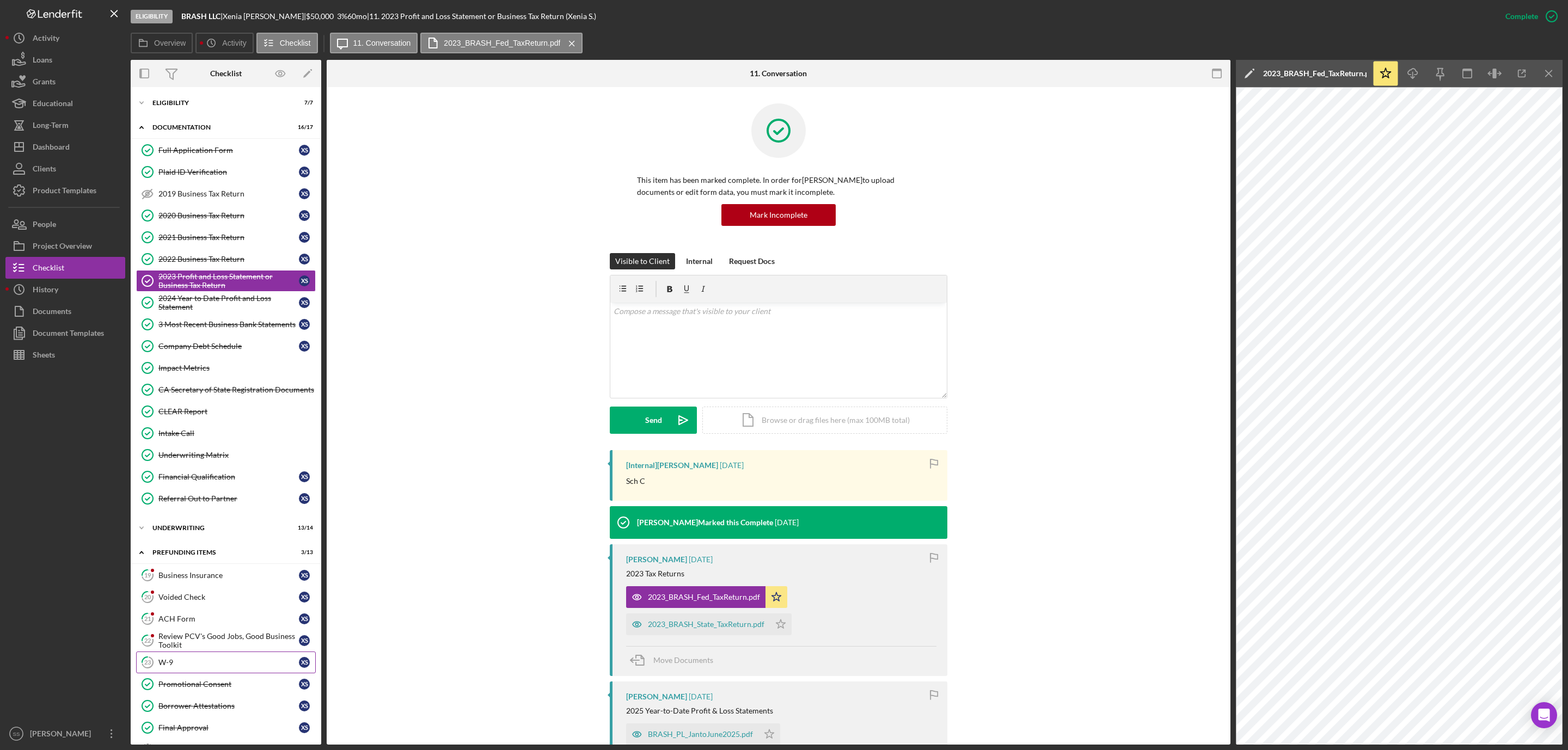
drag, startPoint x: 173, startPoint y: 675, endPoint x: 211, endPoint y: 640, distance: 51.7
click at [173, 667] on div "W-9" at bounding box center [229, 662] width 141 height 9
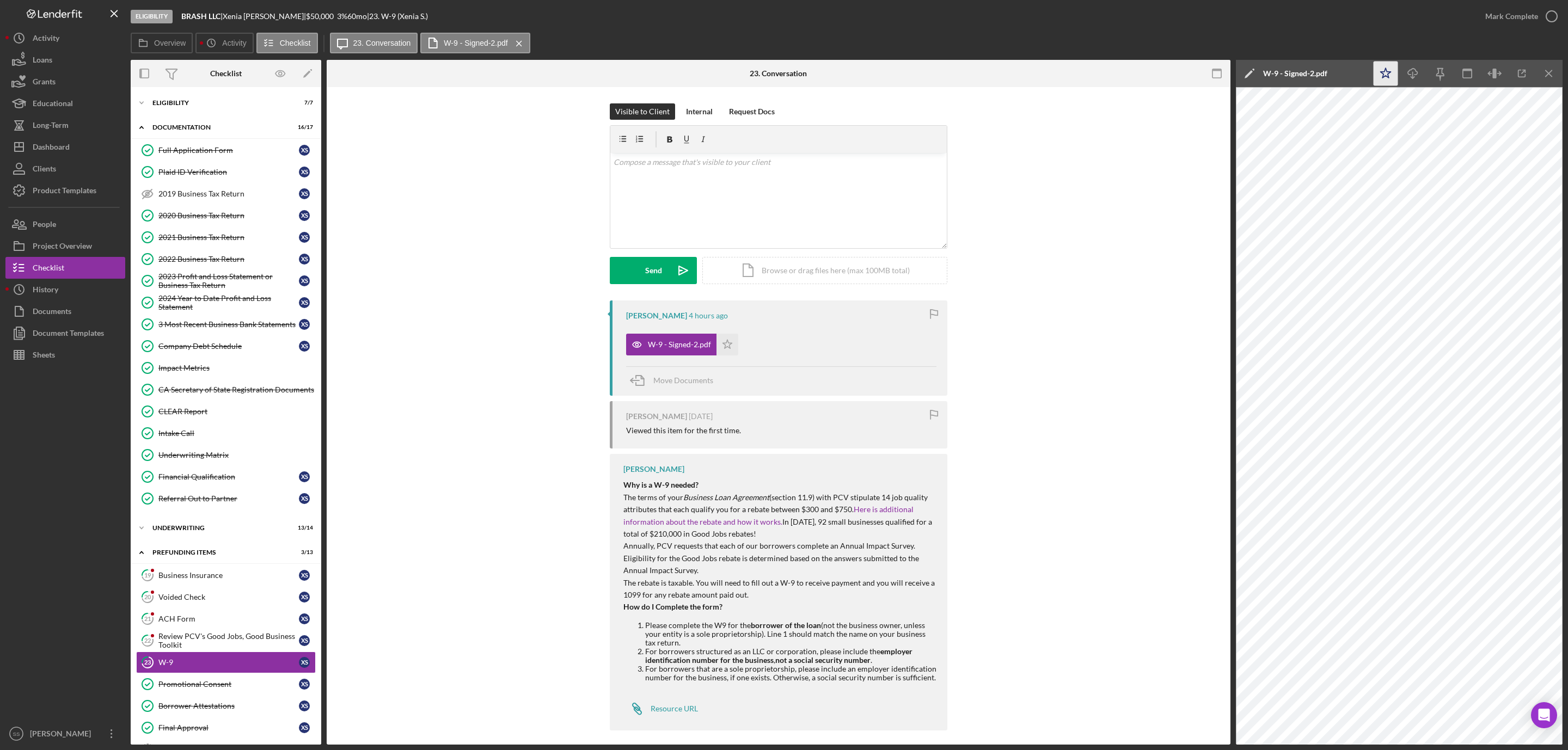
click at [1391, 80] on icon "Icon/Star" at bounding box center [1386, 74] width 24 height 24
click at [1550, 15] on icon "button" at bounding box center [1551, 15] width 27 height 27
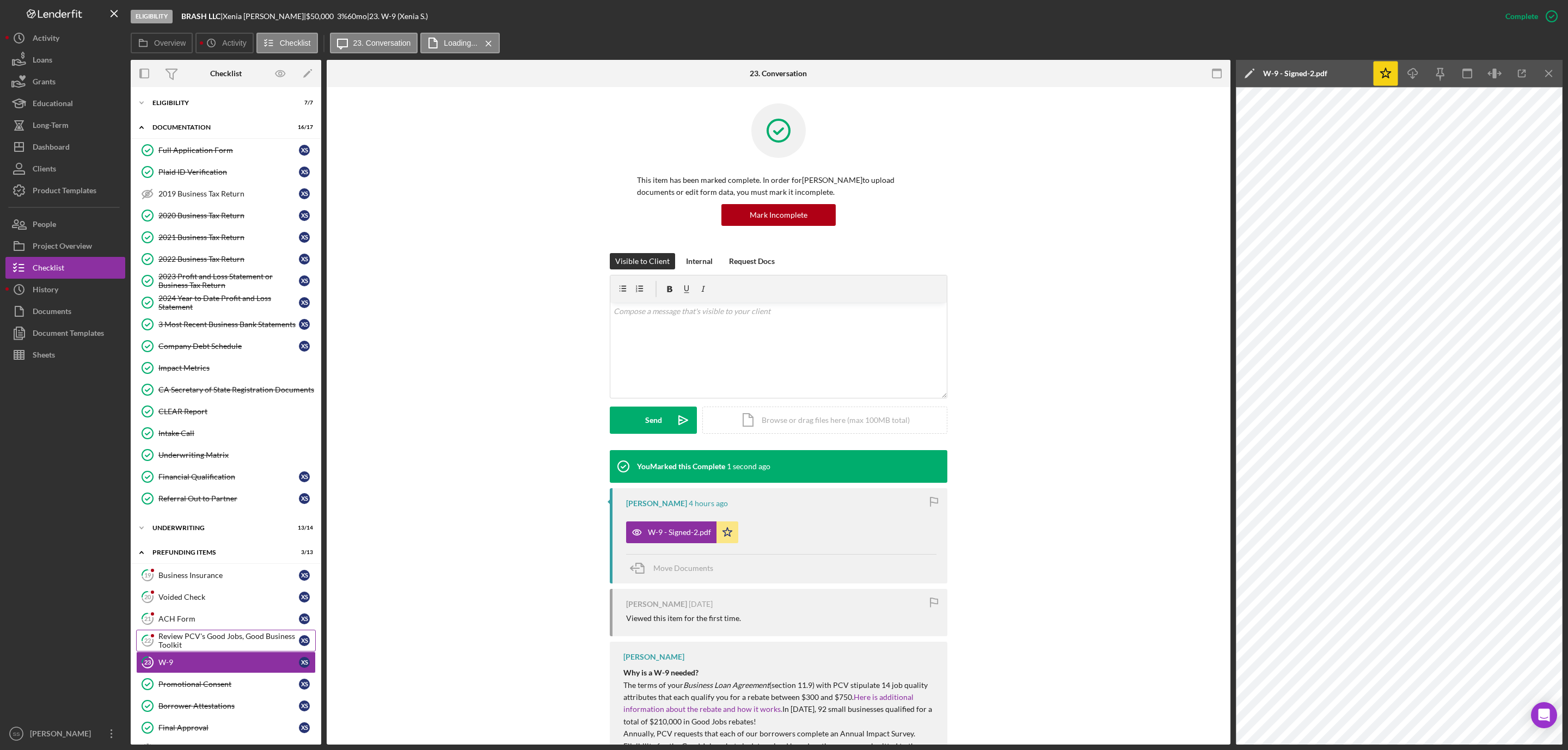
click at [221, 648] on div "Review PCV's Good Jobs, Good Business Toolkit" at bounding box center [229, 640] width 141 height 17
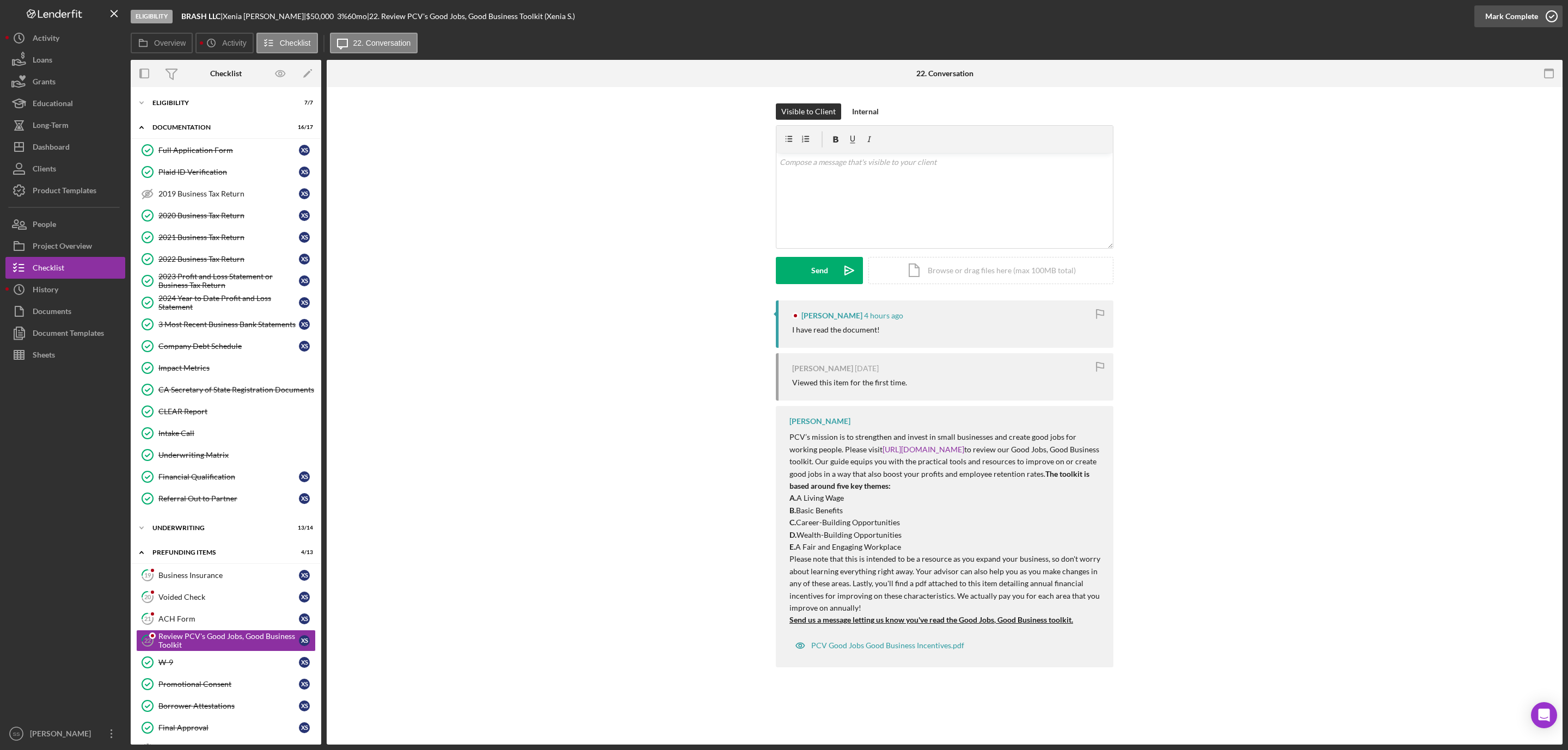
click at [1542, 15] on icon "button" at bounding box center [1551, 15] width 27 height 27
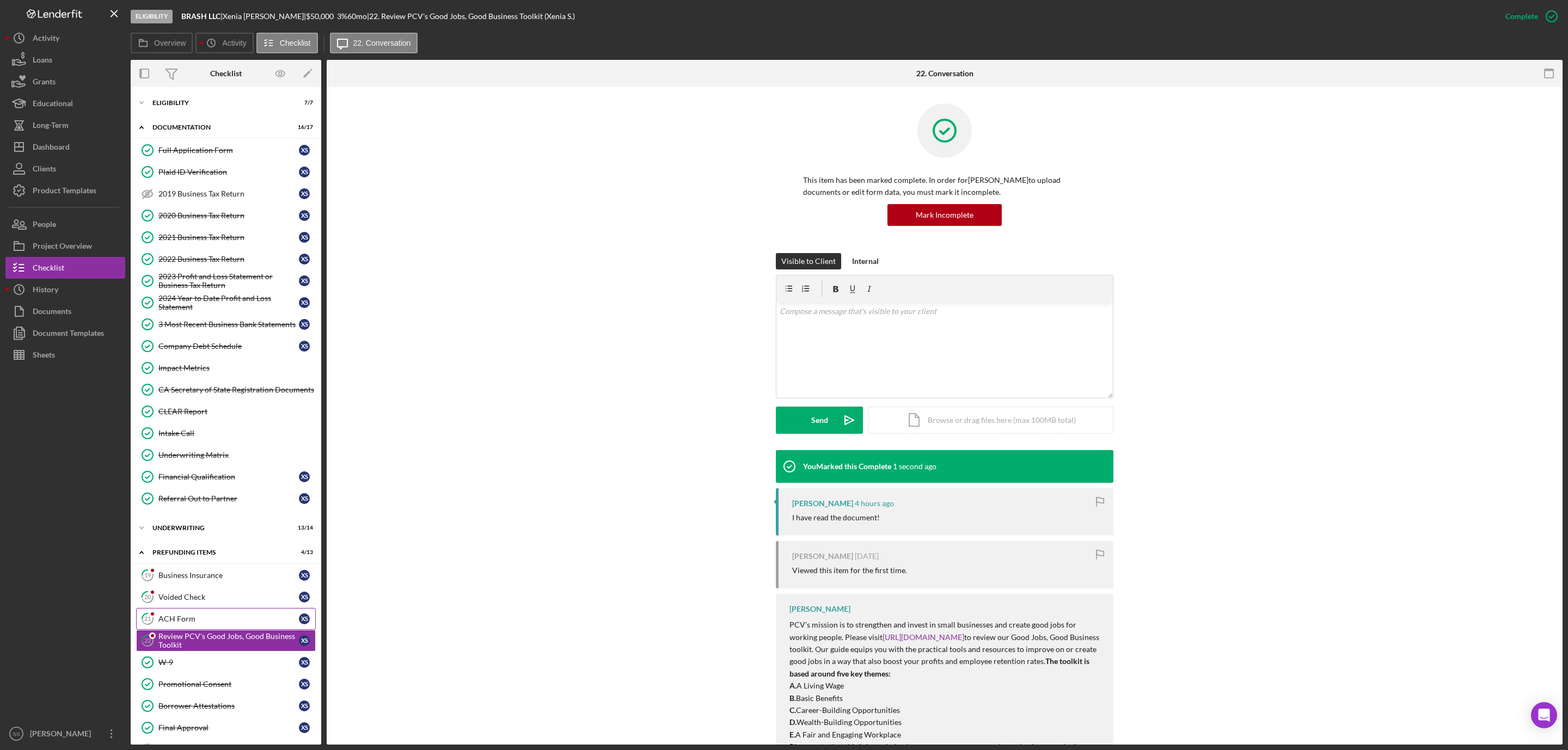
click at [176, 624] on div "ACH Form" at bounding box center [229, 619] width 141 height 9
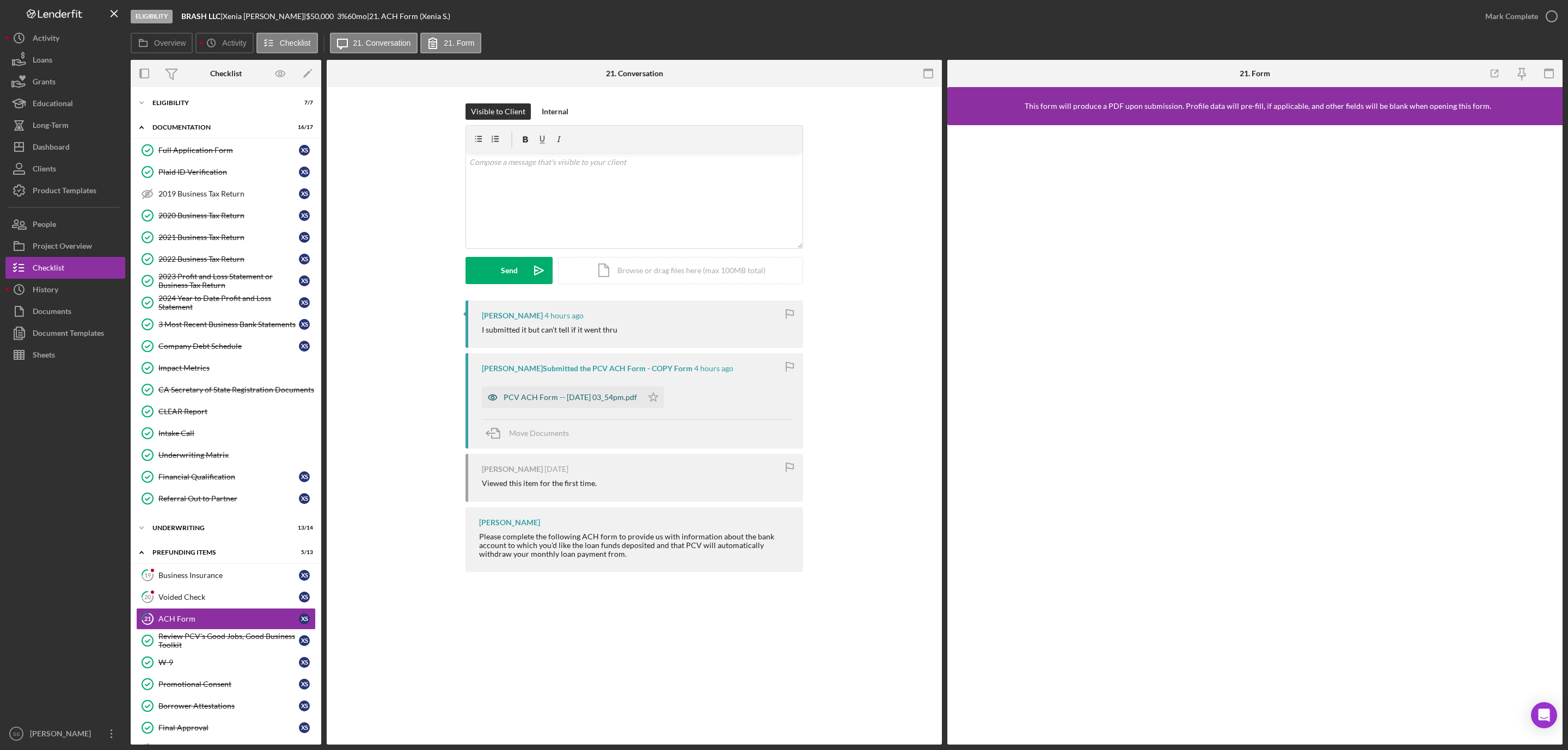
click at [574, 398] on div "PCV ACH Form -- 2025-09-16 03_54pm.pdf" at bounding box center [570, 397] width 133 height 9
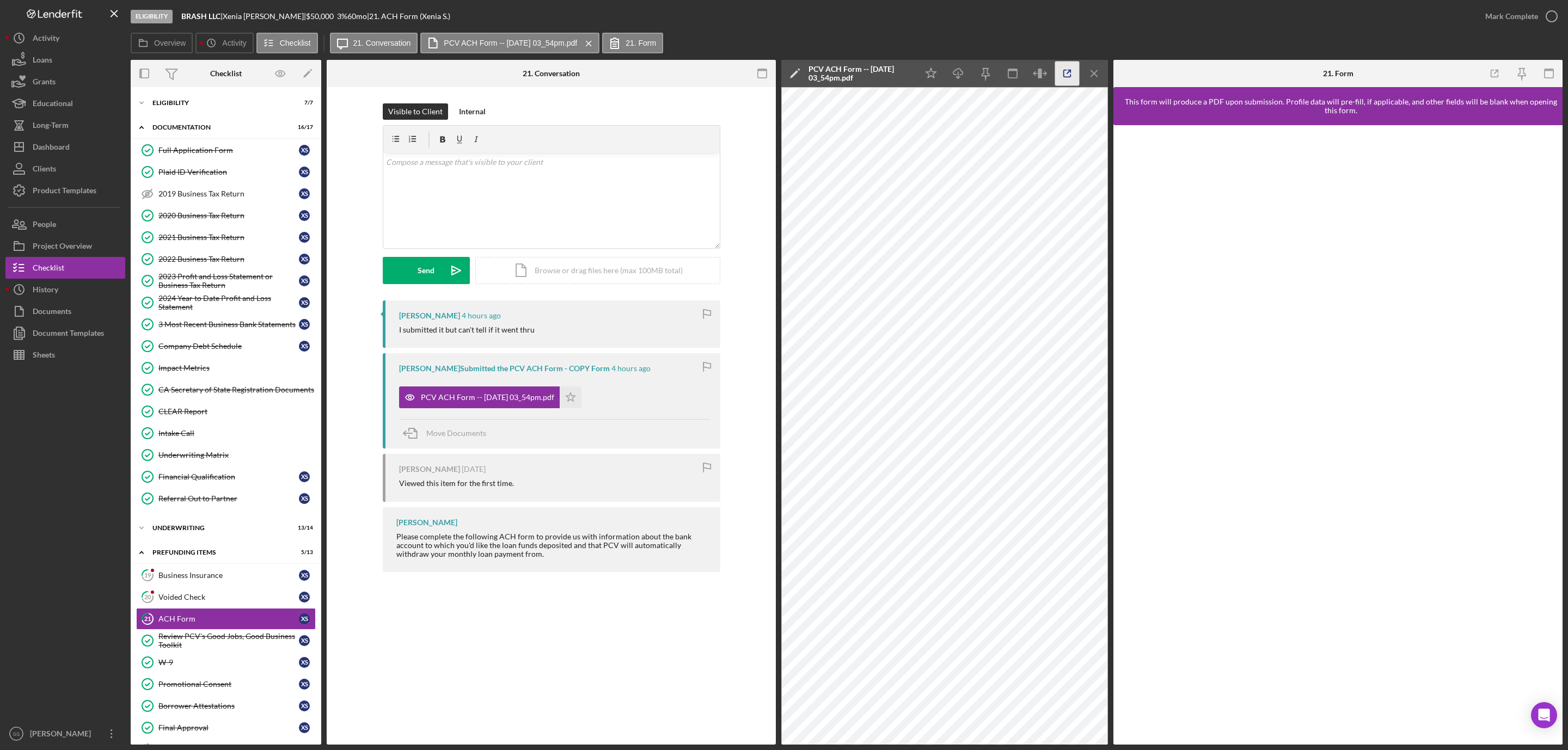
click at [1062, 71] on icon "button" at bounding box center [1067, 74] width 24 height 24
drag, startPoint x: 198, startPoint y: 611, endPoint x: 207, endPoint y: 595, distance: 18.4
click at [199, 602] on div "Voided Check" at bounding box center [229, 597] width 141 height 9
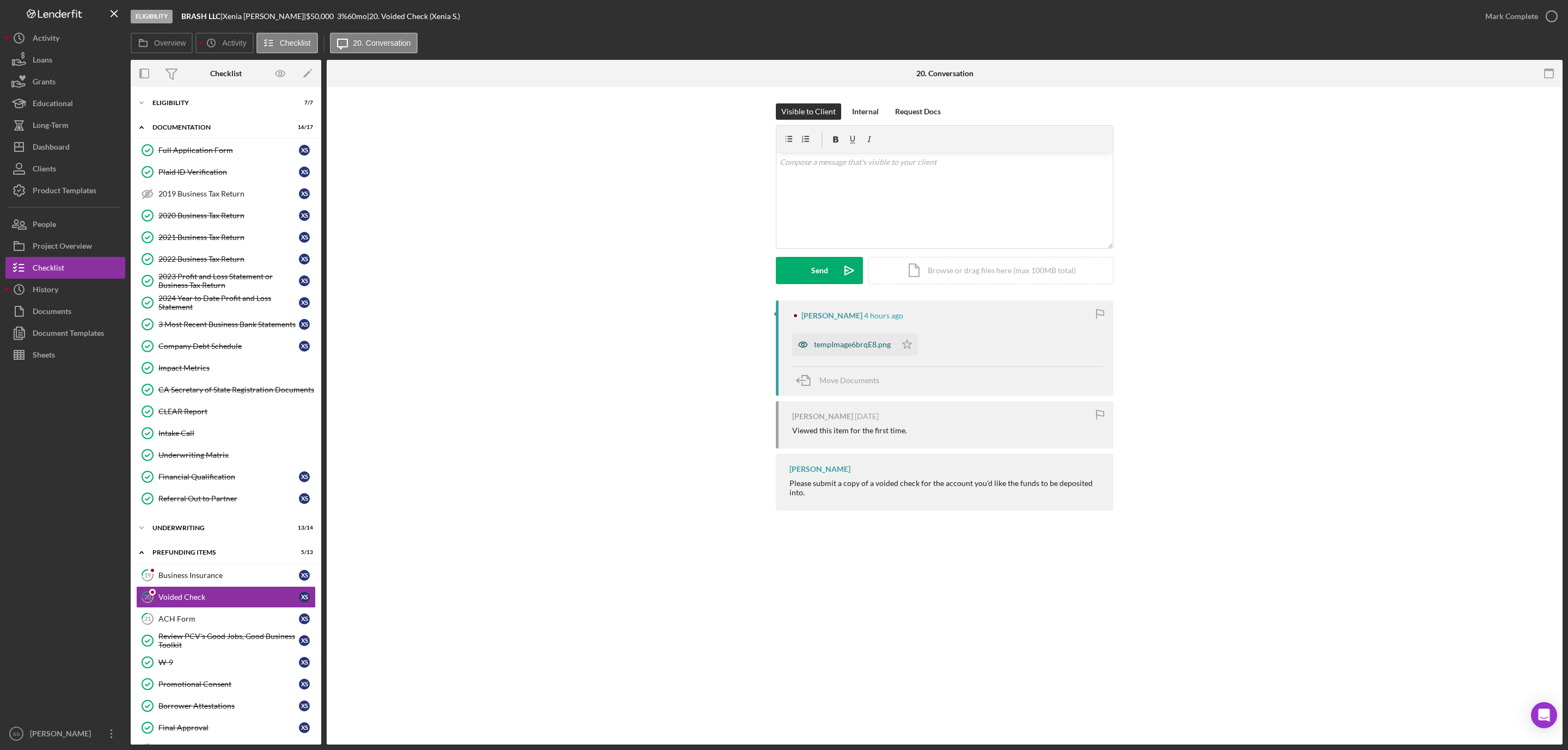
click at [855, 345] on div "tempImage6brqE8.png" at bounding box center [852, 344] width 76 height 9
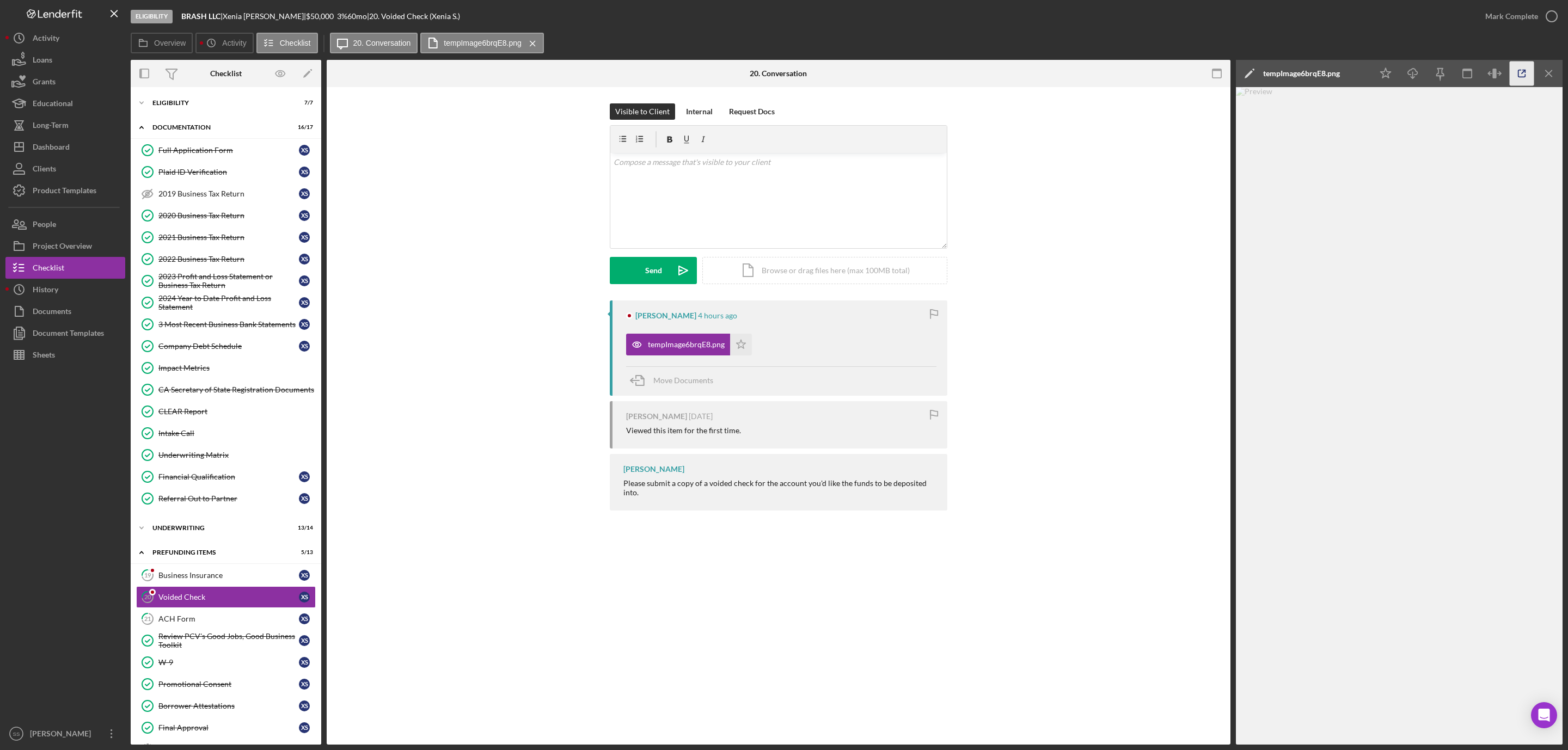
click at [1526, 71] on polyline "button" at bounding box center [1523, 71] width 2 height 2
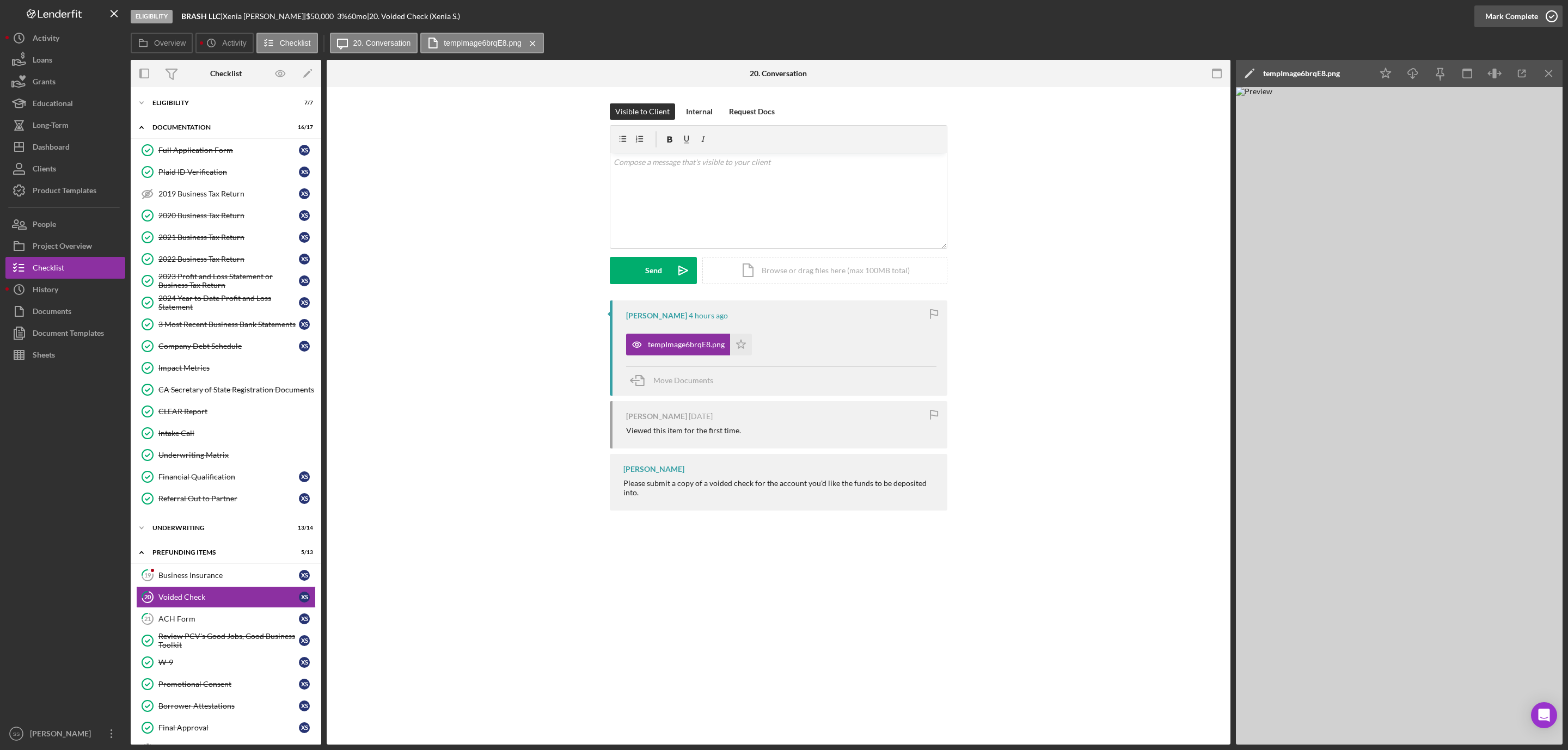
click at [1548, 21] on circle "button" at bounding box center [1551, 15] width 11 height 11
click at [186, 624] on div "ACH Form" at bounding box center [229, 619] width 141 height 9
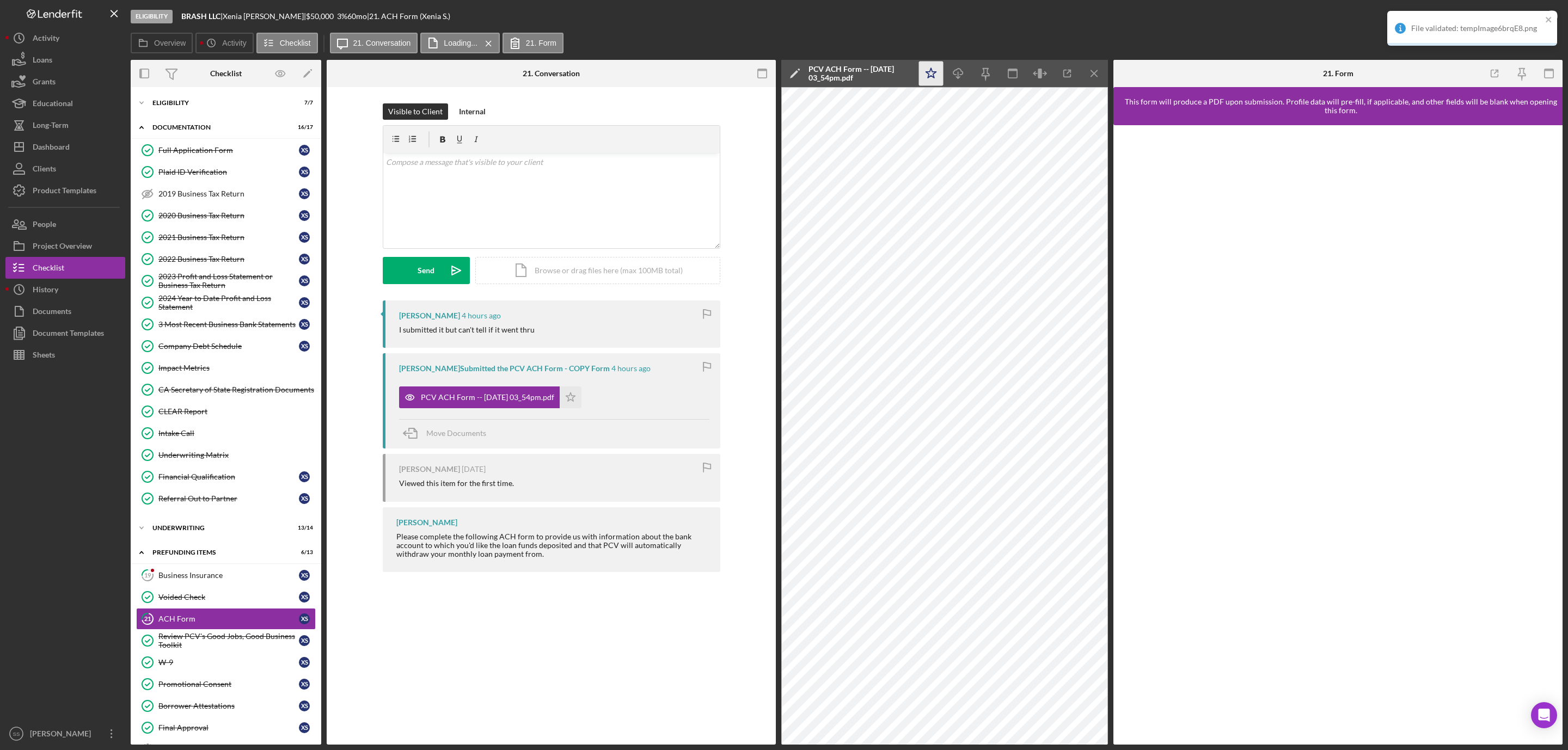
click at [933, 76] on polygon "button" at bounding box center [931, 73] width 11 height 10
click at [1552, 15] on icon "button" at bounding box center [1551, 15] width 27 height 27
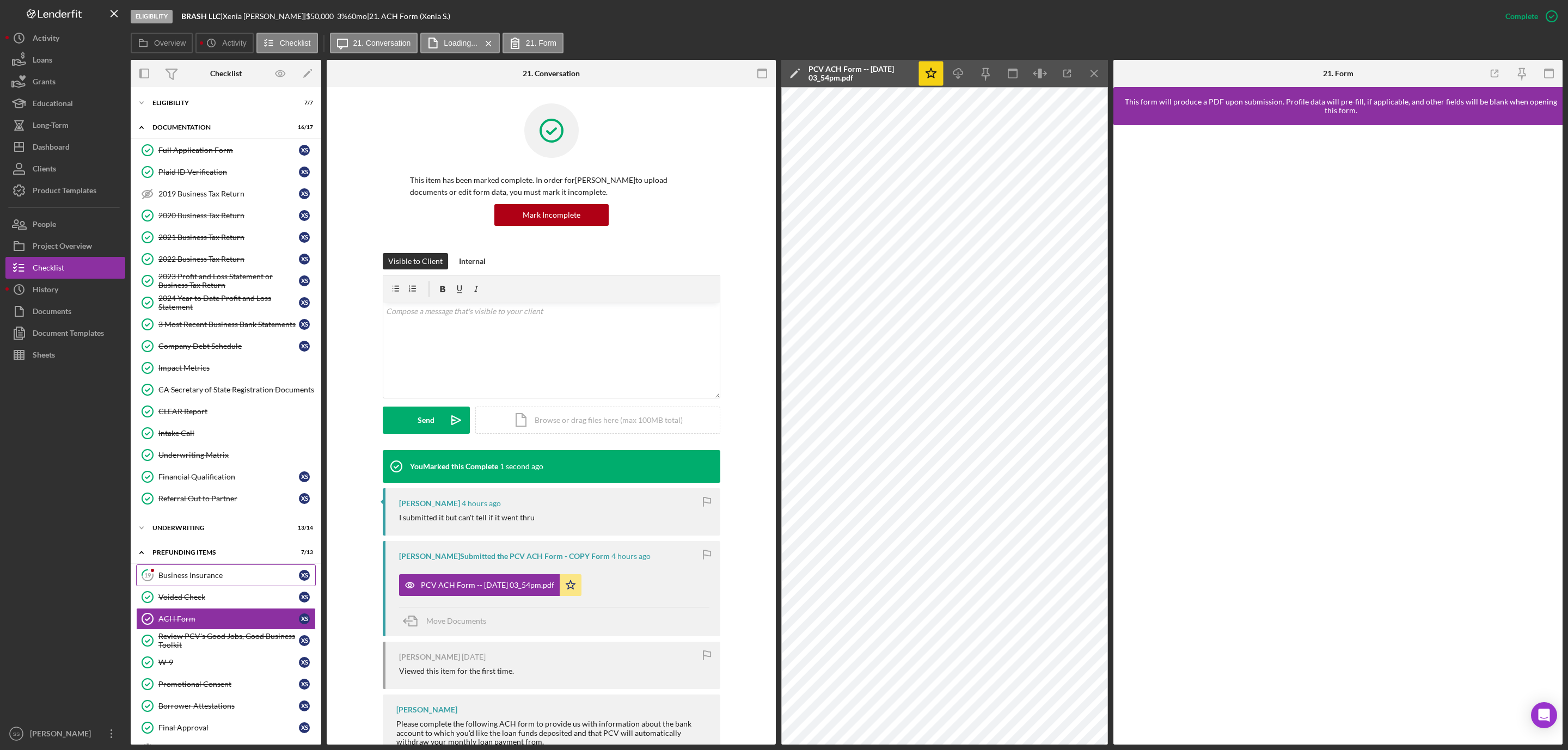
click at [229, 580] on div "Business Insurance" at bounding box center [229, 575] width 141 height 9
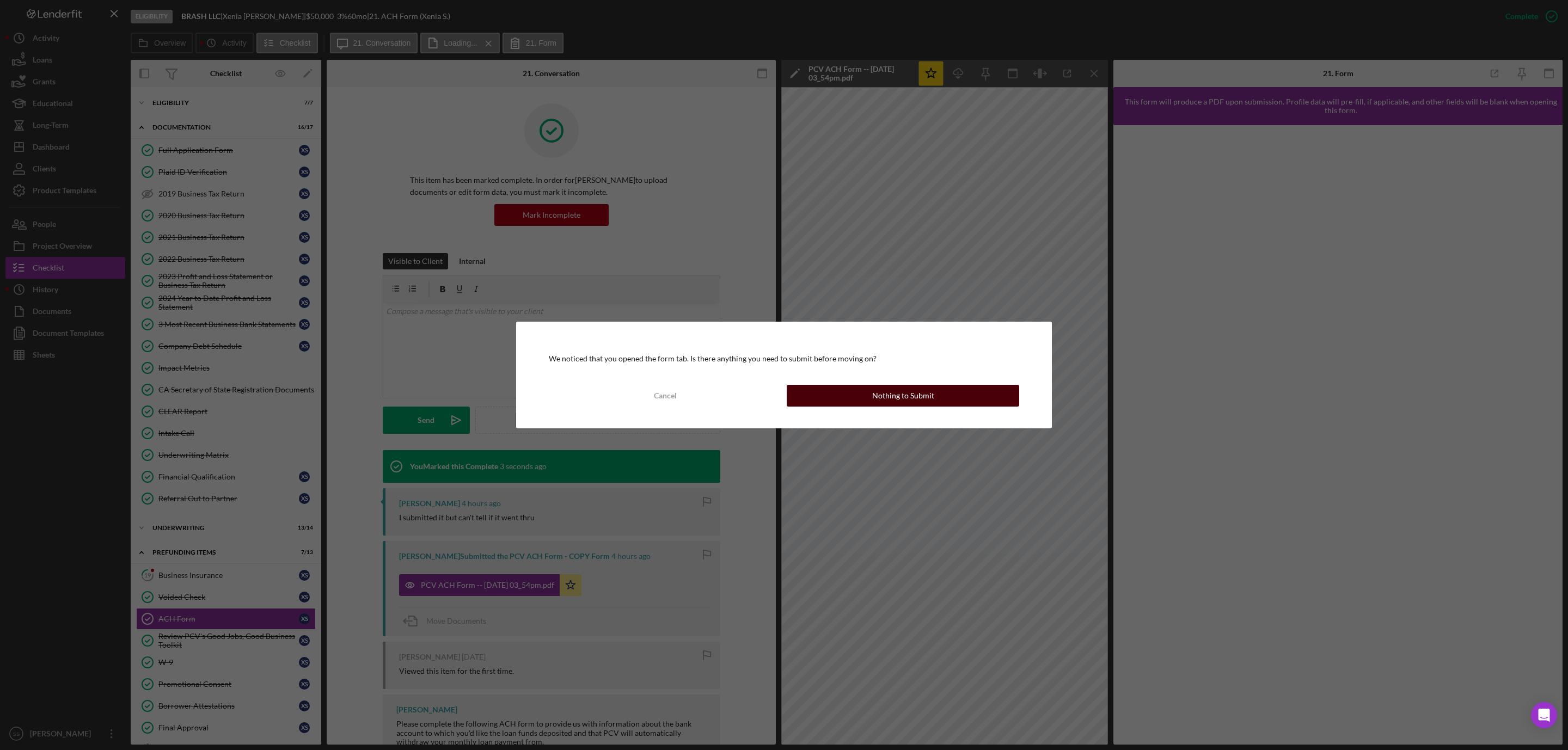
click at [904, 399] on div "Nothing to Submit" at bounding box center [903, 395] width 62 height 22
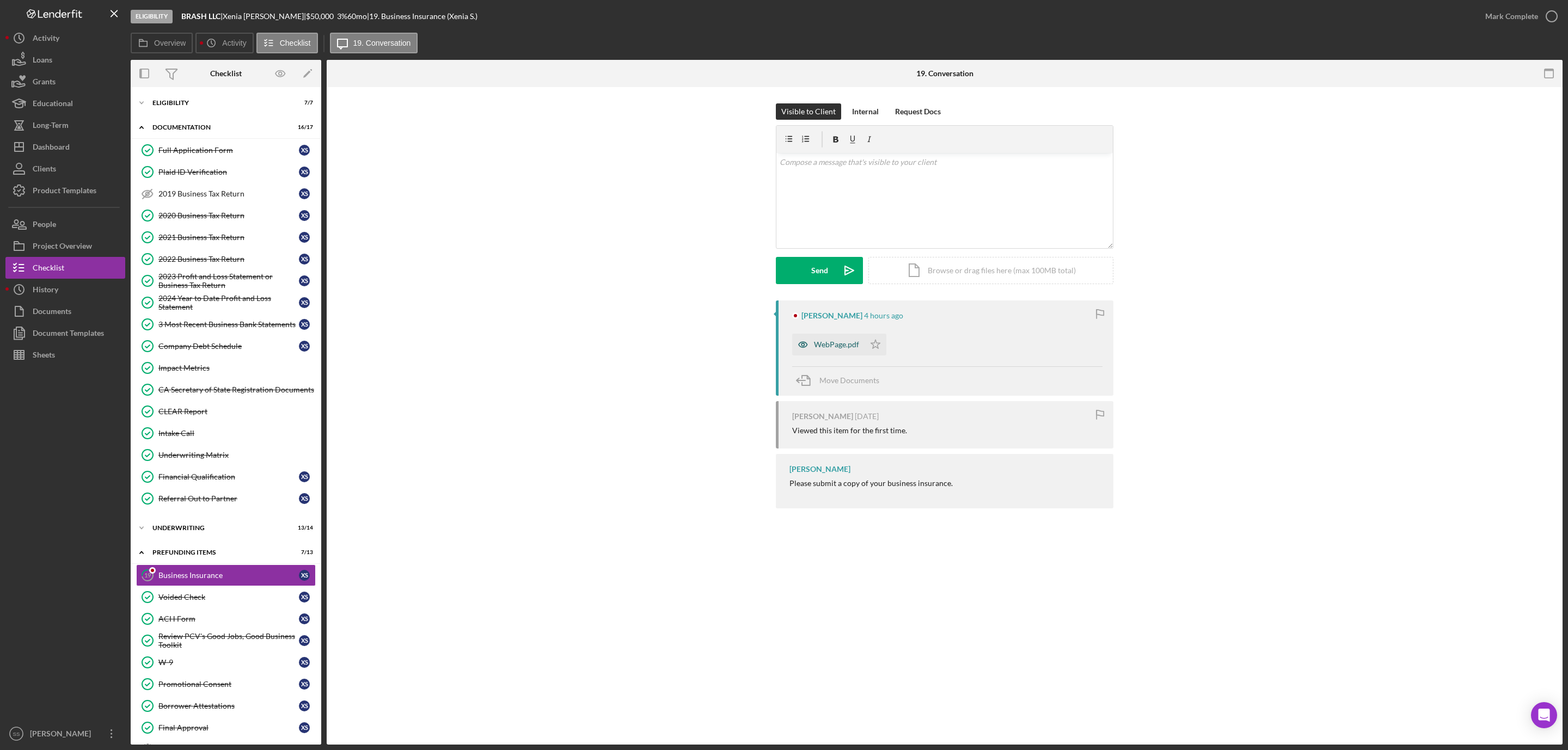
click at [840, 342] on div "WebPage.pdf" at bounding box center [837, 344] width 46 height 9
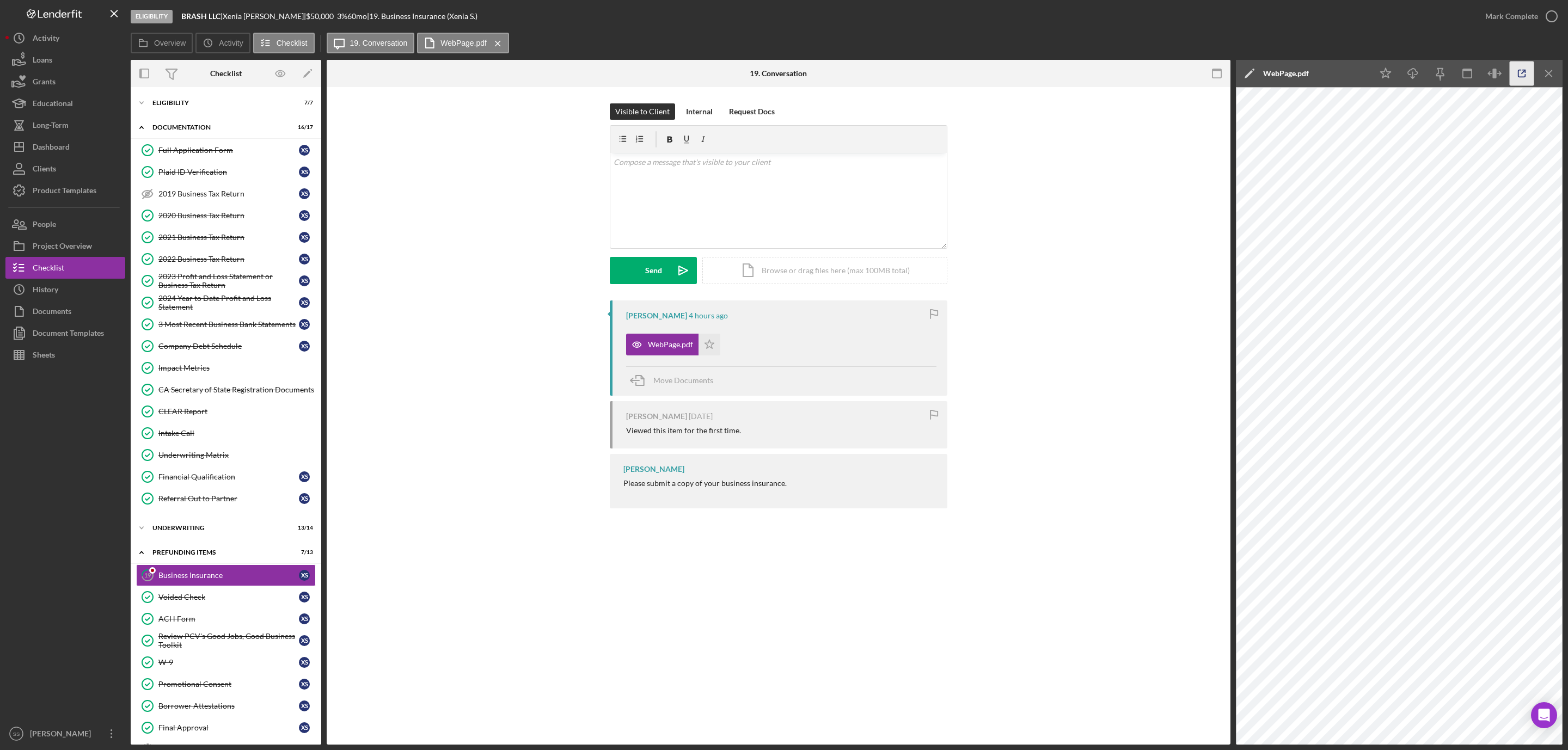
click at [1516, 71] on icon "button" at bounding box center [1522, 74] width 24 height 24
click at [1549, 15] on icon "button" at bounding box center [1551, 15] width 27 height 27
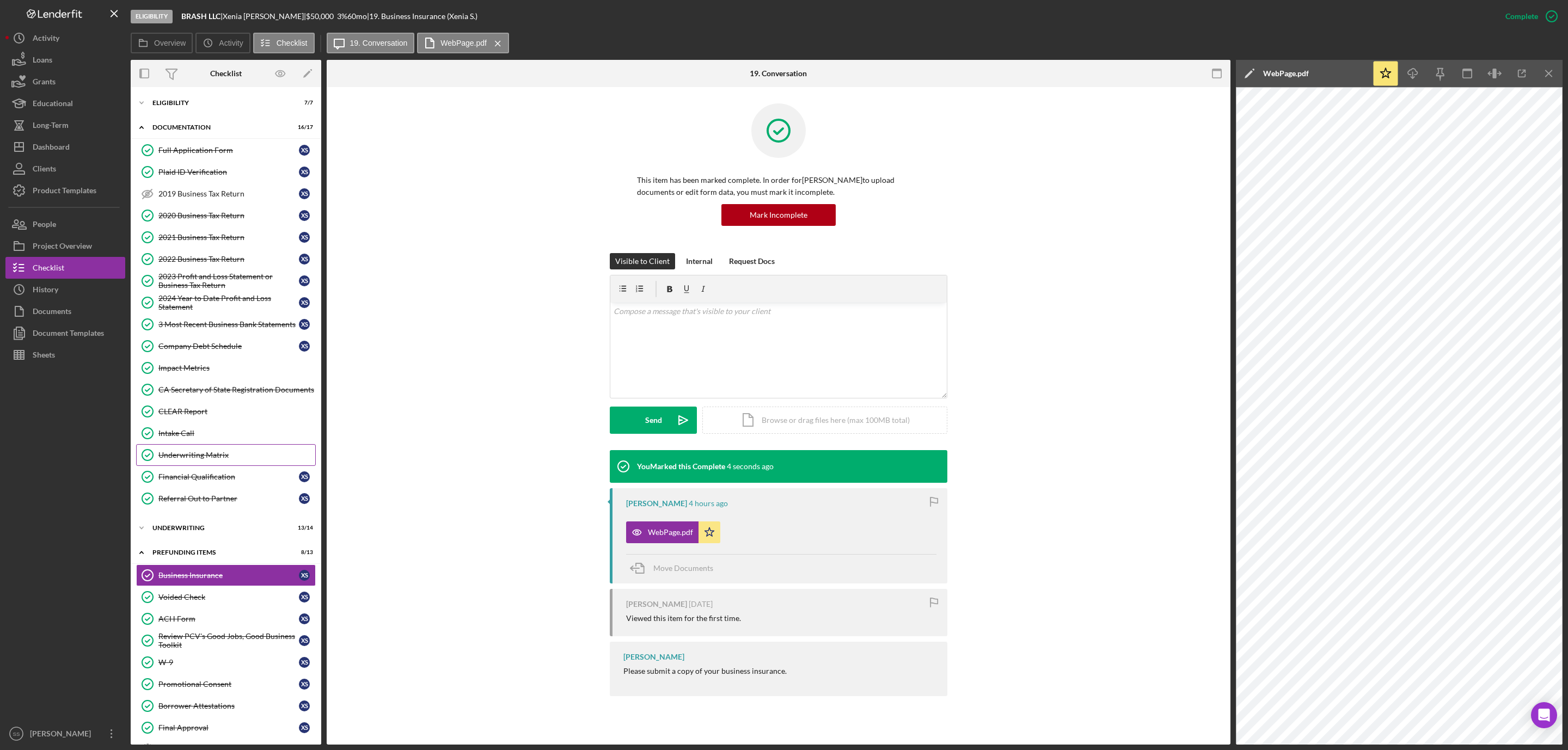
drag, startPoint x: 185, startPoint y: 458, endPoint x: 210, endPoint y: 433, distance: 35.4
click at [186, 458] on div "Underwriting Matrix" at bounding box center [237, 455] width 157 height 9
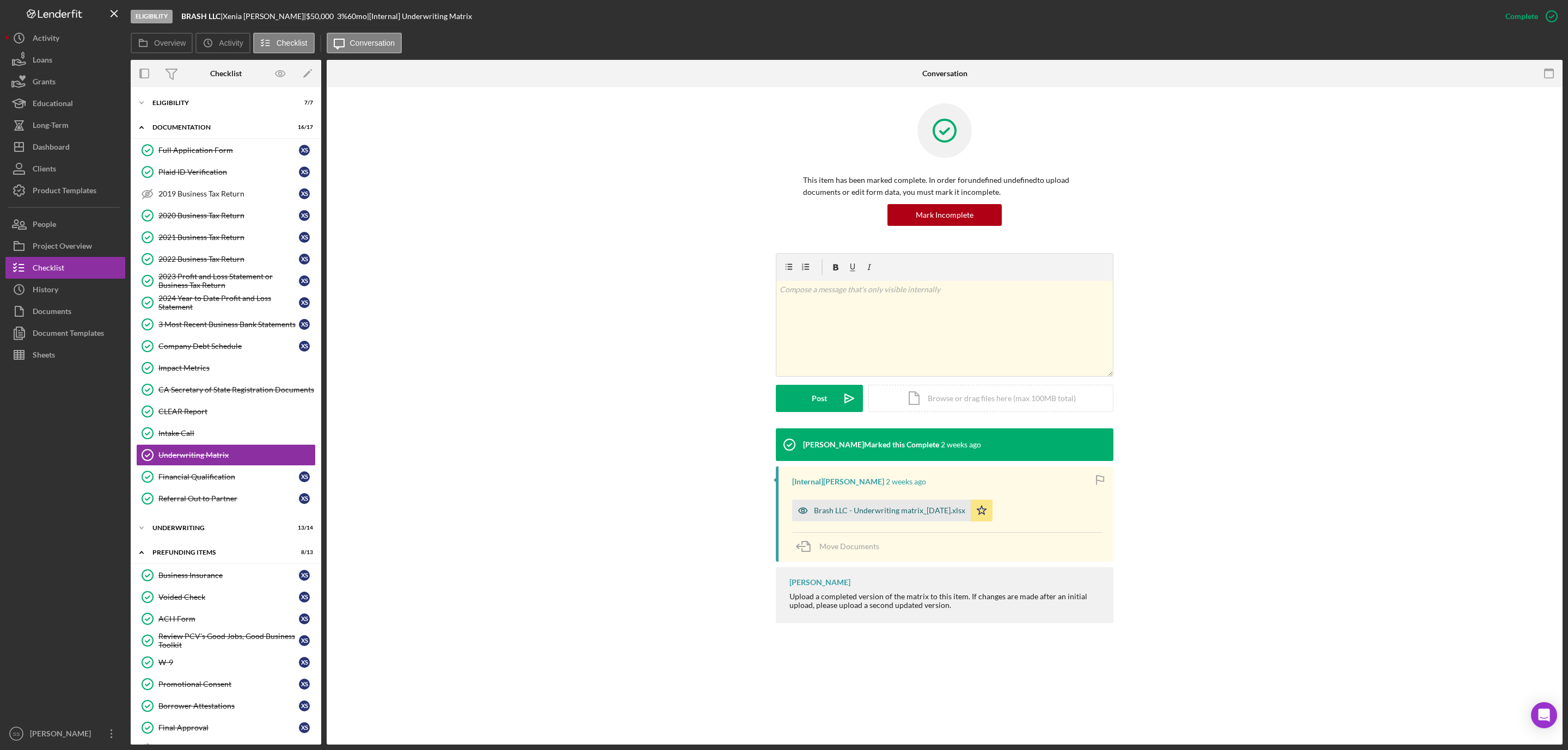
click at [891, 510] on div "Brash LLC - Underwriting matrix_[DATE].xlsx" at bounding box center [890, 511] width 151 height 9
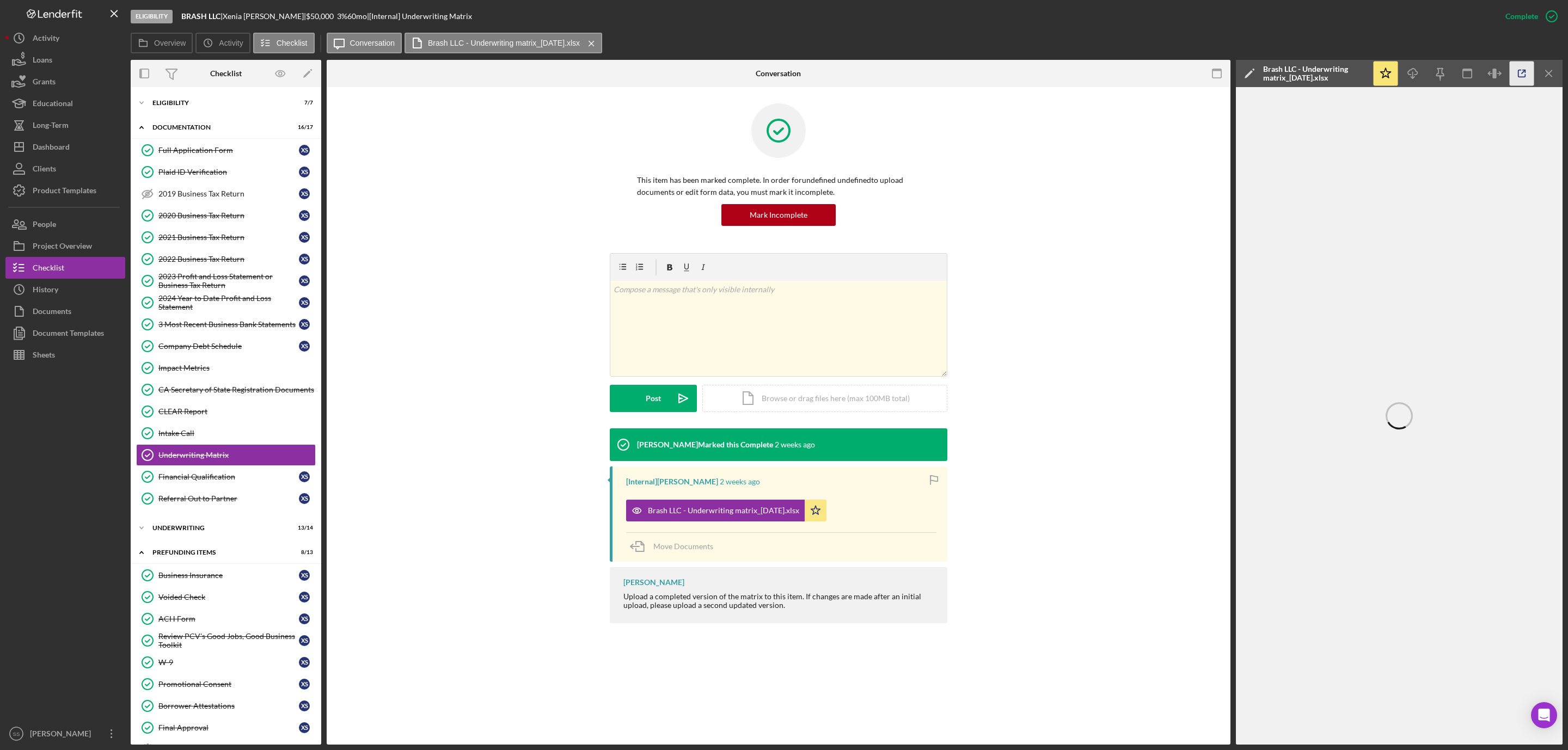
click at [1522, 77] on icon "button" at bounding box center [1522, 74] width 24 height 24
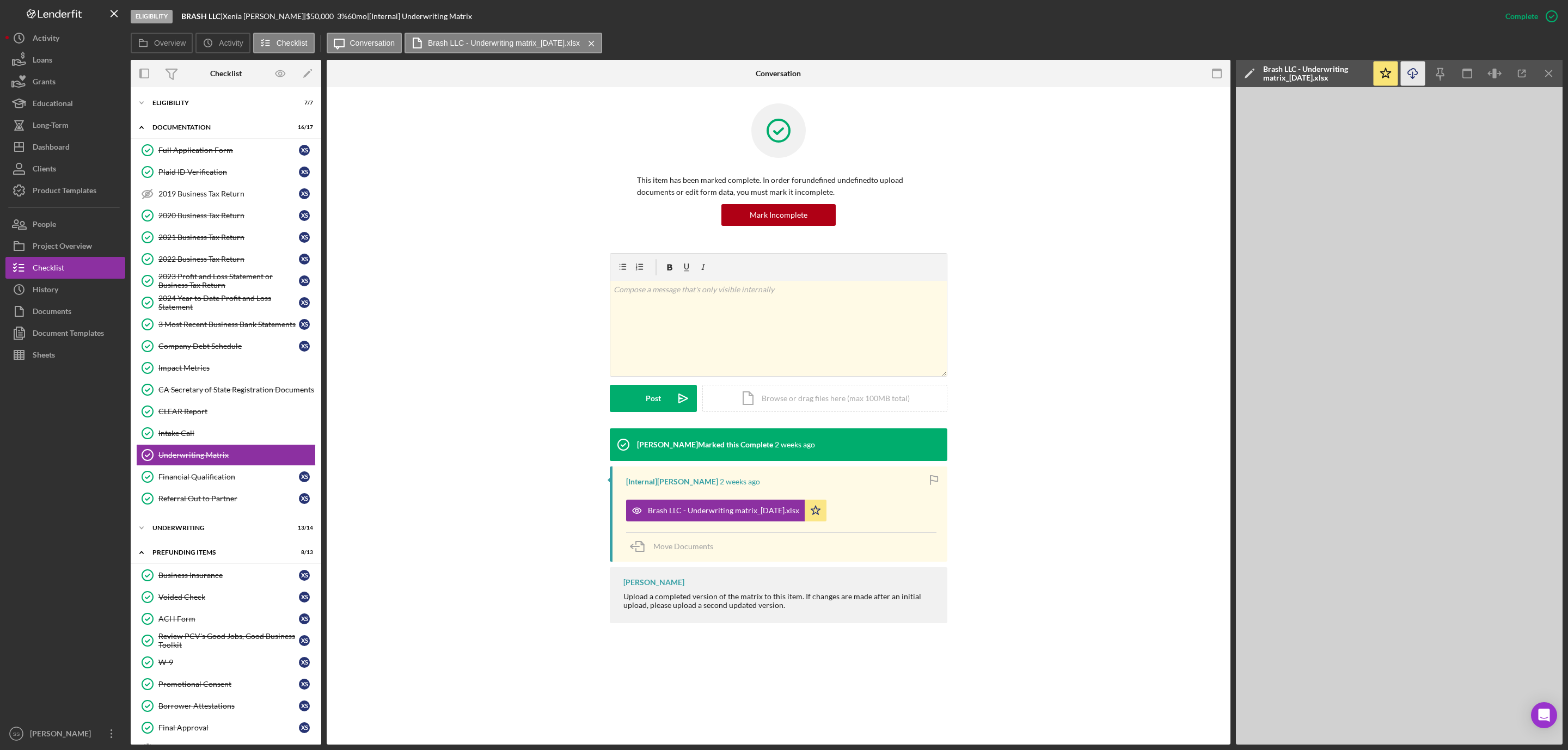
click at [1415, 76] on icon "Icon/Download" at bounding box center [1413, 74] width 24 height 24
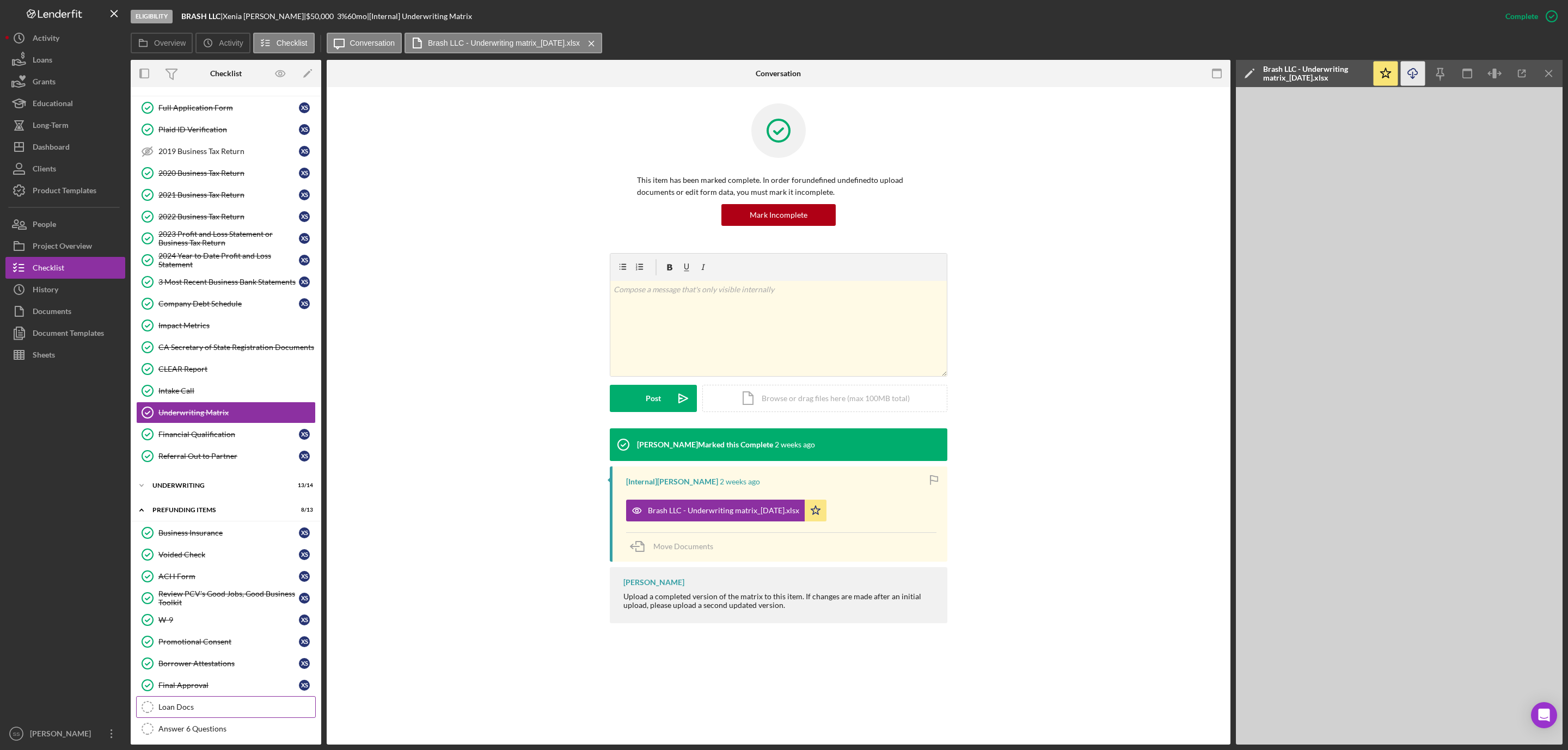
scroll to position [129, 0]
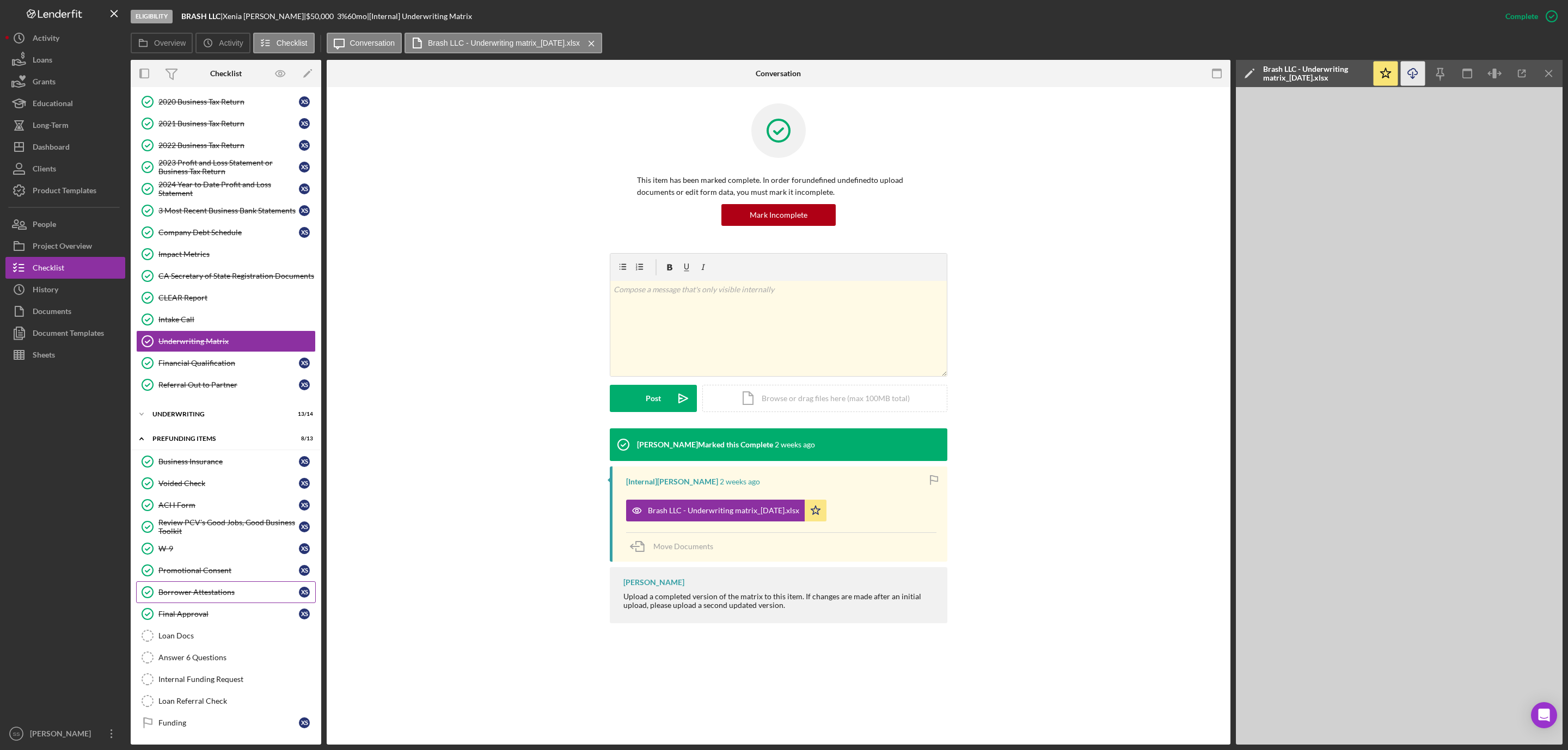
drag, startPoint x: 189, startPoint y: 630, endPoint x: 207, endPoint y: 597, distance: 37.6
click at [189, 632] on div "Loan Docs" at bounding box center [237, 636] width 157 height 9
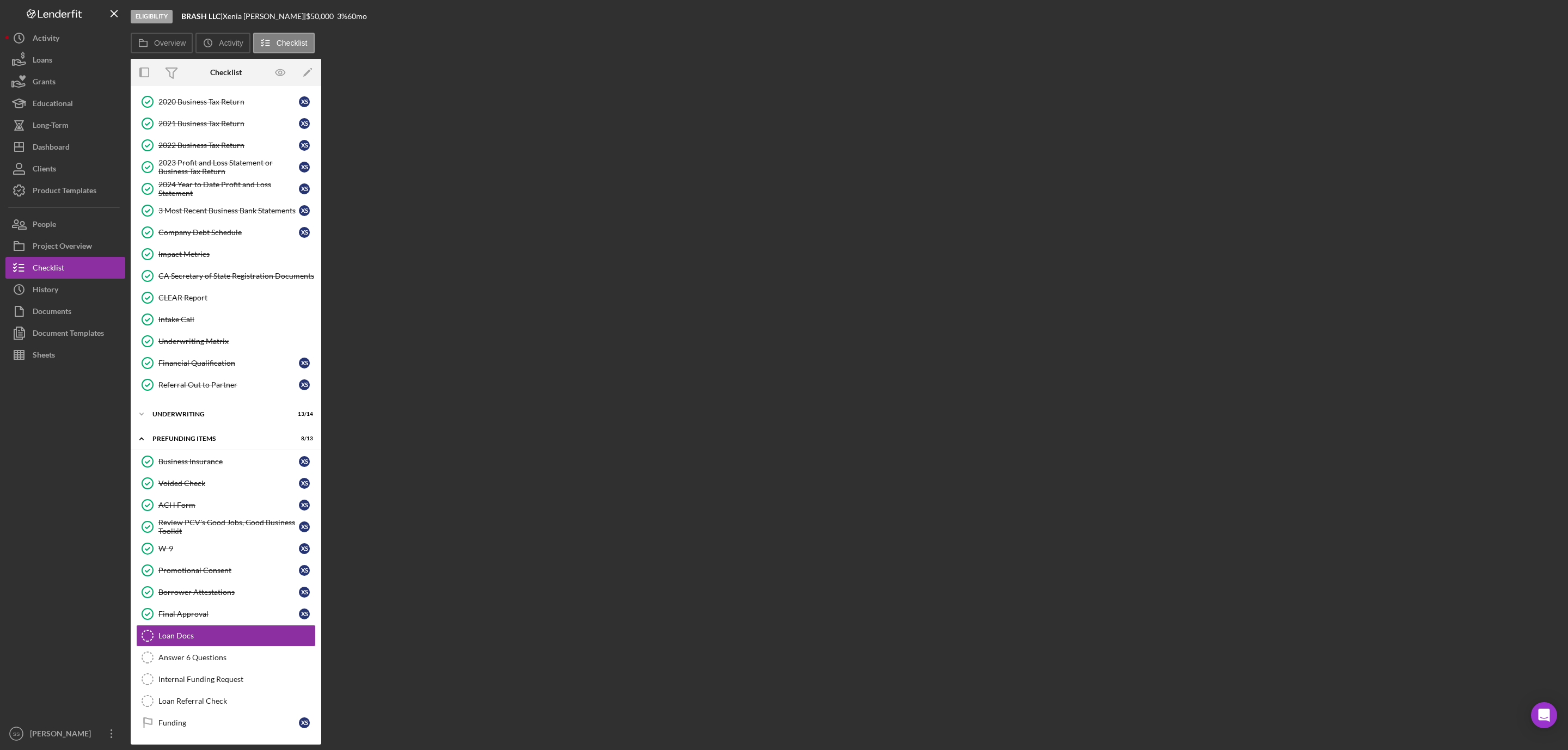
scroll to position [129, 0]
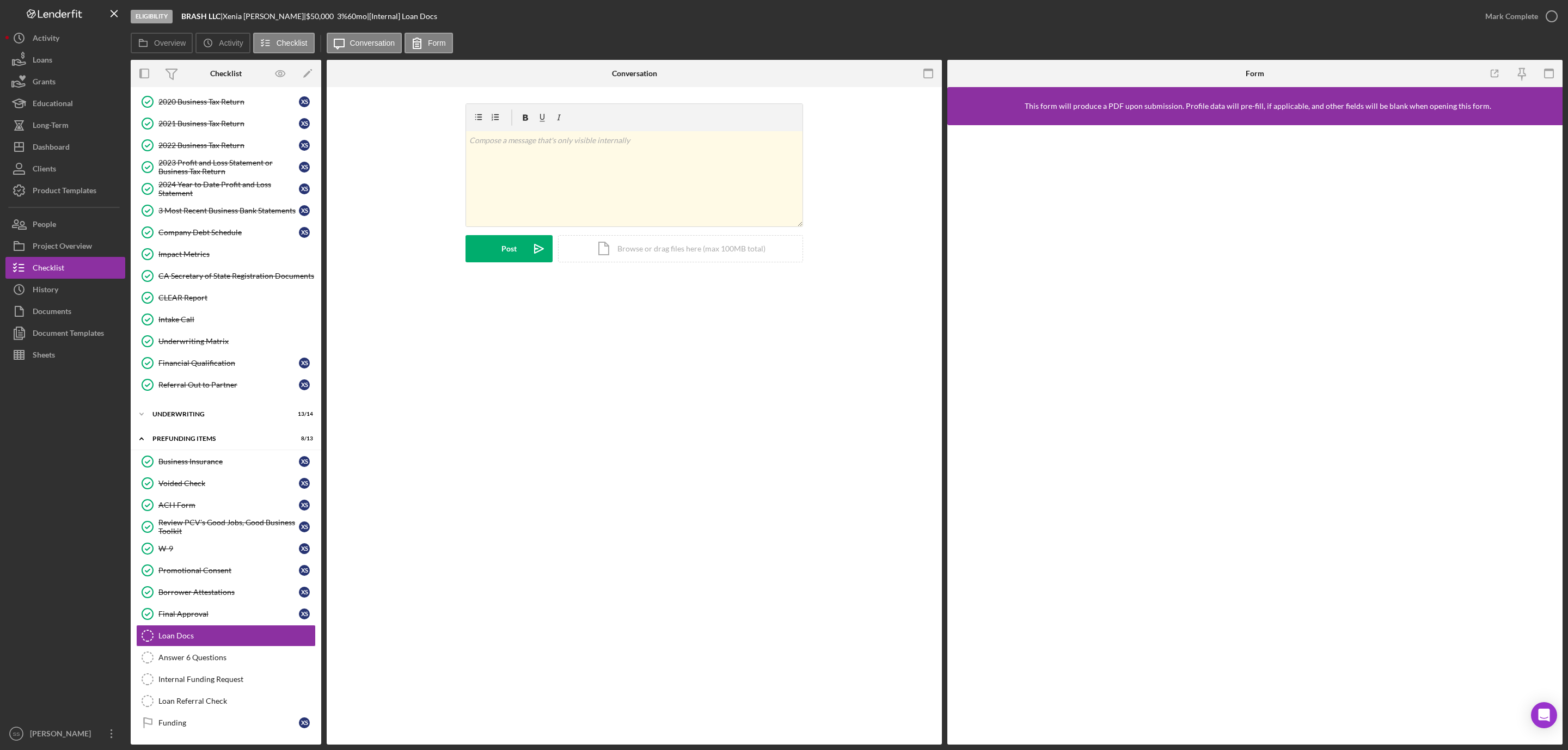
click at [934, 68] on icon "button" at bounding box center [929, 74] width 24 height 24
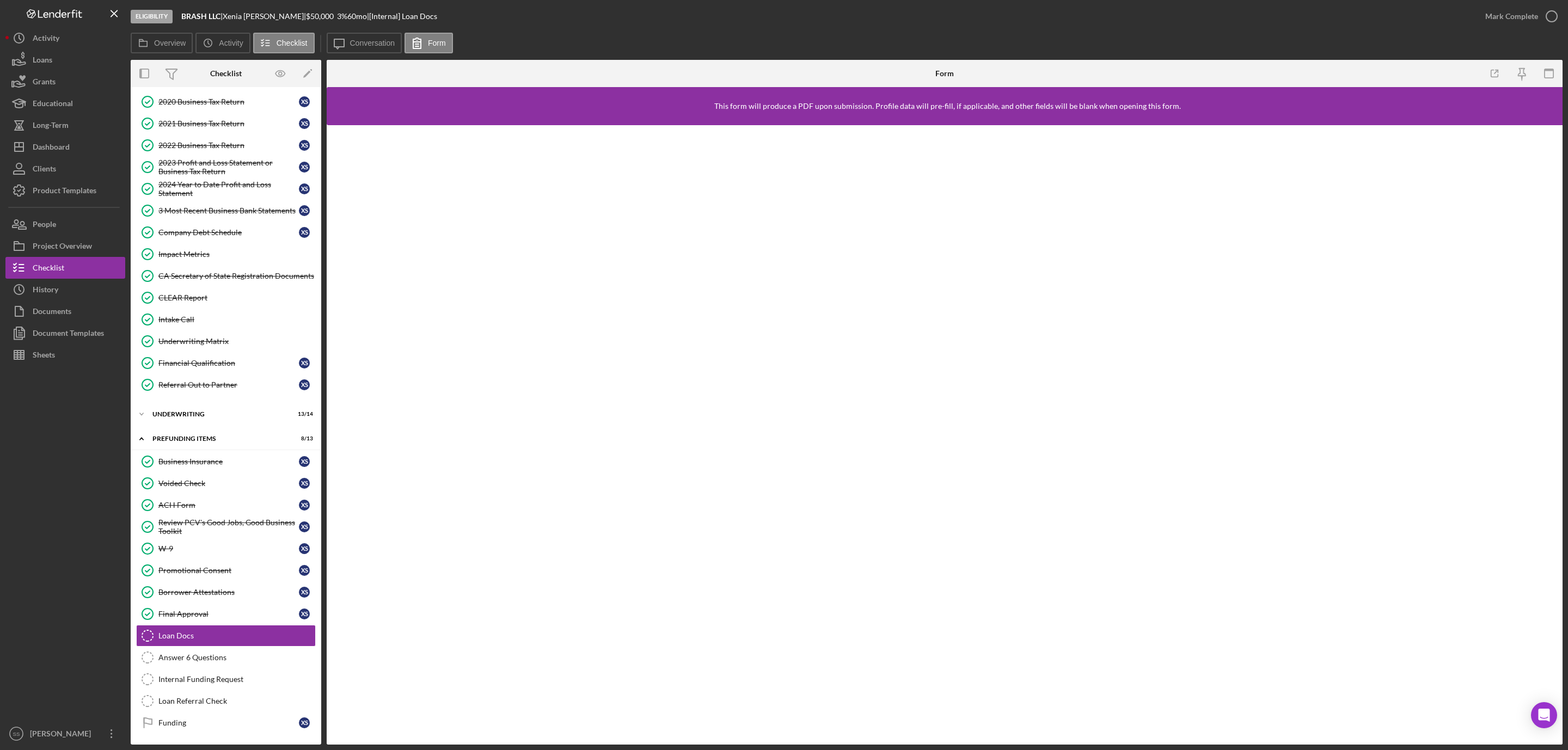
click at [209, 11] on b "BRASH LLC" at bounding box center [201, 15] width 39 height 9
click at [208, 11] on b "BRASH LLC" at bounding box center [201, 15] width 39 height 9
copy div "BRASH LLC |"
drag, startPoint x: 56, startPoint y: 154, endPoint x: 61, endPoint y: 147, distance: 8.6
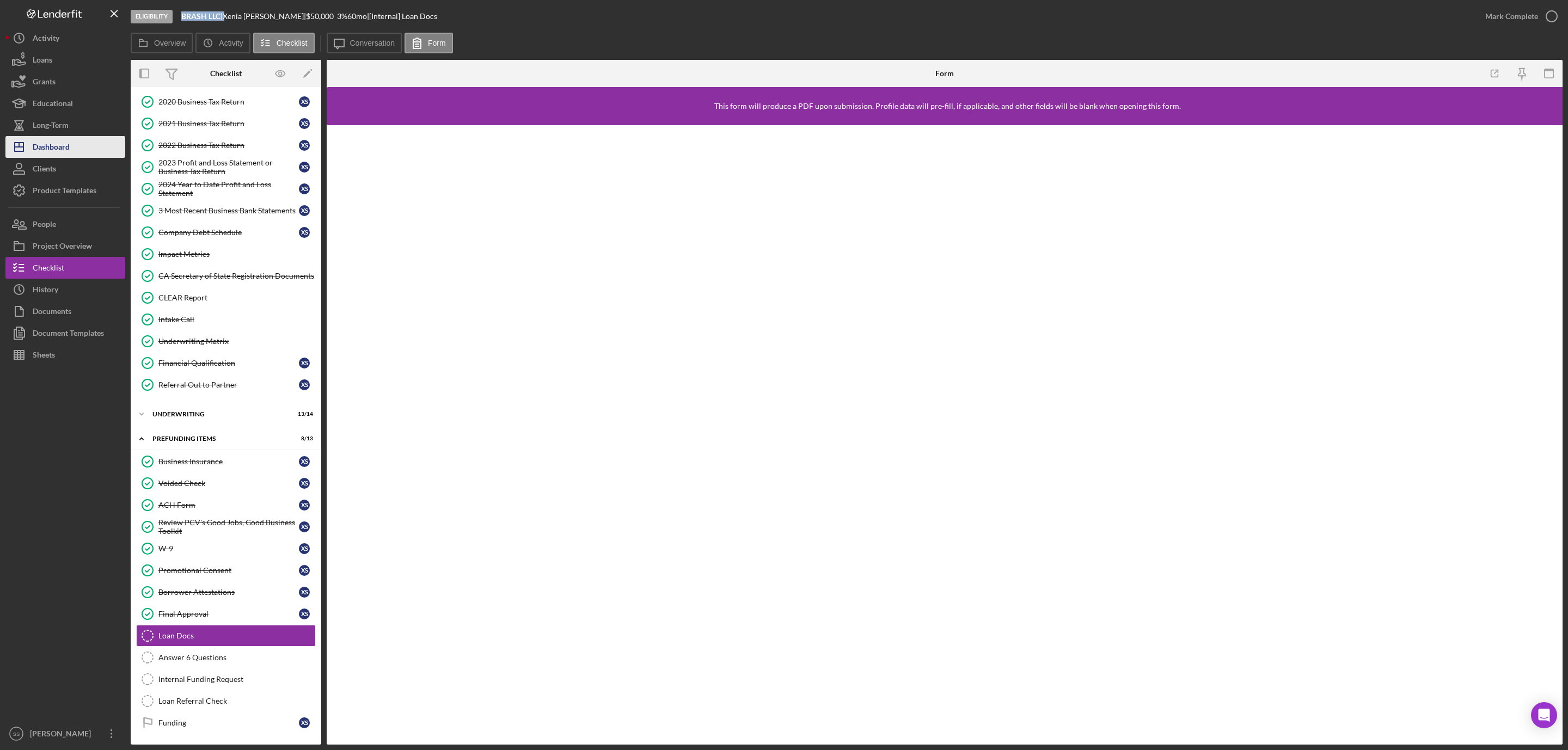
click at [57, 152] on div "Dashboard" at bounding box center [51, 148] width 37 height 24
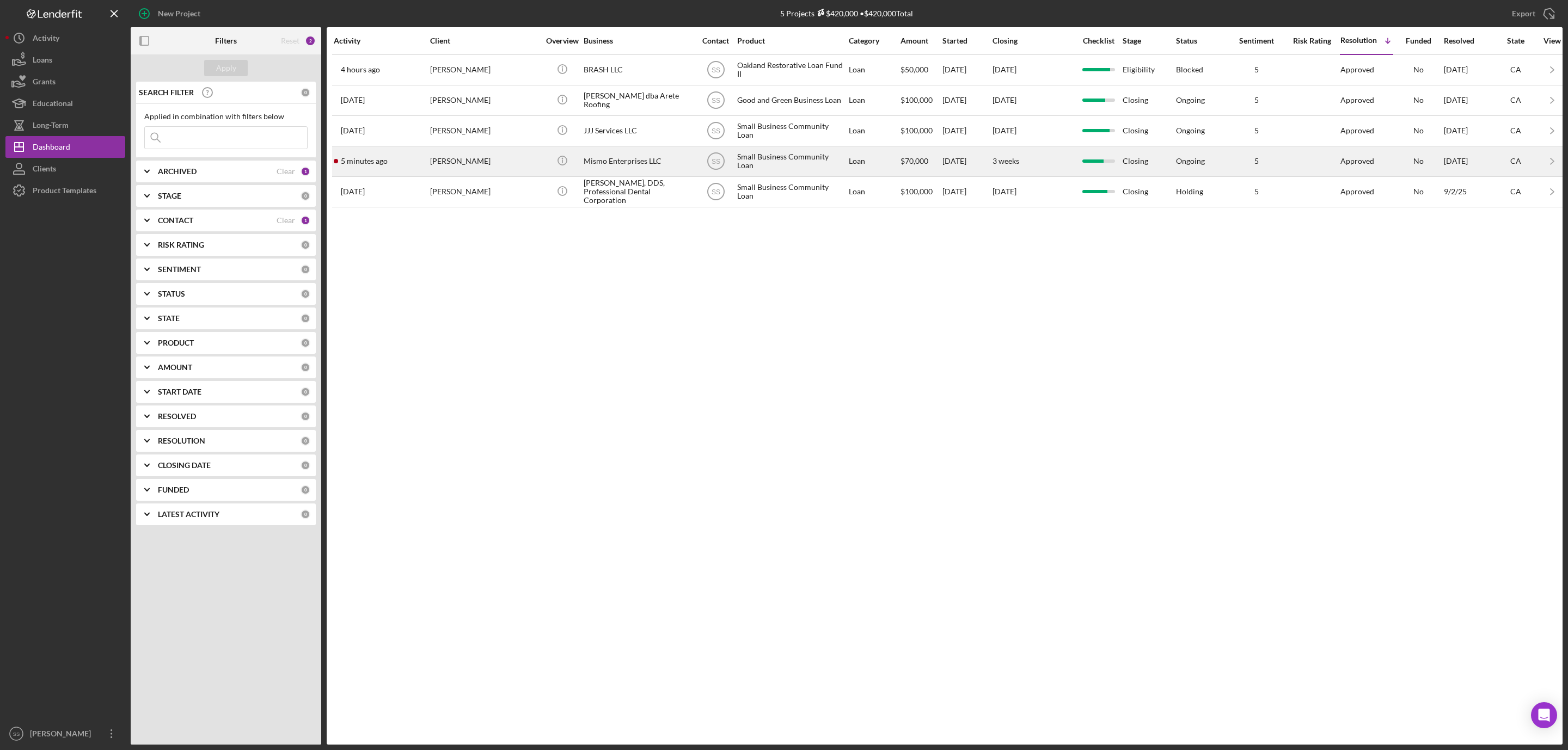
click at [402, 167] on div "5 minutes ago Michelle Moran" at bounding box center [381, 161] width 95 height 28
